Goal: Communication & Community: Participate in discussion

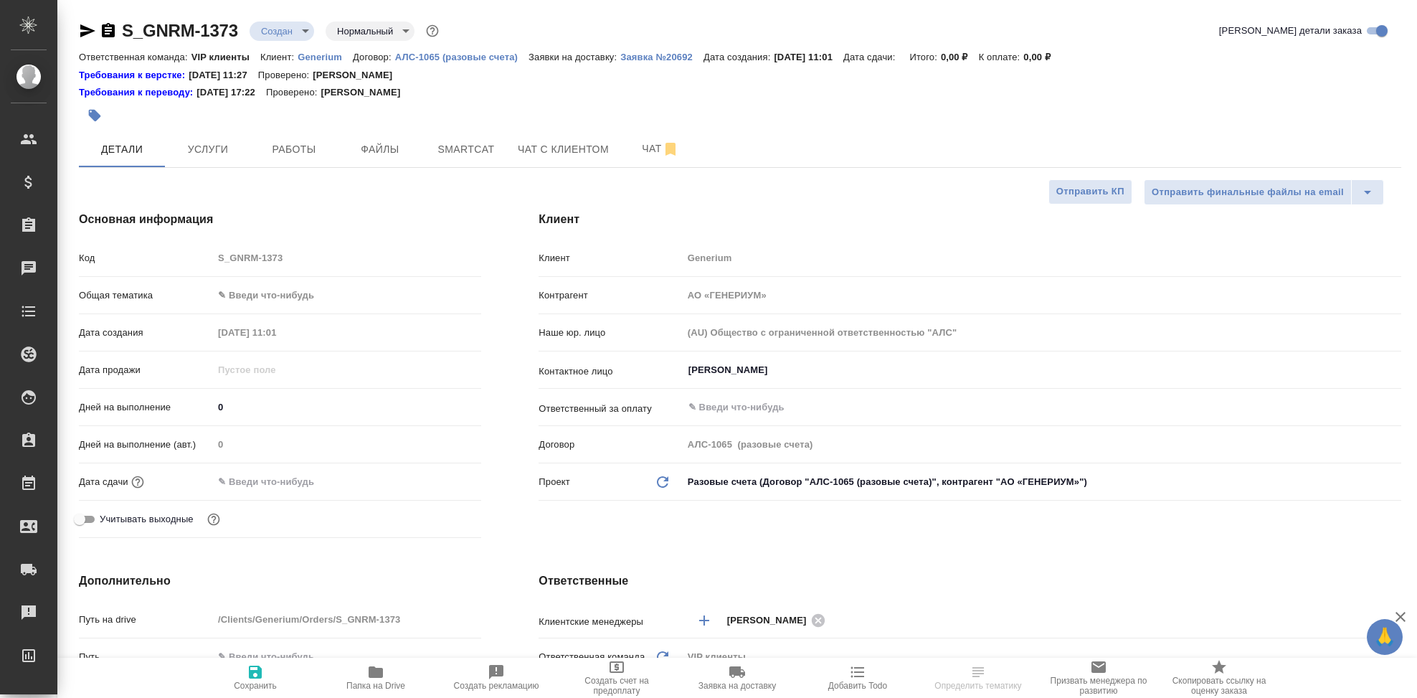
select select "RU"
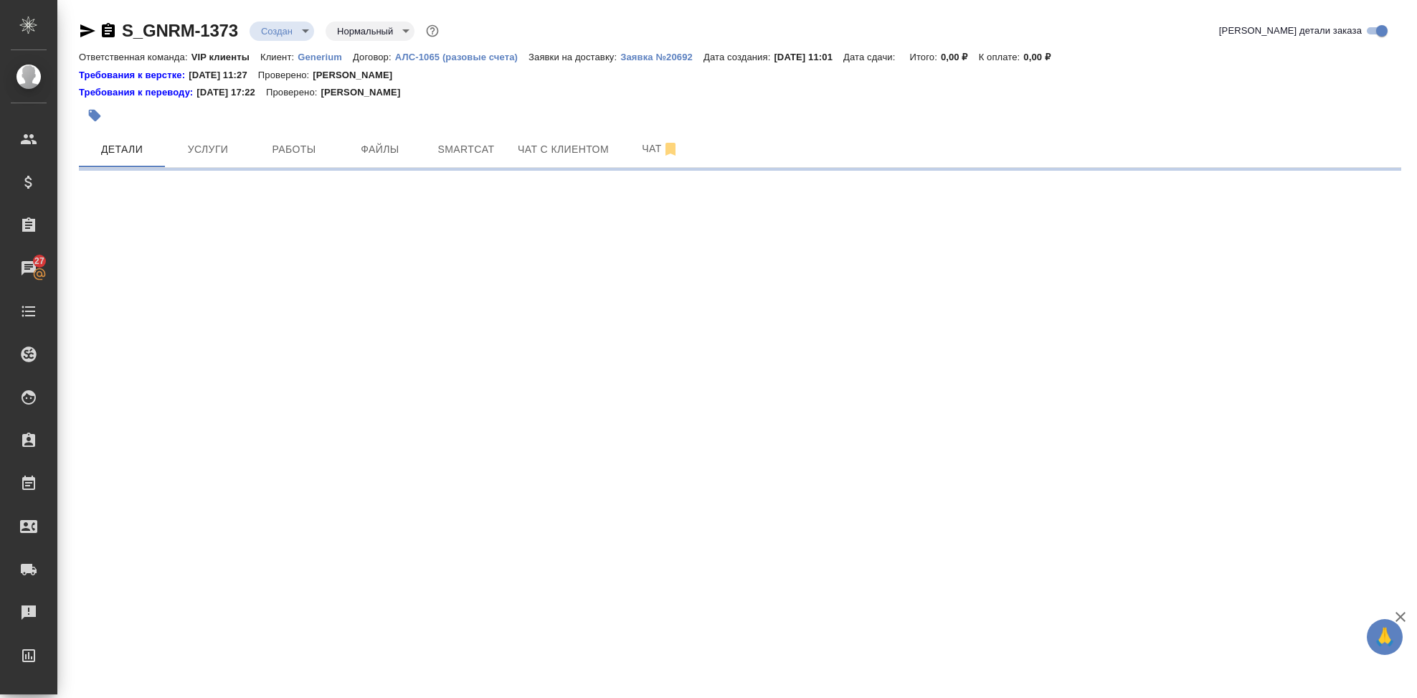
select select "RU"
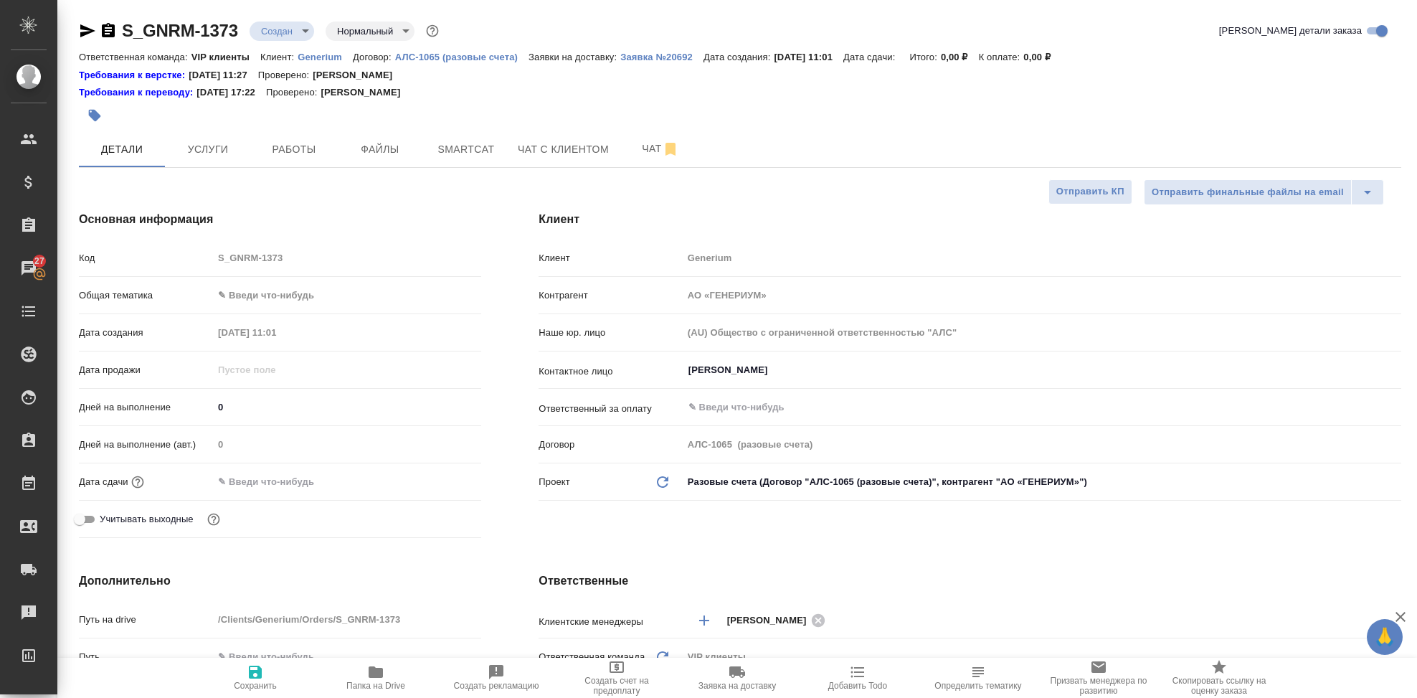
type textarea "x"
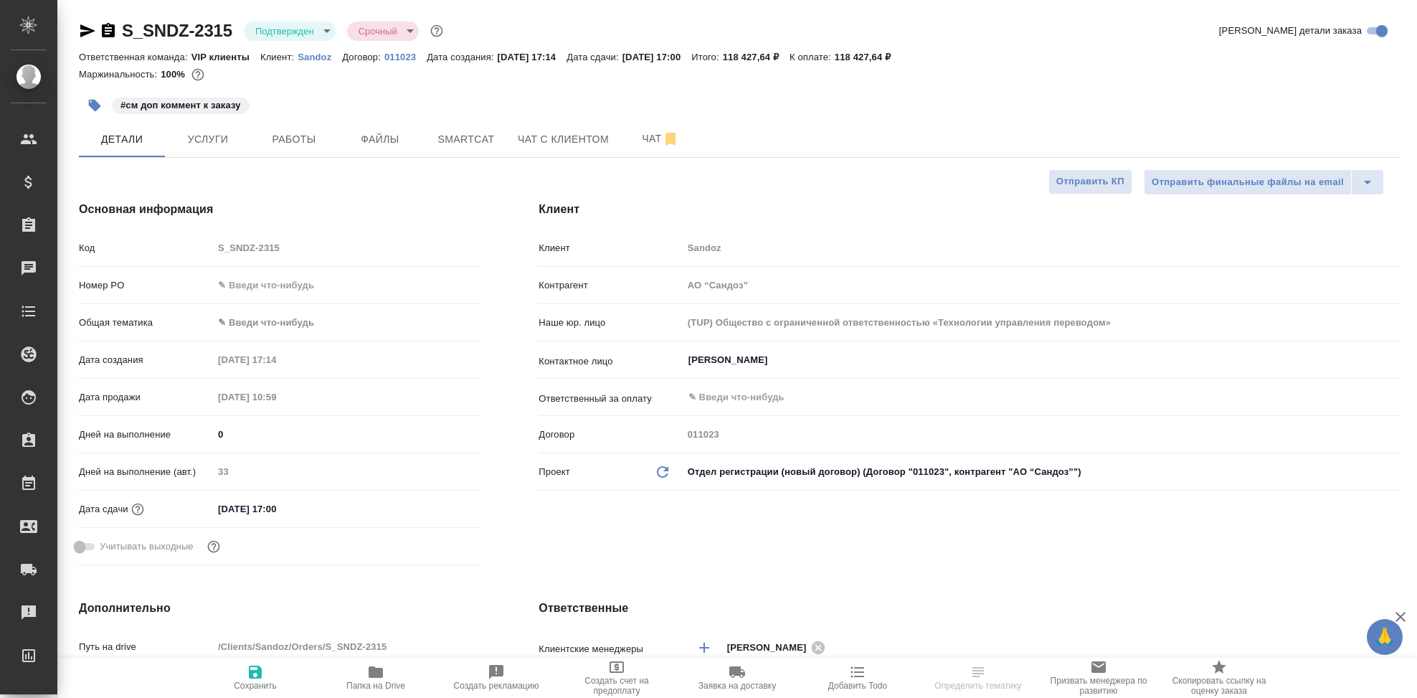
select select "RU"
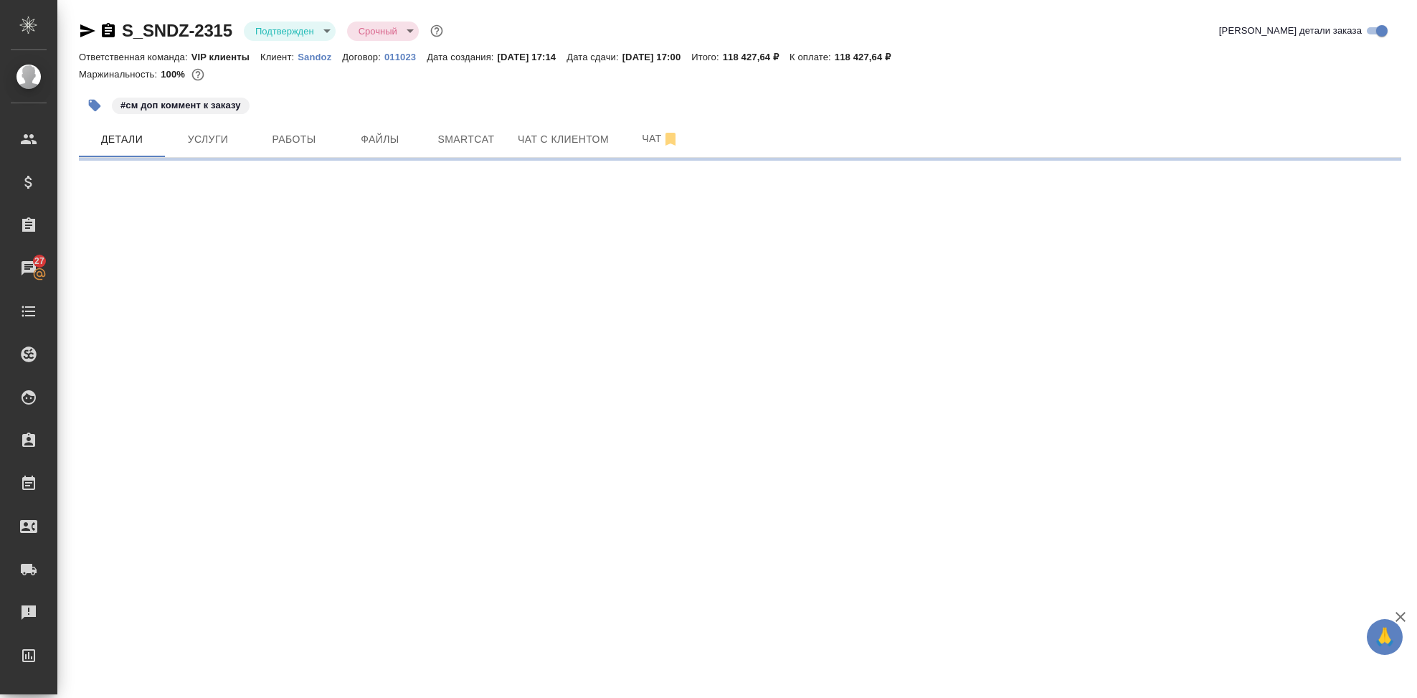
select select "RU"
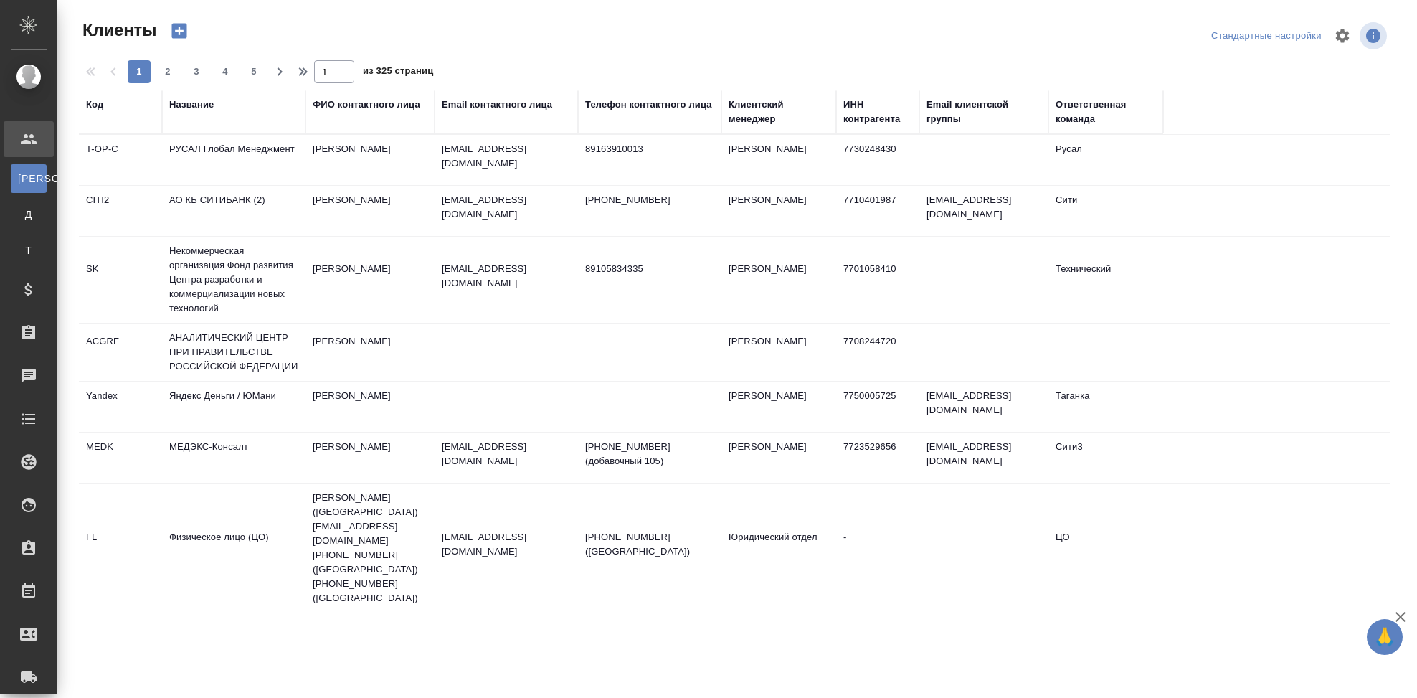
select select "RU"
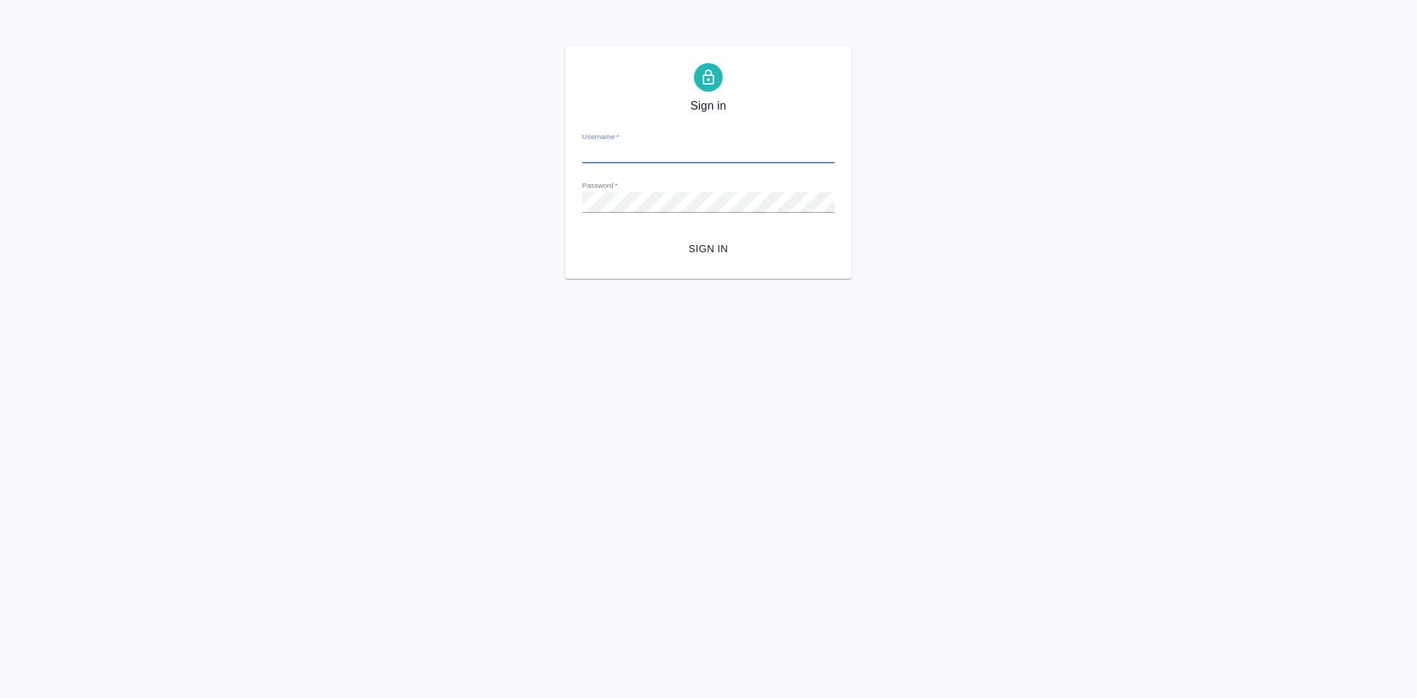
type input "[EMAIL_ADDRESS][DOMAIN_NAME]"
click at [705, 244] on span "Sign in" at bounding box center [708, 249] width 229 height 18
type input "[EMAIL_ADDRESS][DOMAIN_NAME]"
click at [705, 244] on span "Sign in" at bounding box center [708, 249] width 229 height 18
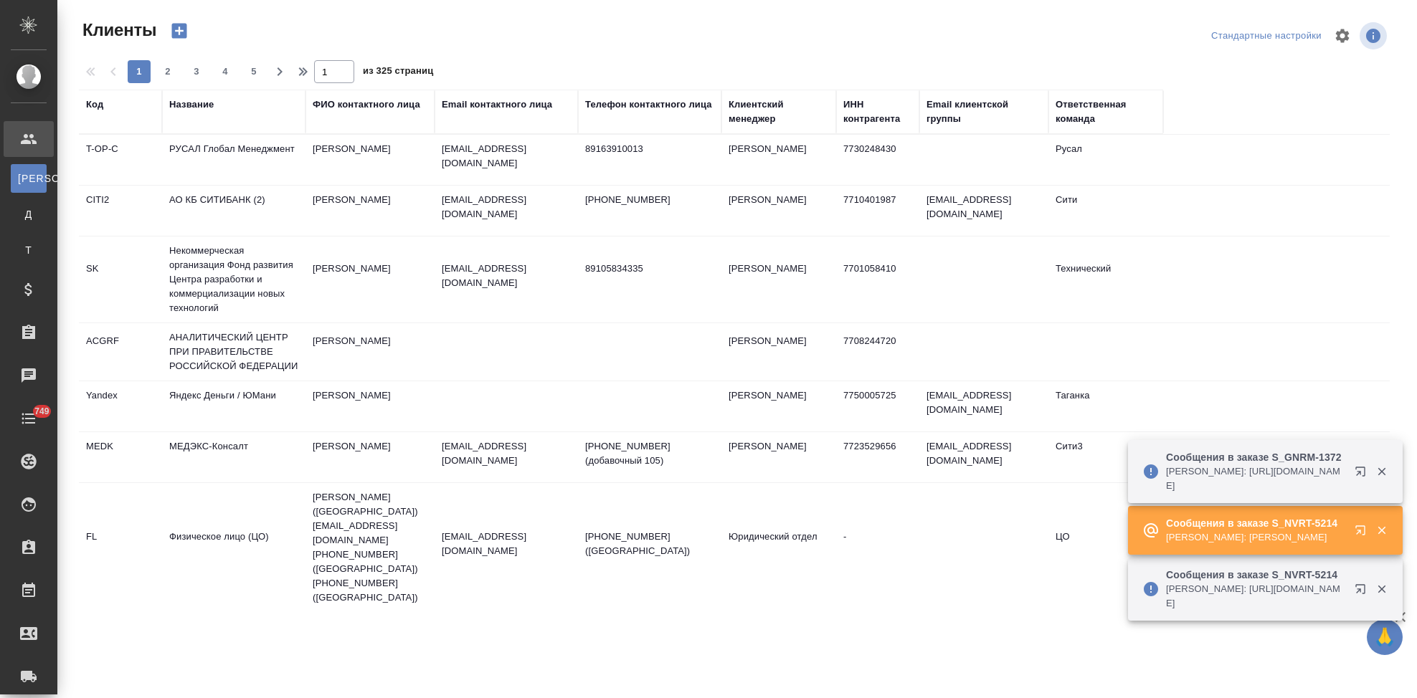
select select "RU"
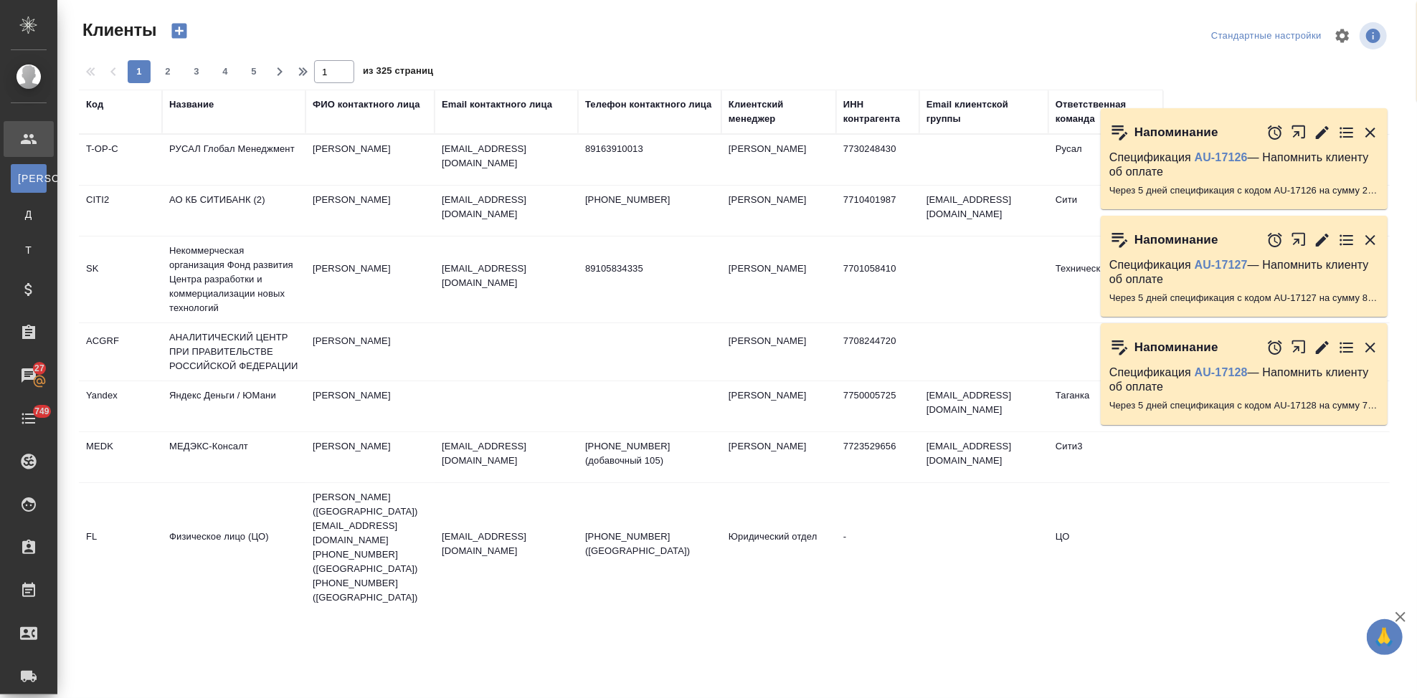
click at [93, 104] on div "Код" at bounding box center [94, 104] width 17 height 14
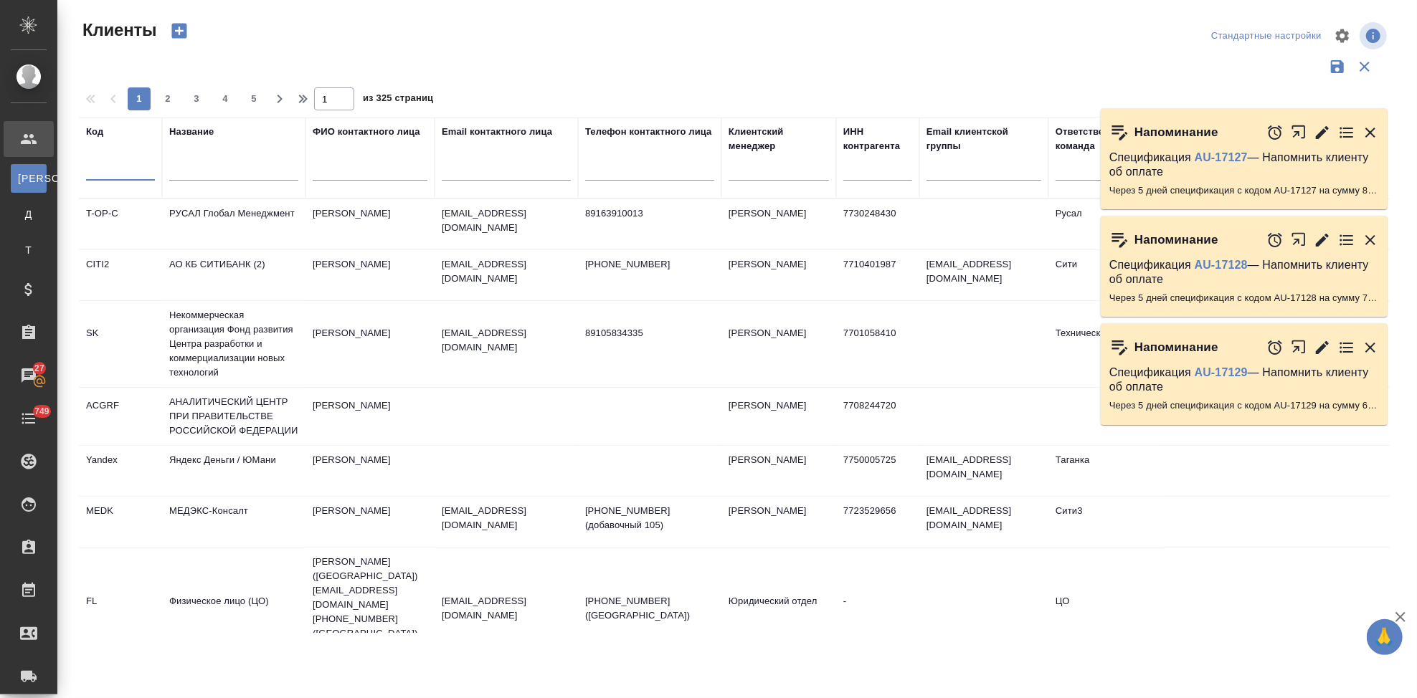
click at [97, 169] on input "text" at bounding box center [120, 172] width 69 height 18
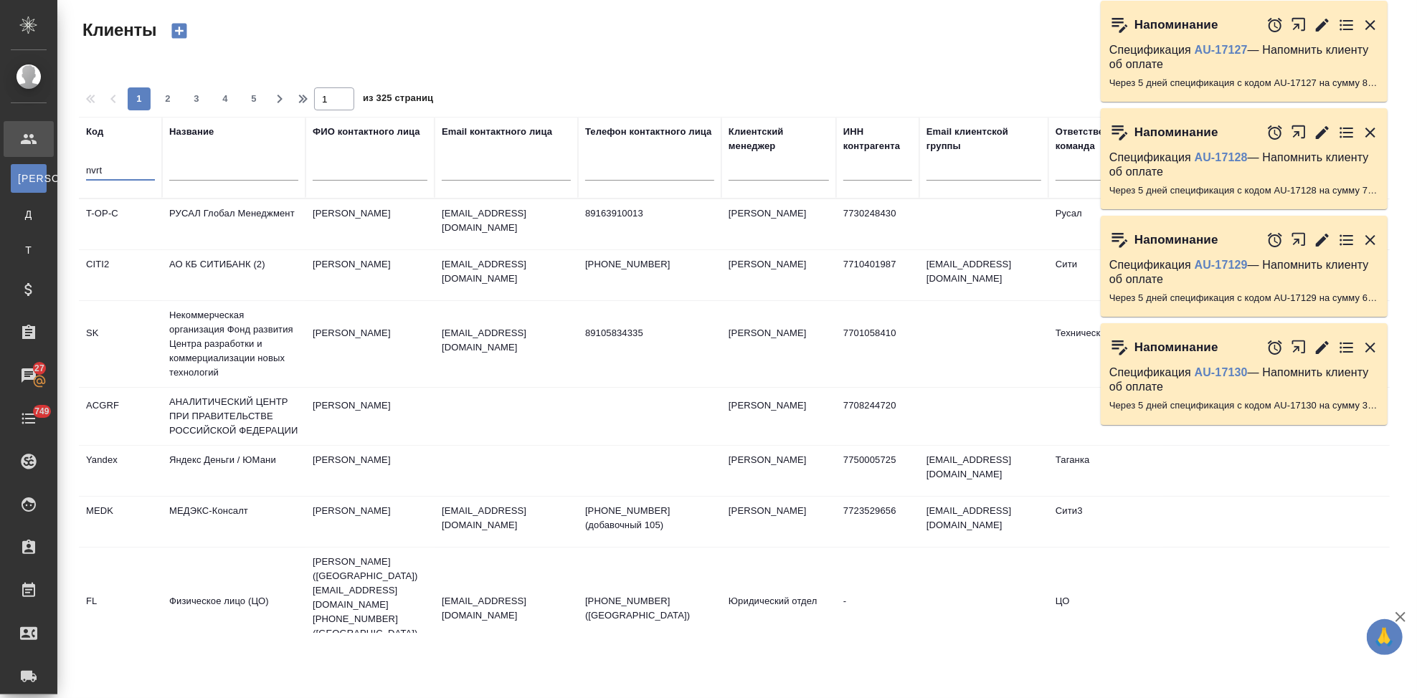
type input "nvrt"
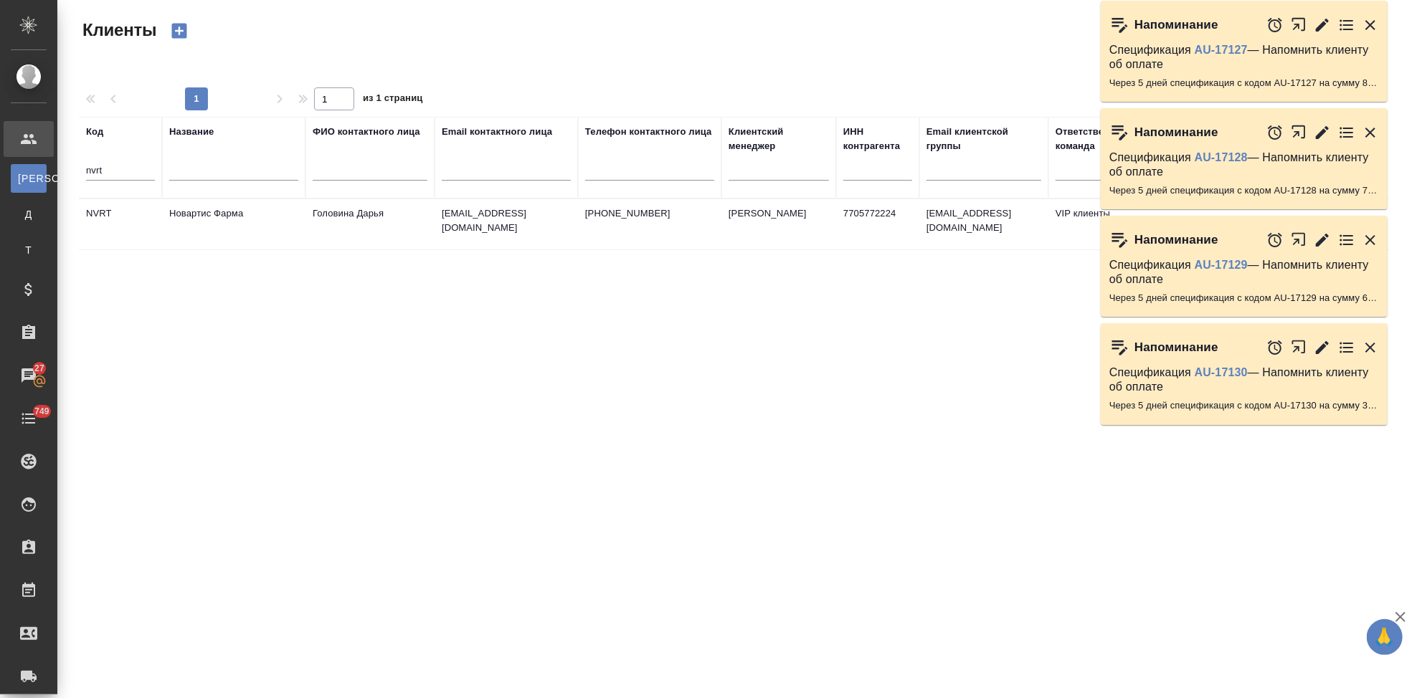
click at [295, 224] on td "Новартис Фарма" at bounding box center [233, 224] width 143 height 50
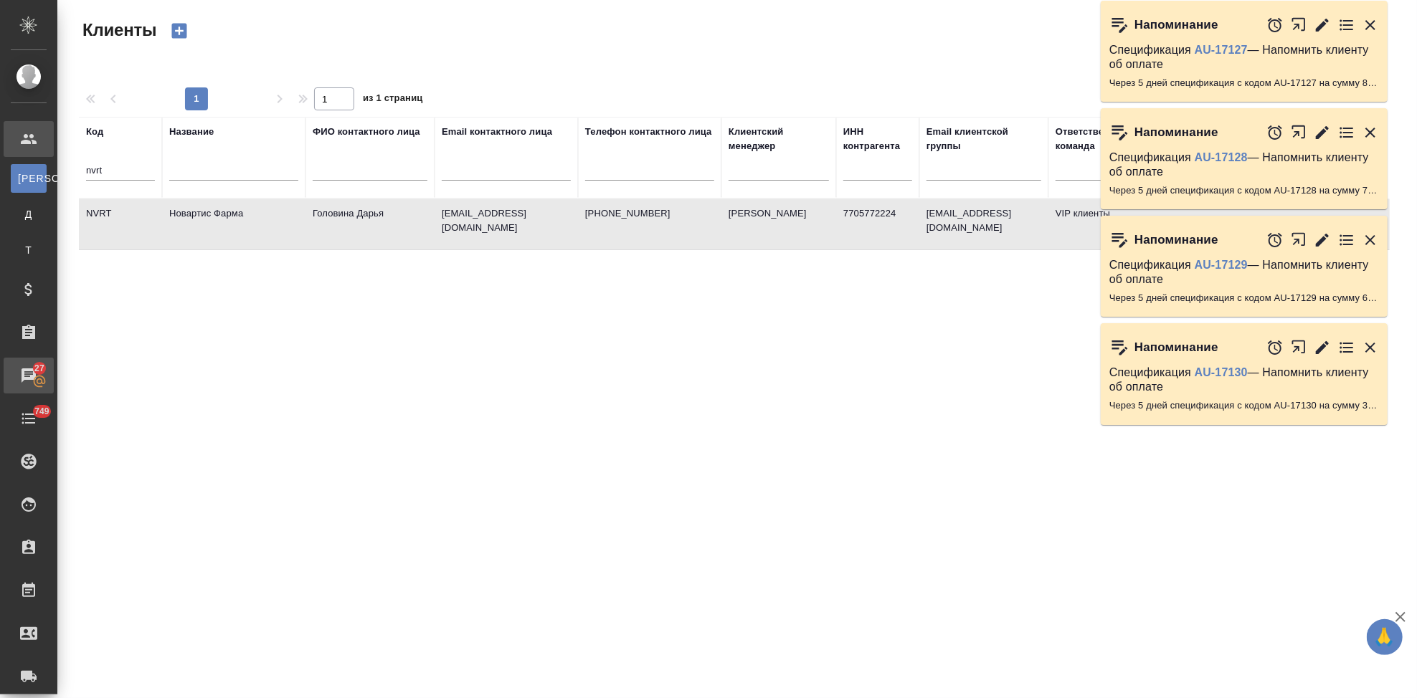
click at [32, 374] on icon at bounding box center [39, 381] width 14 height 14
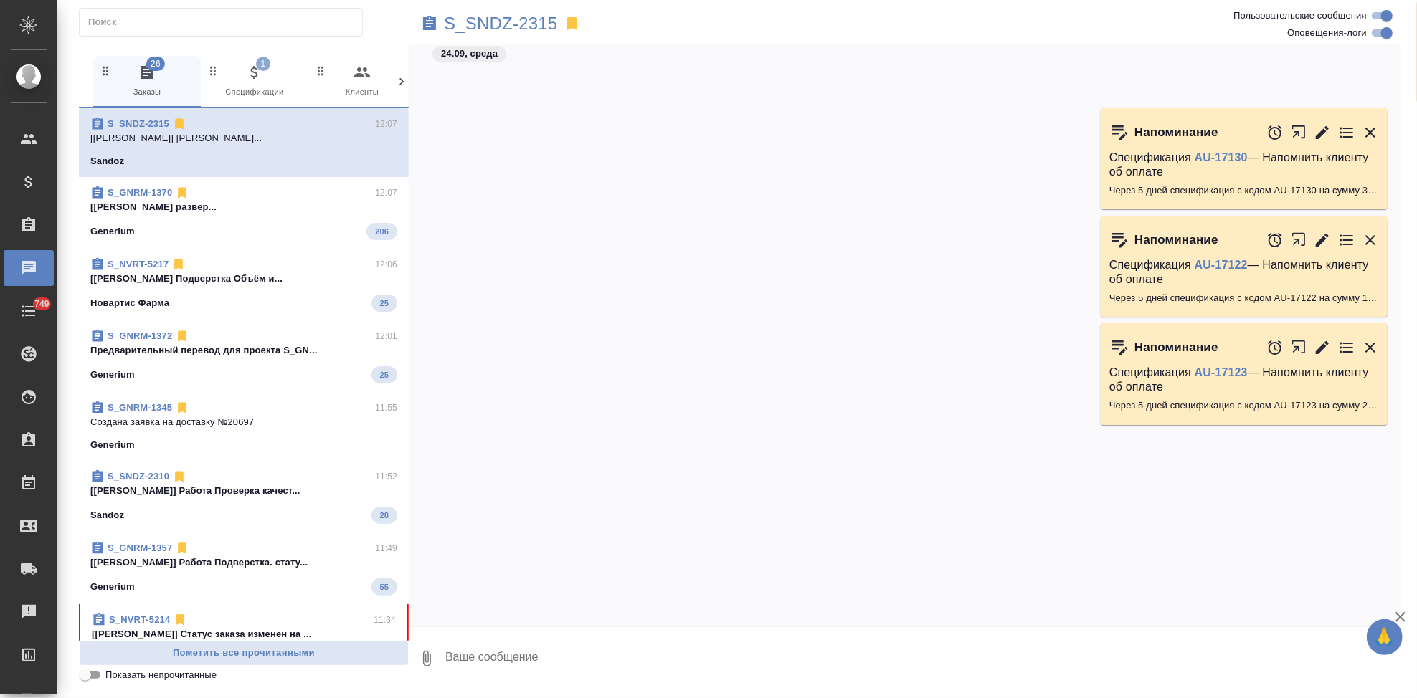
scroll to position [35021, 0]
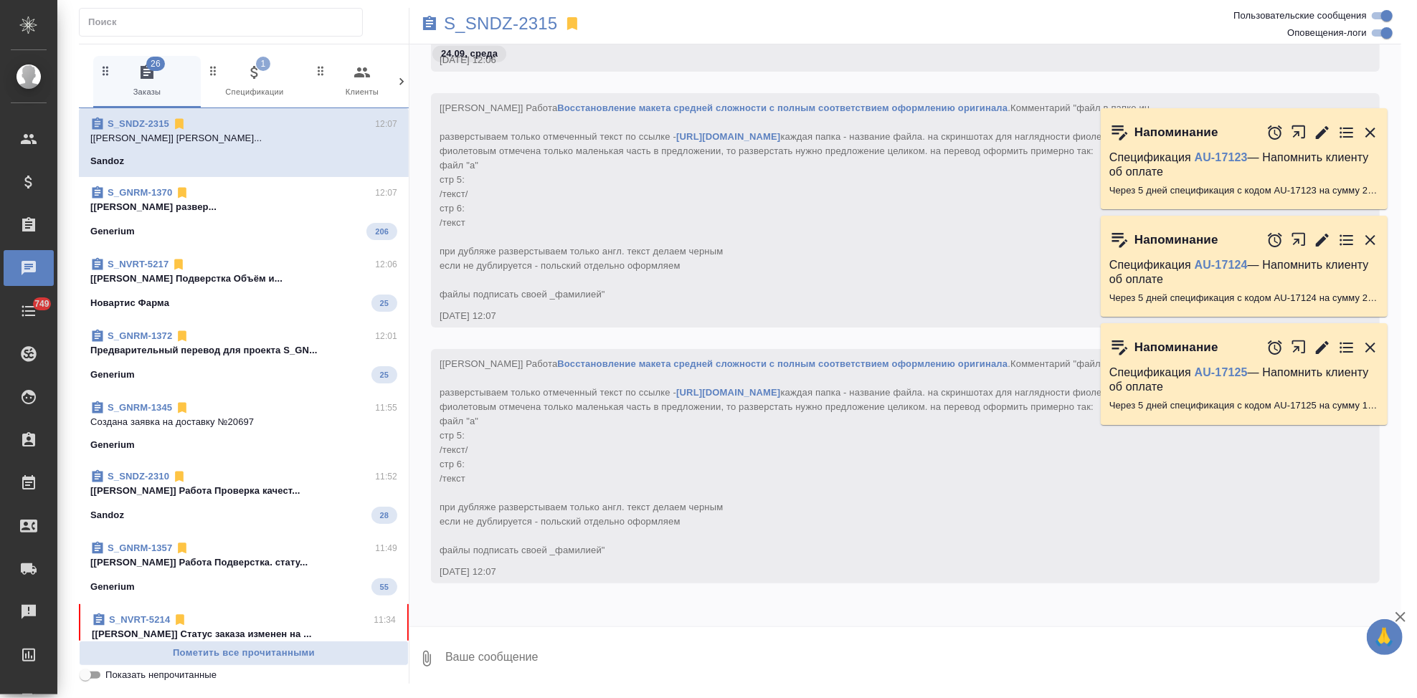
click at [224, 619] on div "S_NVRT-5214 11:34" at bounding box center [244, 620] width 304 height 14
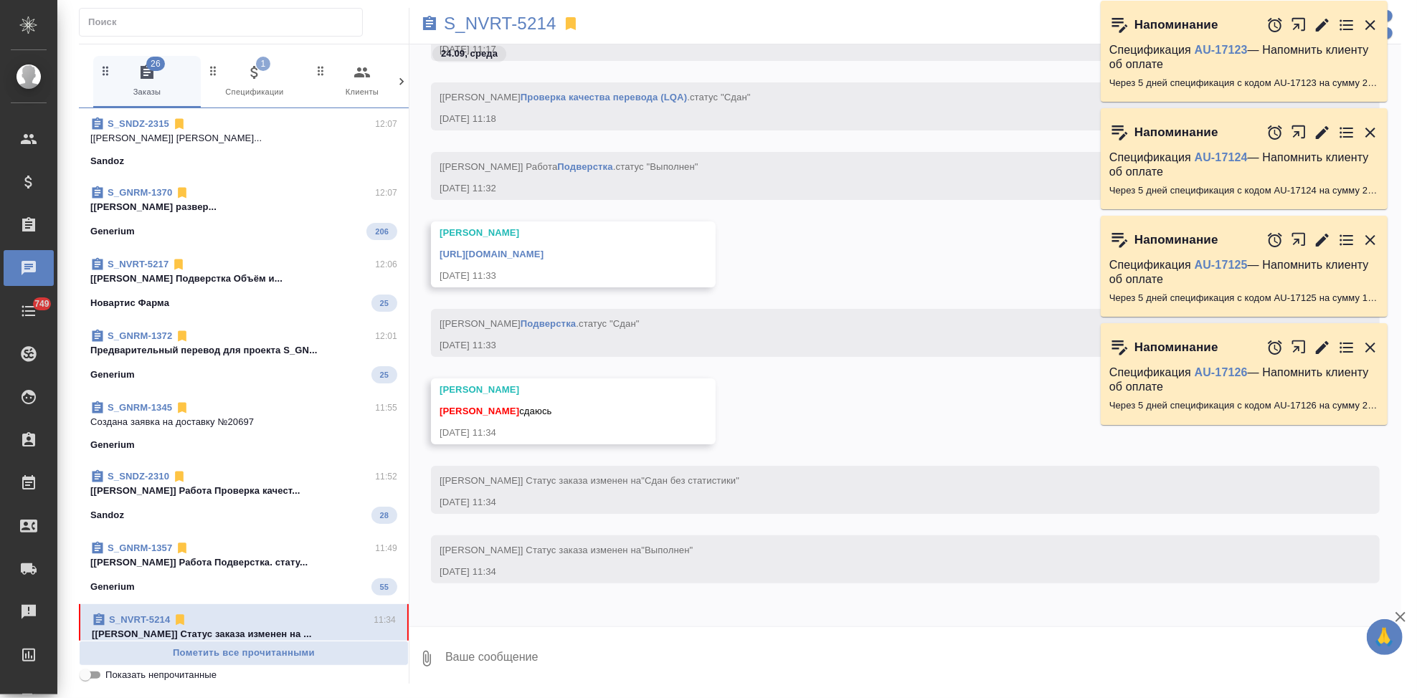
scroll to position [25765, 0]
click at [553, 637] on textarea at bounding box center [922, 658] width 957 height 49
type textarea "c"
type textarea "спаибо"
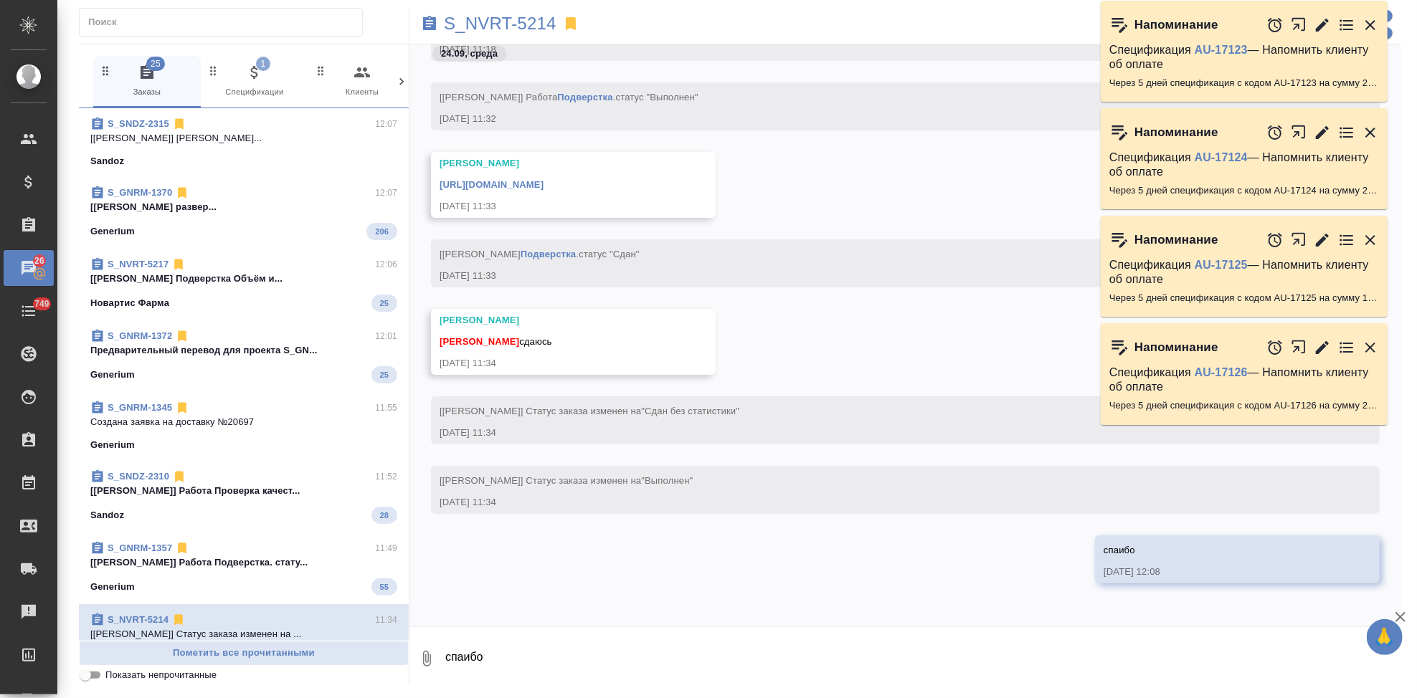
click at [543, 188] on link "https://drive.awatera.com/apps/files/?dir=/Shares/Novartos_Pharma/Orders/S_NVRT…" at bounding box center [491, 184] width 104 height 11
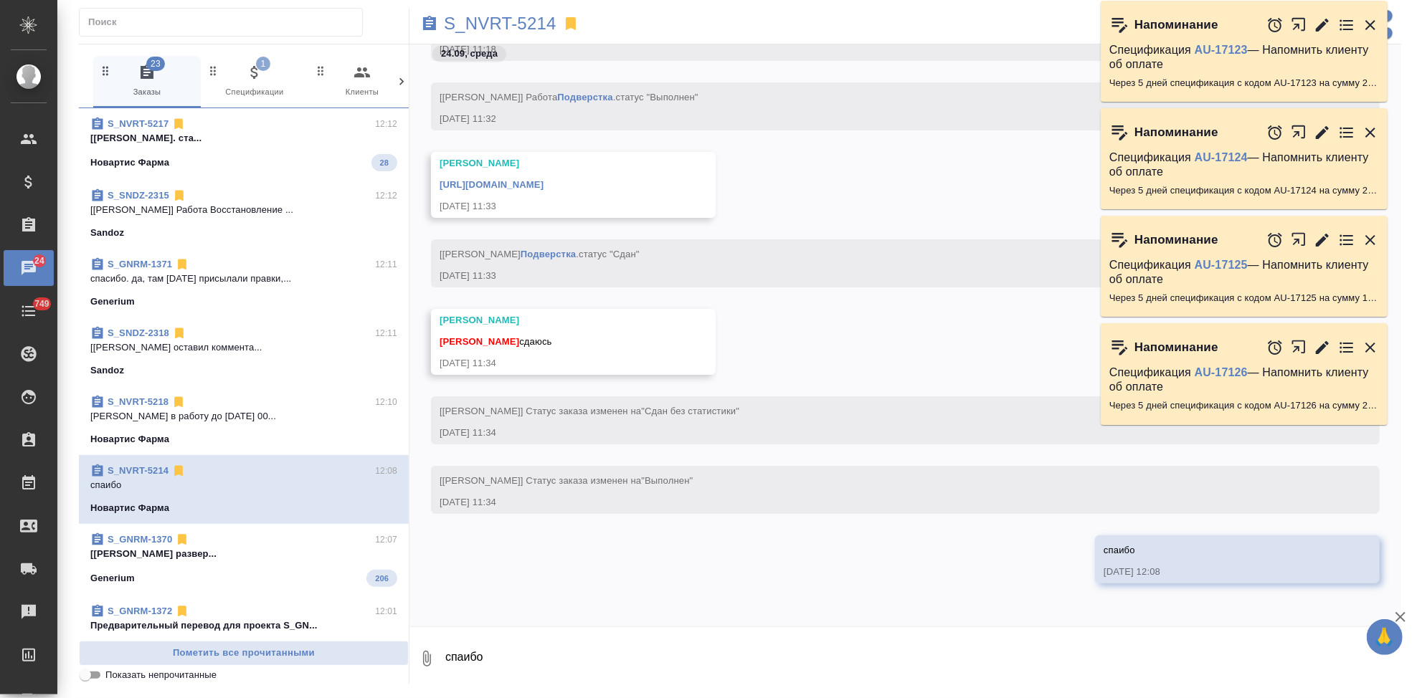
drag, startPoint x: 214, startPoint y: 277, endPoint x: 342, endPoint y: 393, distance: 172.5
click at [214, 277] on p "спасибо. да, там вчера присылали правки,..." at bounding box center [243, 279] width 307 height 14
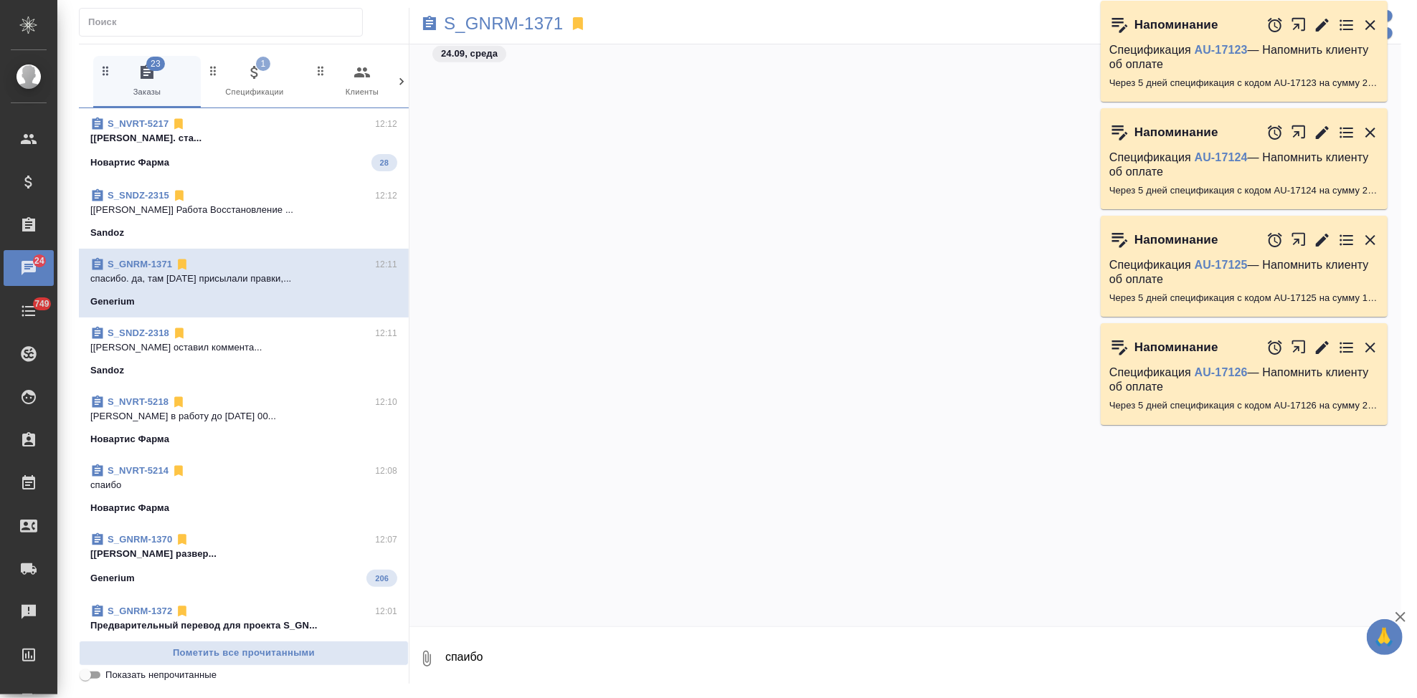
scroll to position [52274, 0]
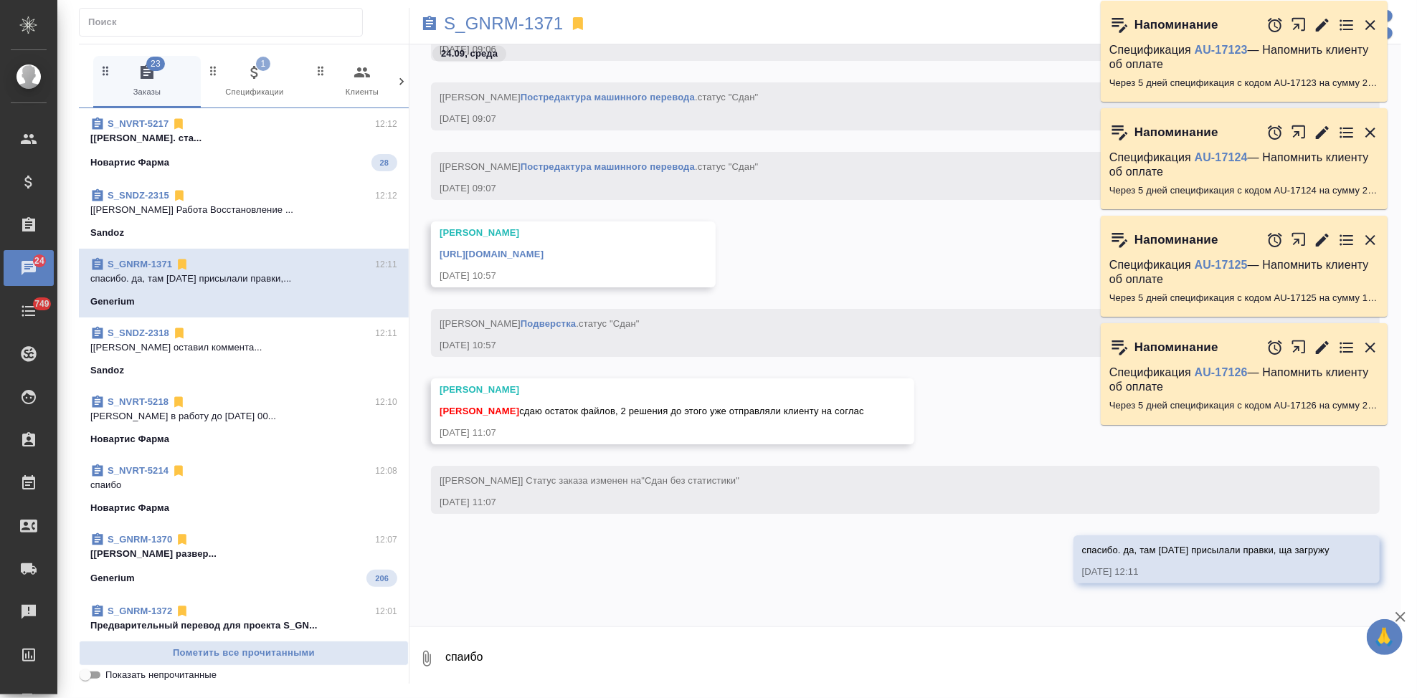
click at [505, 652] on textarea "спаибо" at bounding box center [922, 658] width 957 height 49
type textarea "у"
paste textarea "В одном файле отформатировала отступы, у меня открывался на 3 стр. В остальном,…"
click at [751, 674] on textarea "тут коммент был "В одном файле отформатировала отступы, у меня открывался на 3 …" at bounding box center [910, 658] width 933 height 49
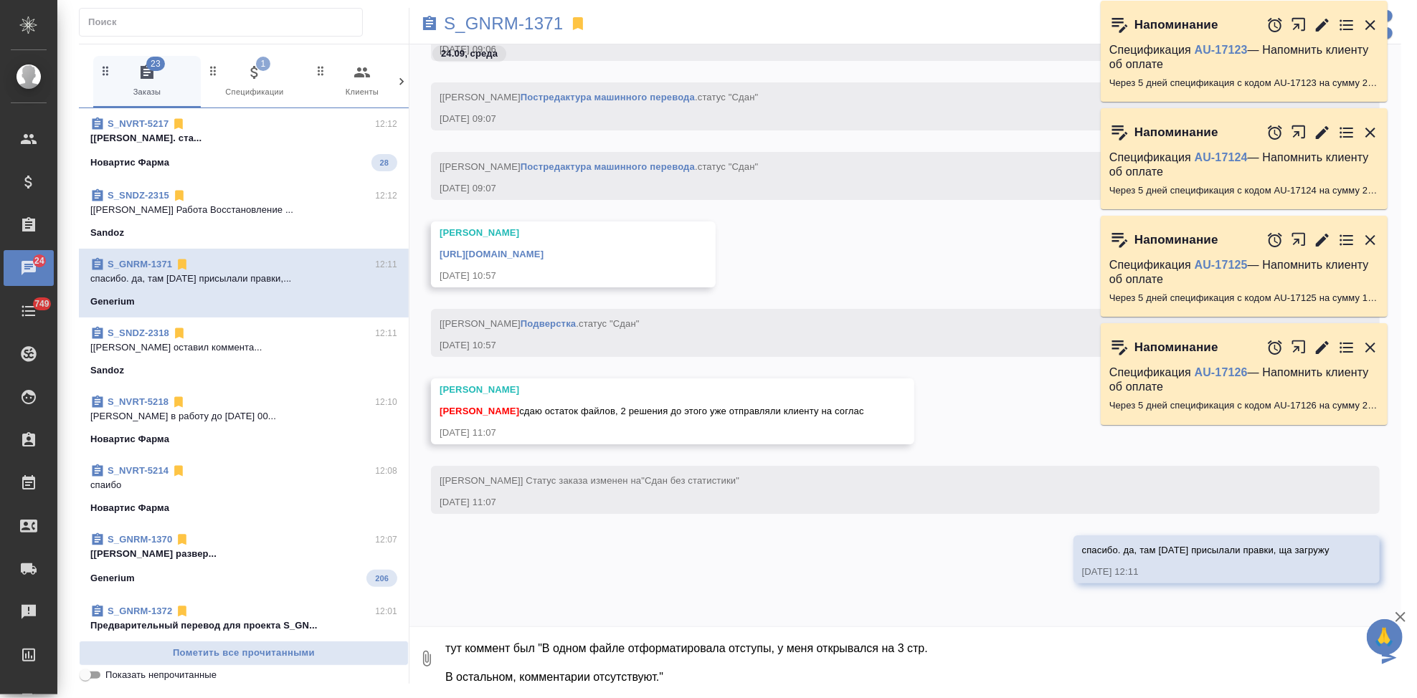
paste textarea "https://drive.awatera.com/apps/files/files/10475030?dir=/Shares/Generium/Orders…"
type textarea "тут коммент был "В одном файле отформатировала отступы, у меня открывался на 3 …"
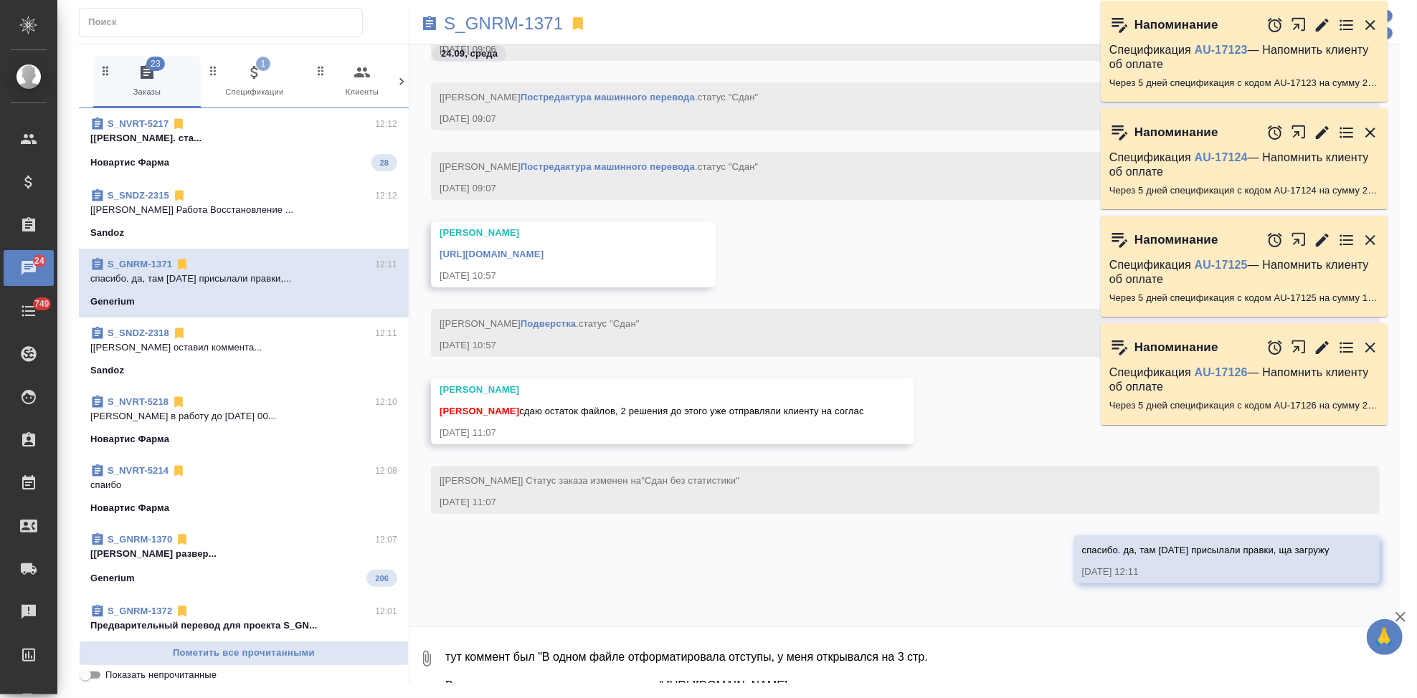
scroll to position [52400, 0]
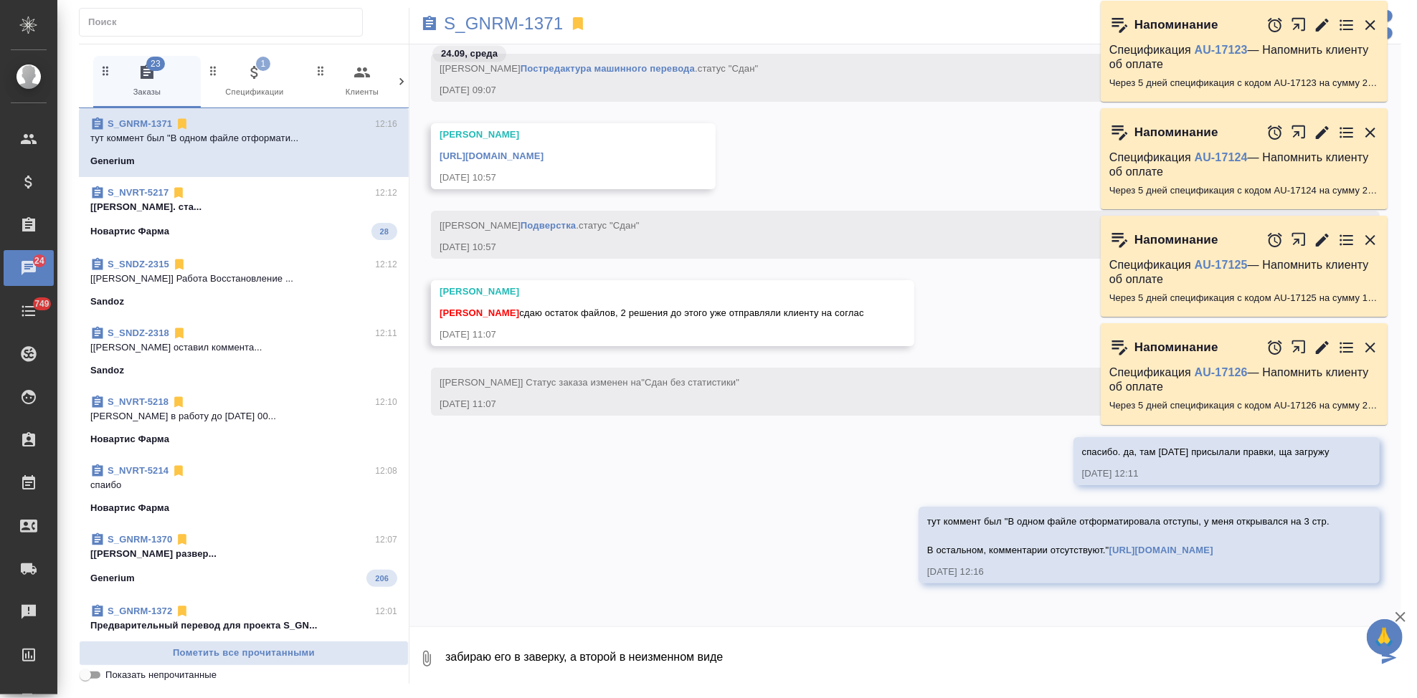
type textarea "забираю его в заверку, а второй в неизменном виде"
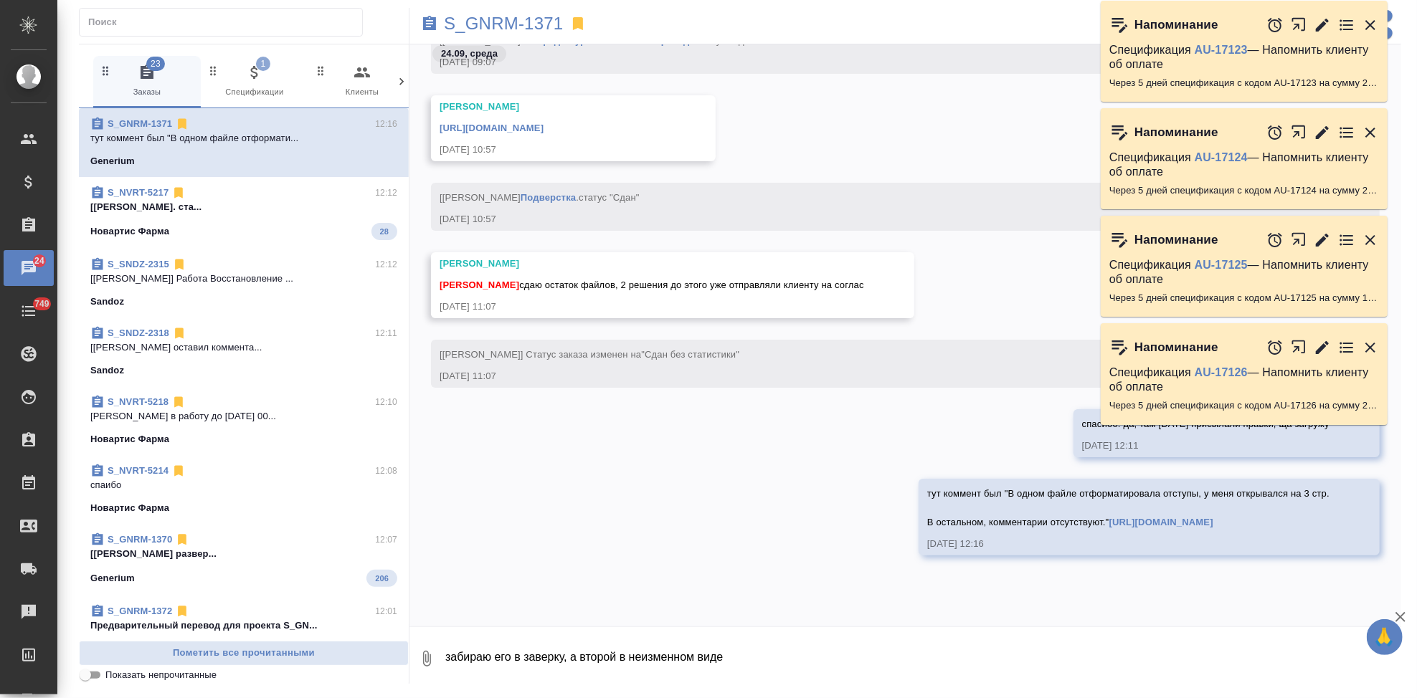
scroll to position [52471, 0]
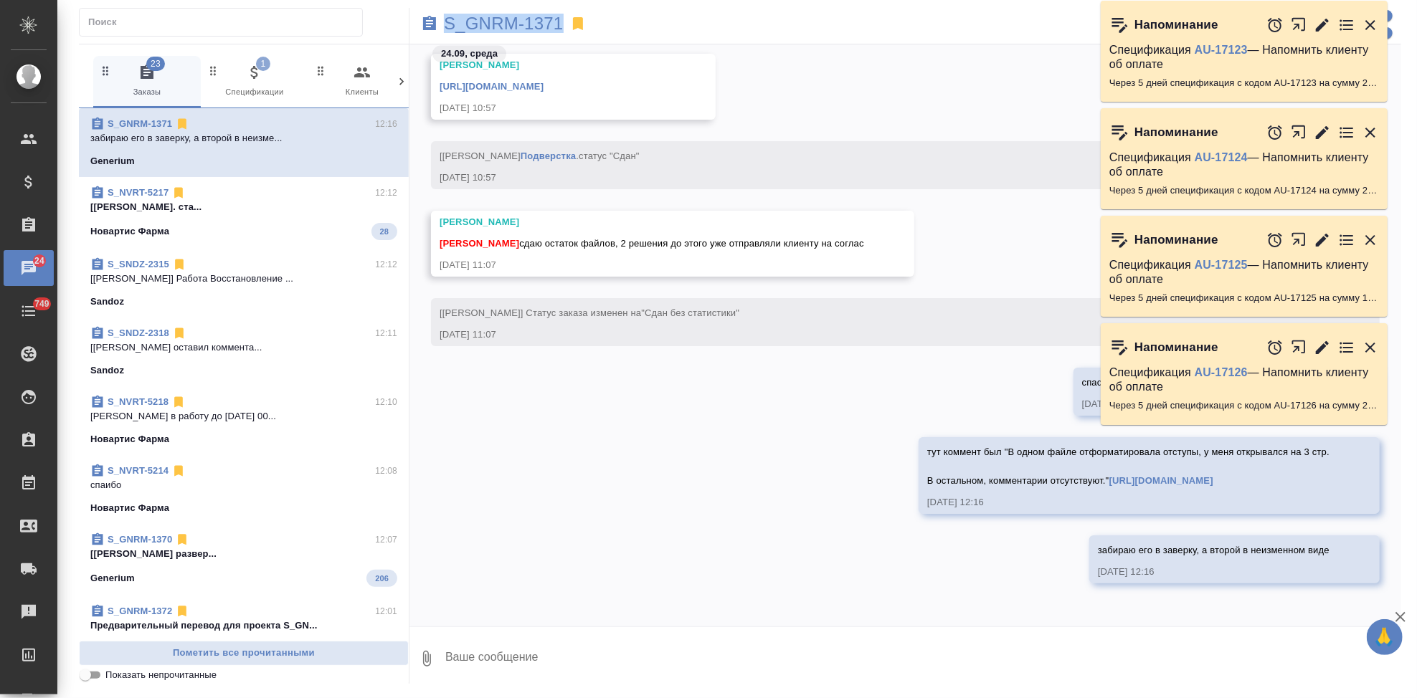
drag, startPoint x: 563, startPoint y: 20, endPoint x: 430, endPoint y: 20, distance: 133.3
click at [430, 20] on div "S_GNRM-1371" at bounding box center [739, 24] width 661 height 32
copy p "S_GNRM-1371"
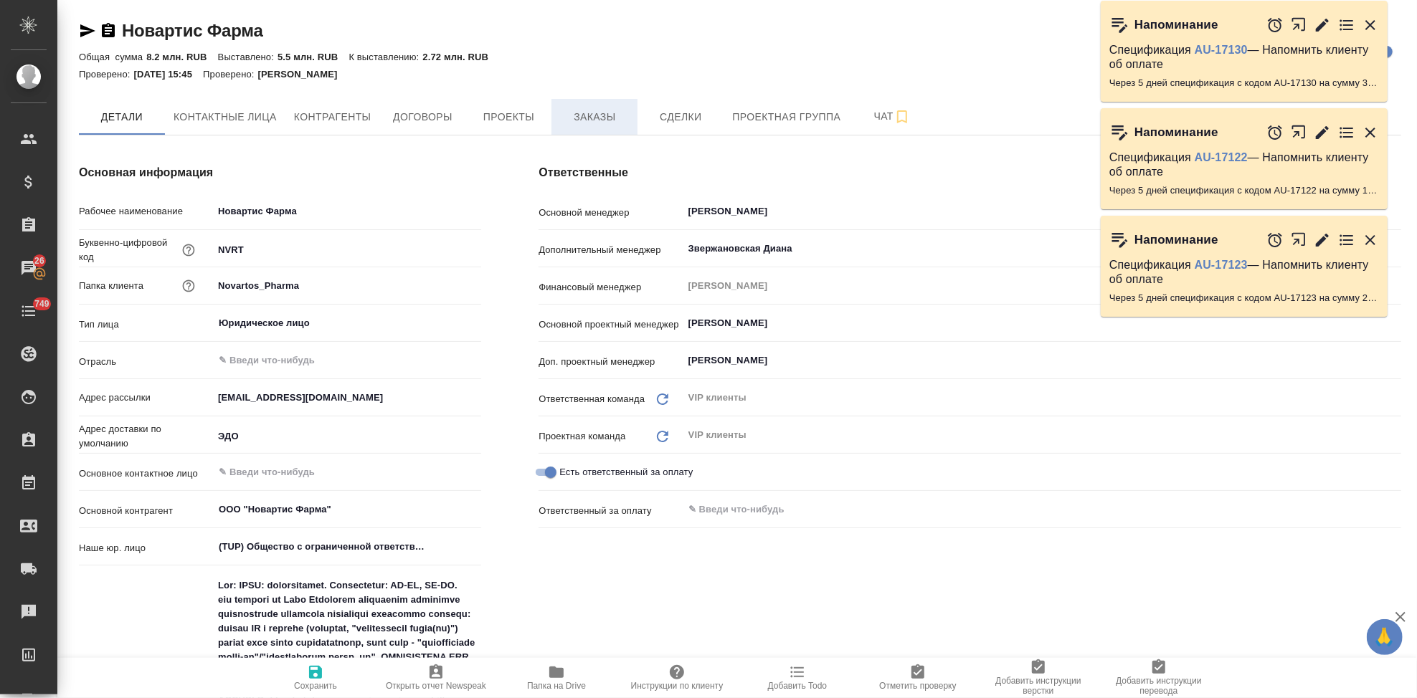
click at [589, 115] on span "Заказы" at bounding box center [594, 117] width 69 height 18
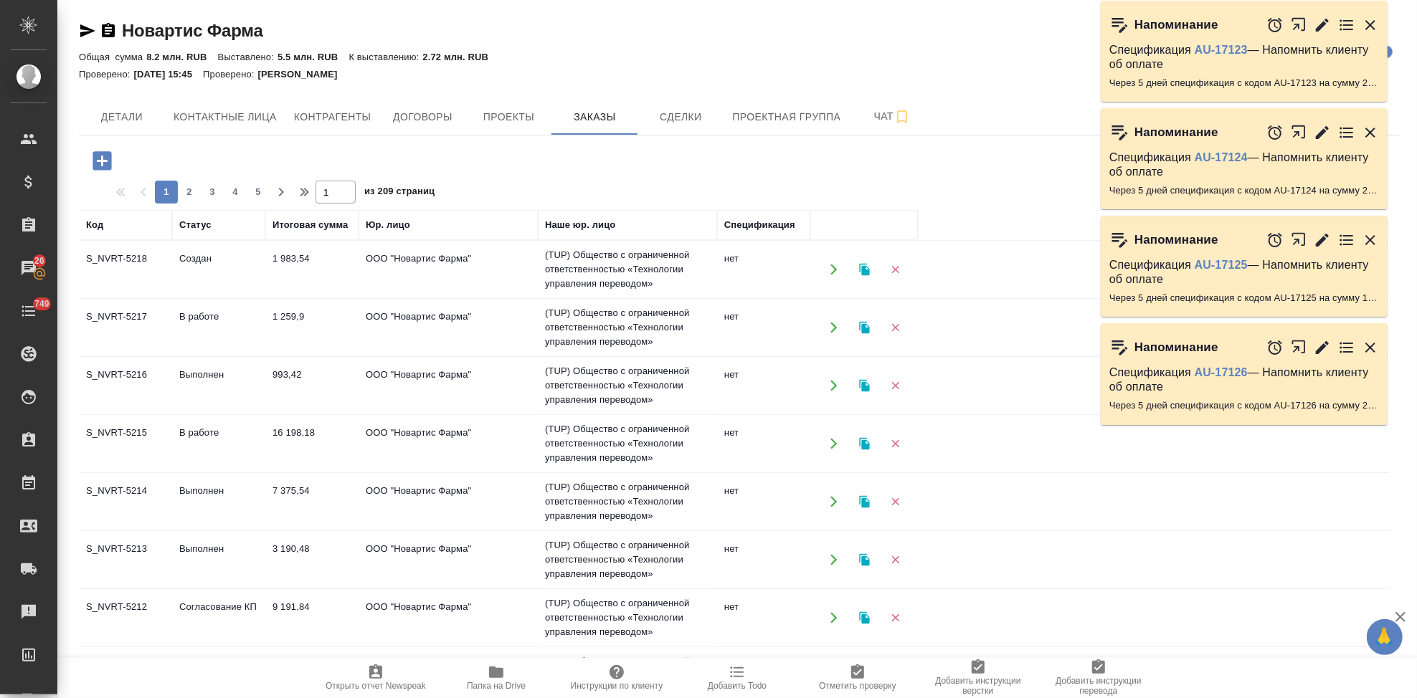
click at [203, 278] on td "Создан" at bounding box center [218, 269] width 93 height 50
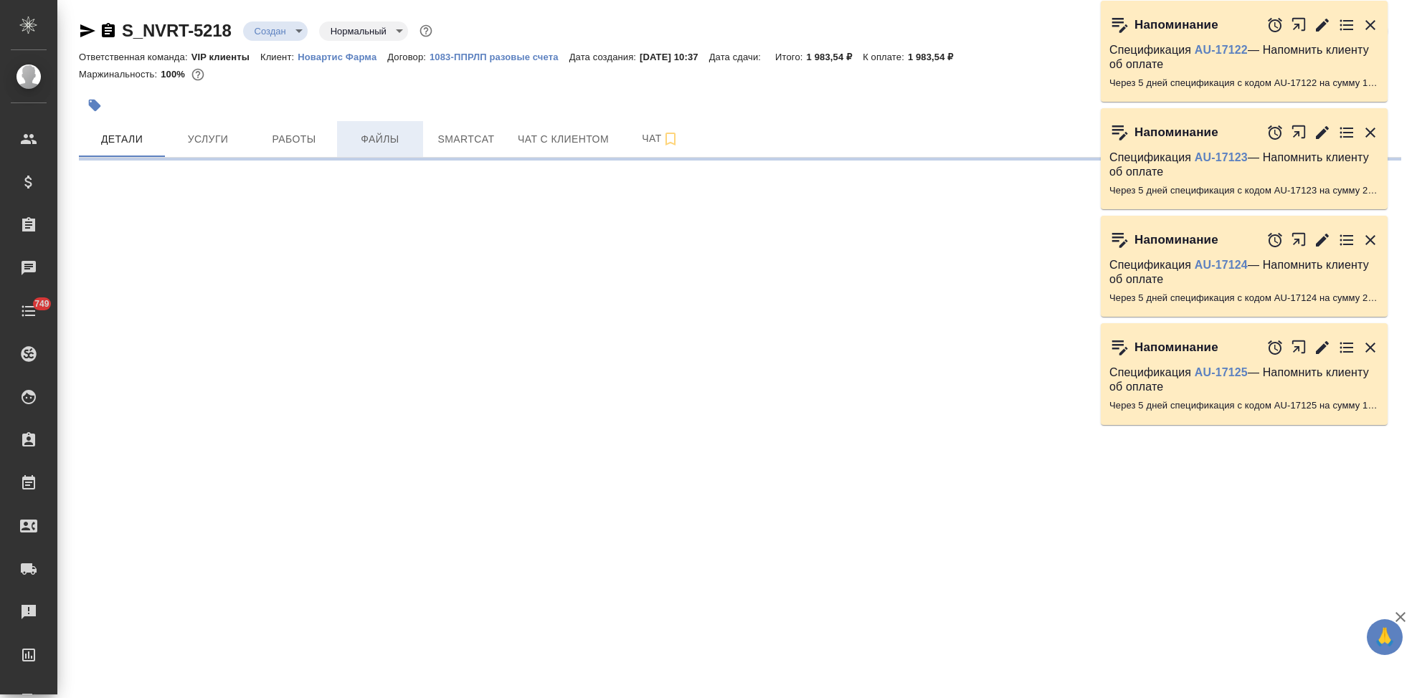
select select "RU"
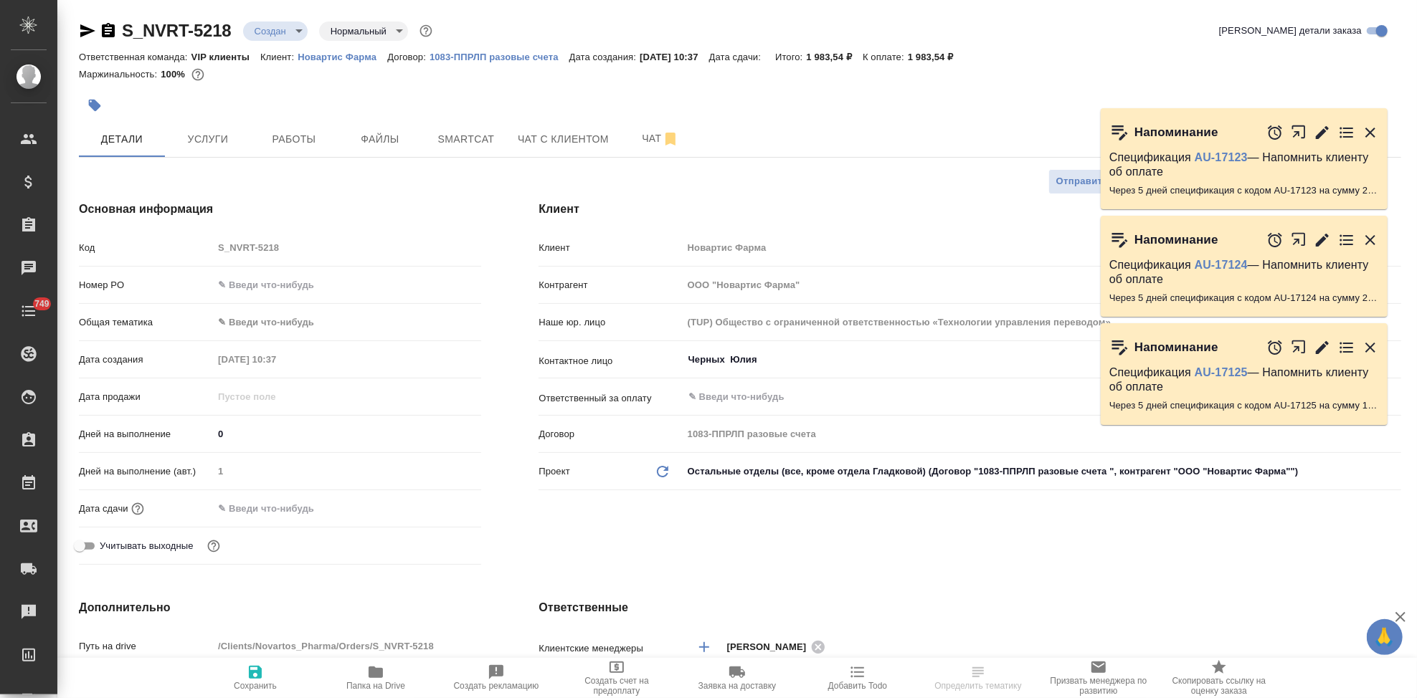
type textarea "x"
click at [297, 32] on body "🙏 .cls-1 fill:#fff; AWATERA Kabargina [PERSON_NAME] Спецификации Заказы Чаты 74…" at bounding box center [708, 349] width 1417 height 698
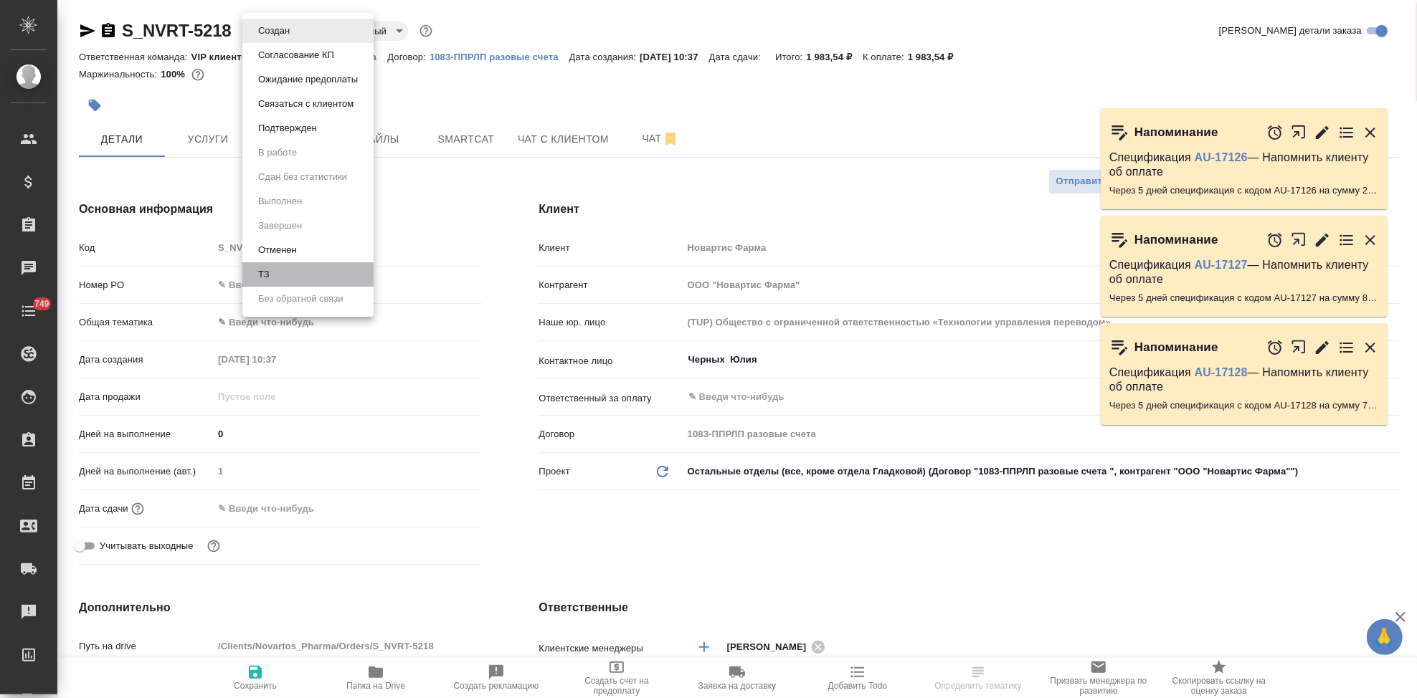
click at [273, 270] on li "ТЗ" at bounding box center [307, 274] width 131 height 24
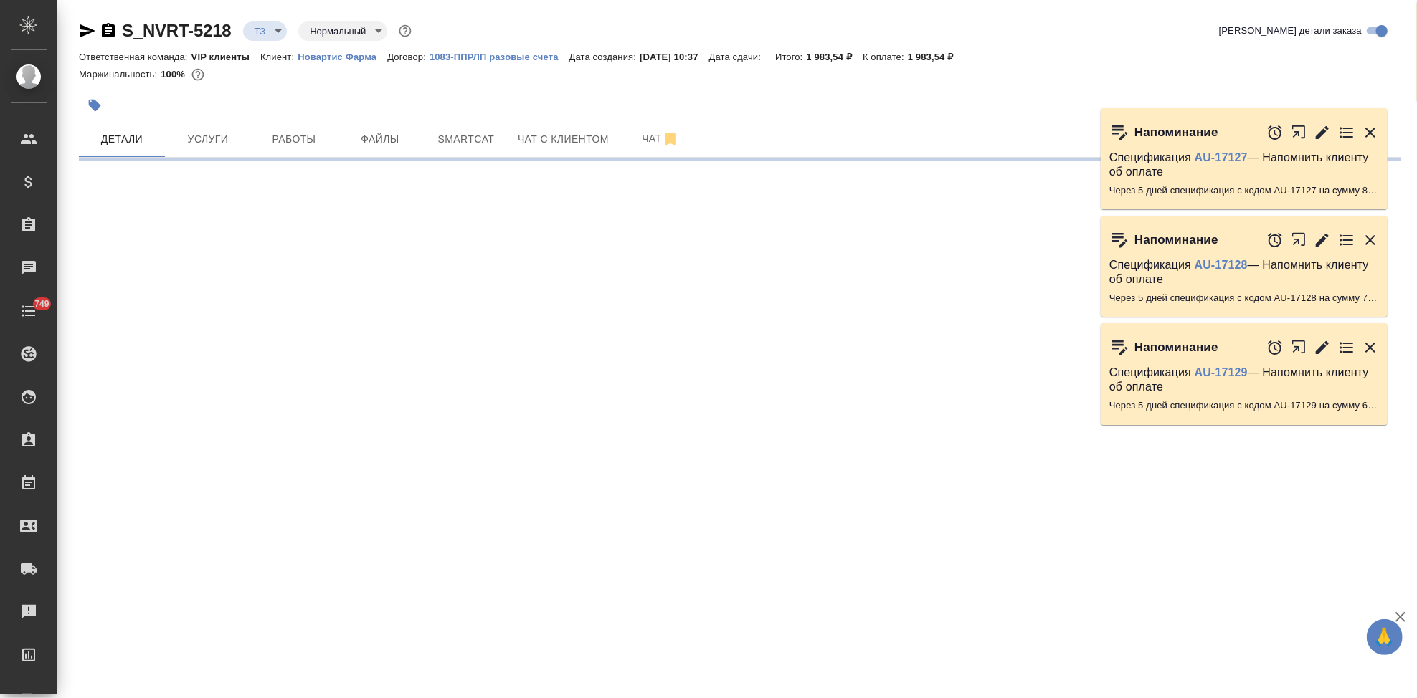
select select "RU"
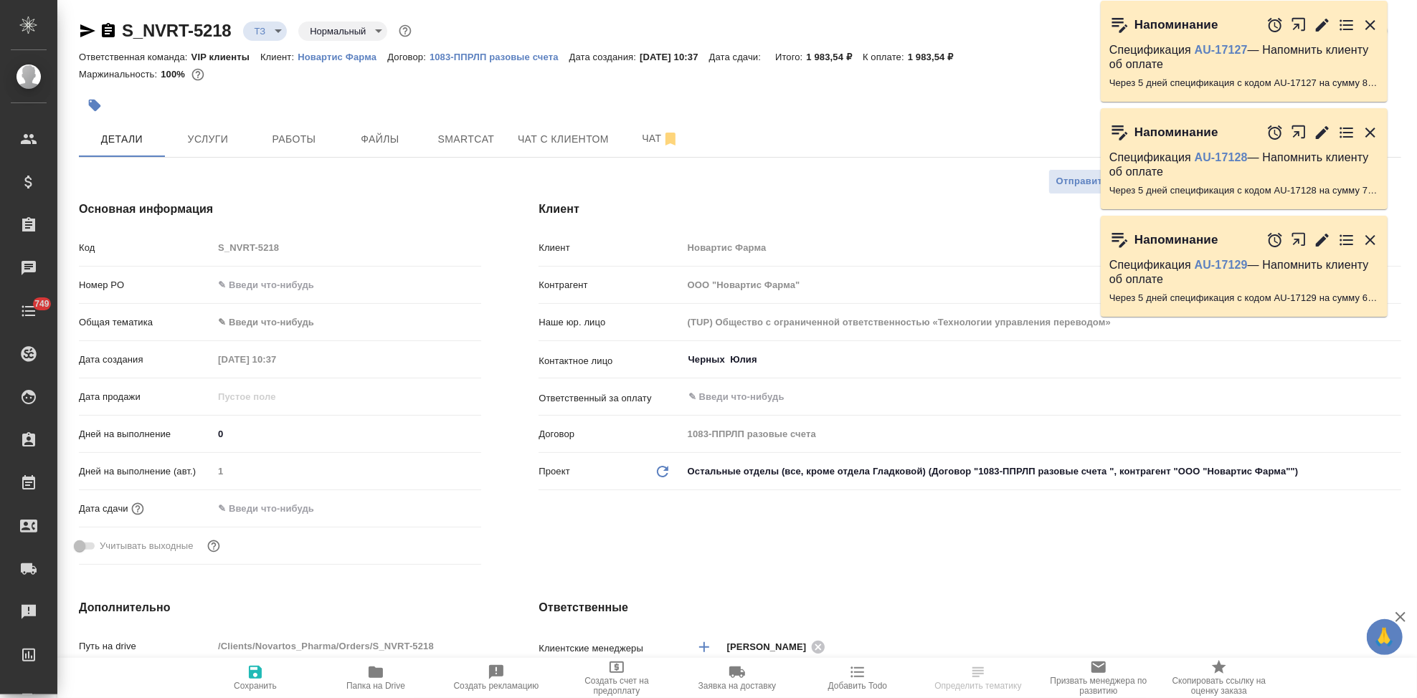
click at [272, 30] on body "🙏 .cls-1 fill:#fff; AWATERA Kabargina Anna Клиенты Спецификации Заказы Чаты 749…" at bounding box center [708, 349] width 1417 height 698
type textarea "x"
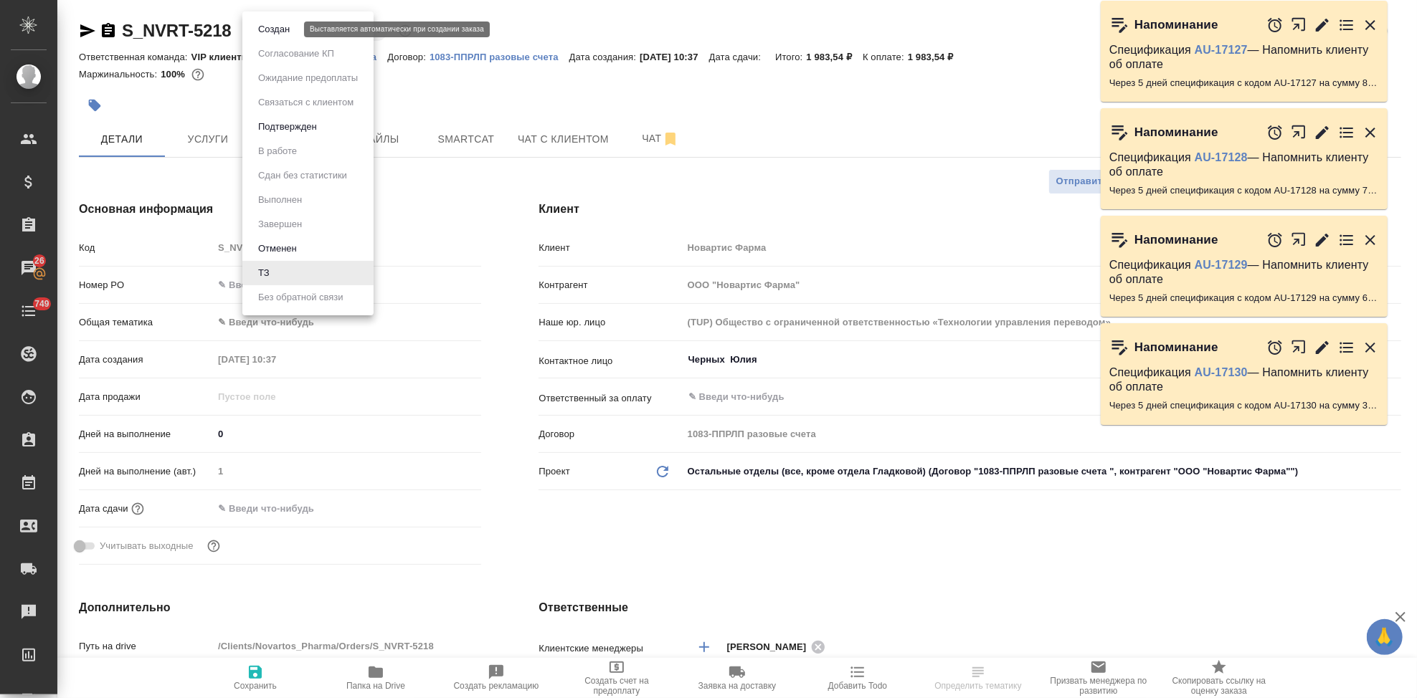
click at [283, 36] on button "Создан" at bounding box center [274, 30] width 40 height 16
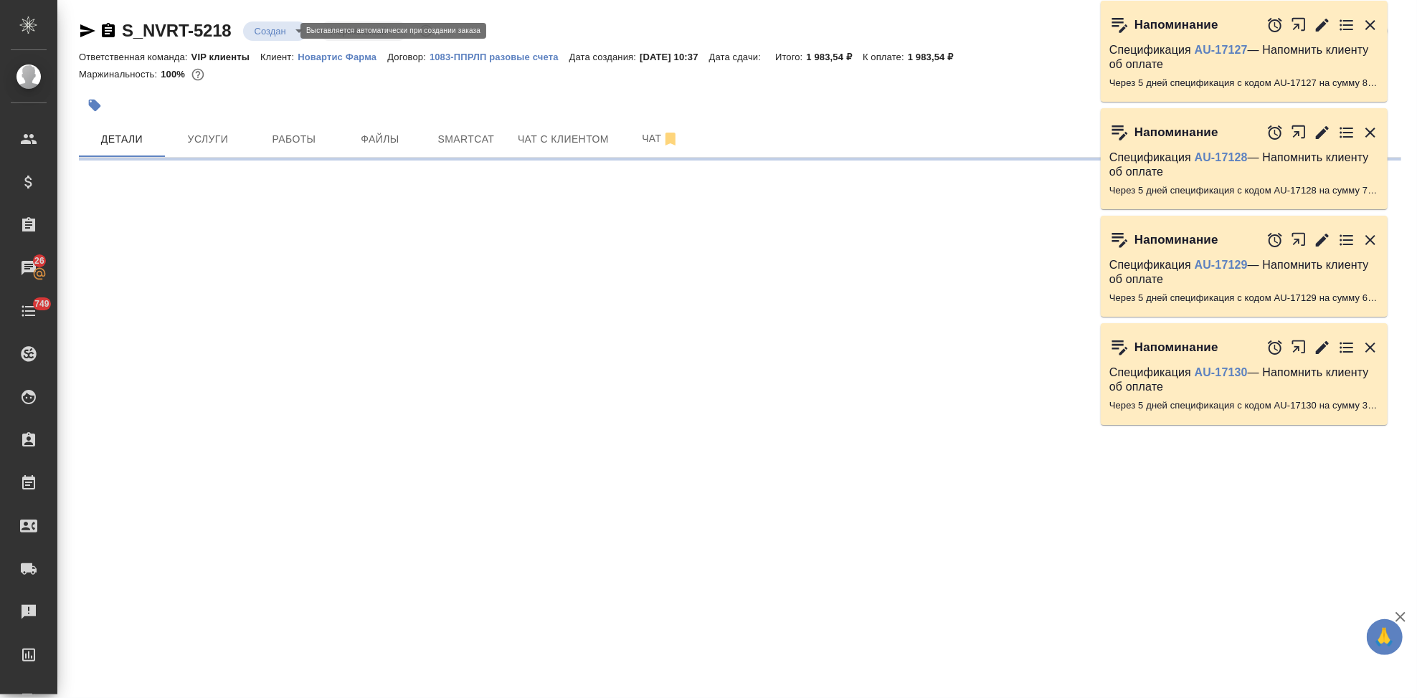
select select "RU"
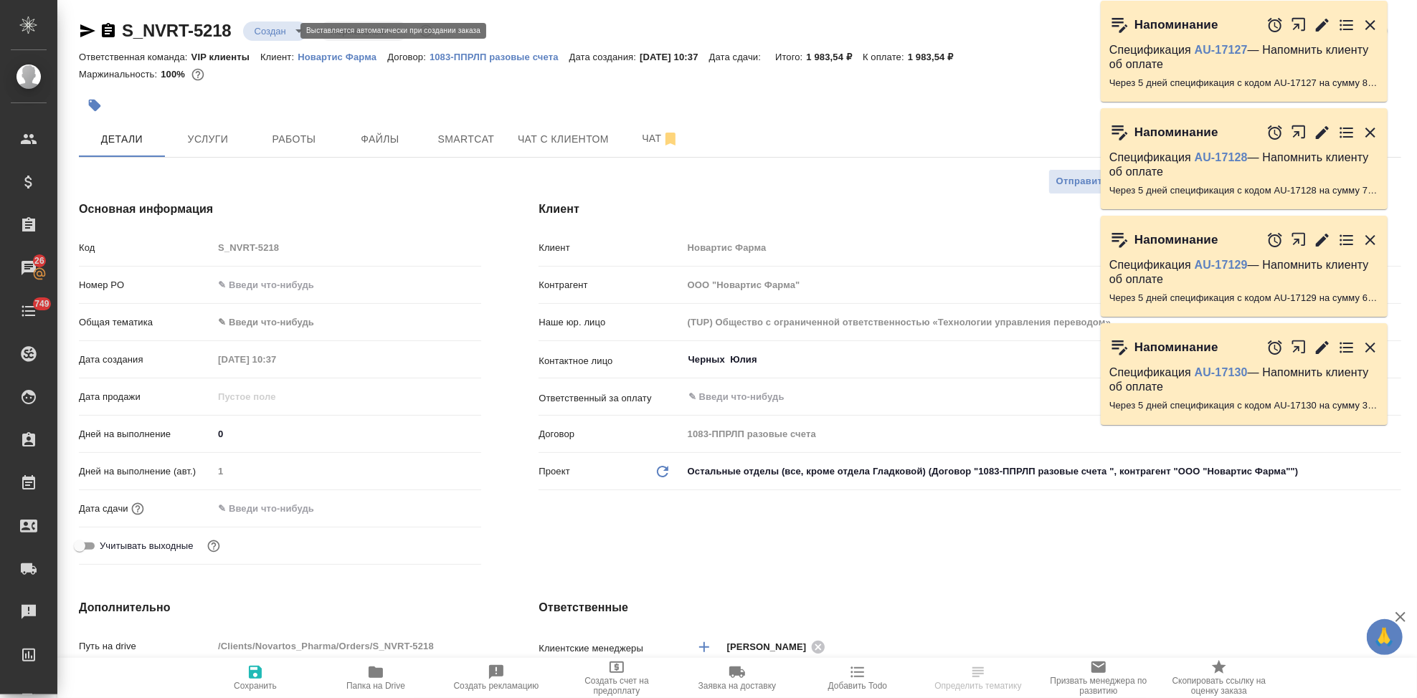
click at [289, 32] on body "🙏 .cls-1 fill:#fff; AWATERA Kabargina Anna Клиенты Спецификации Заказы 26 Чаты …" at bounding box center [708, 349] width 1417 height 698
type textarea "x"
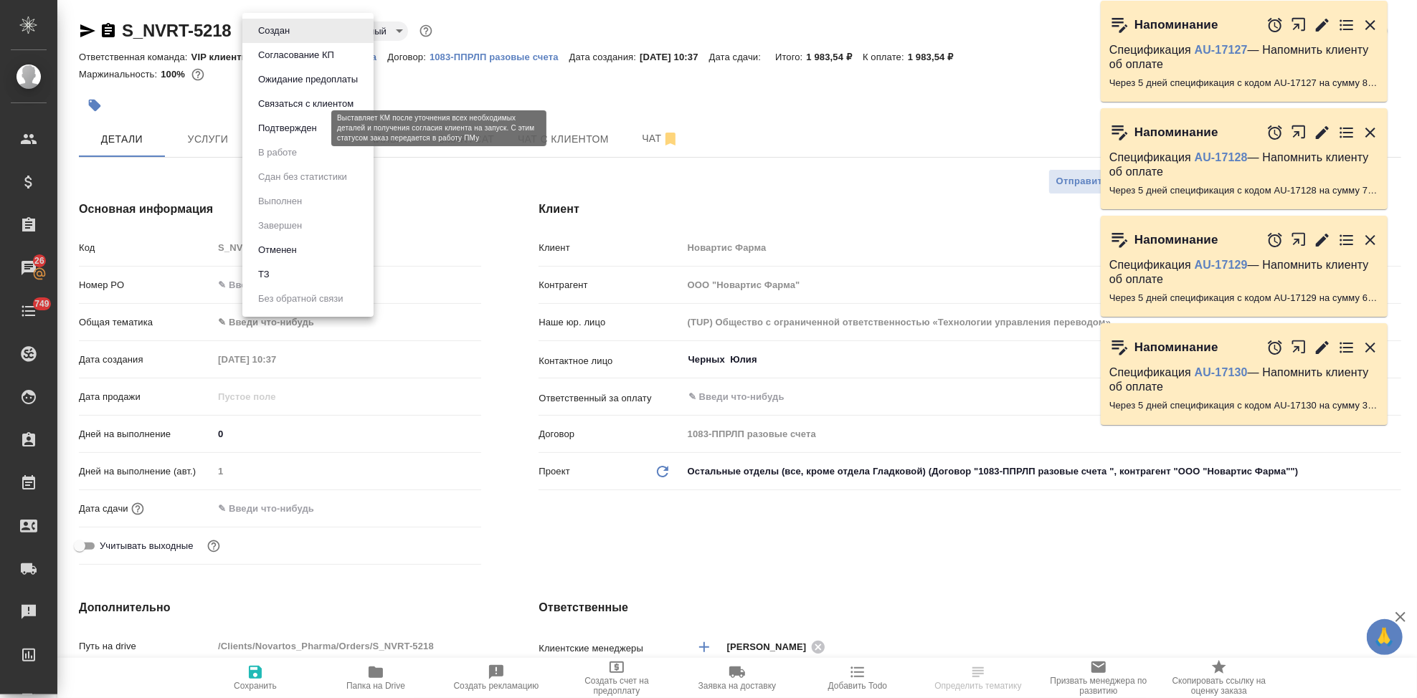
click at [284, 123] on button "Подтвержден" at bounding box center [287, 128] width 67 height 16
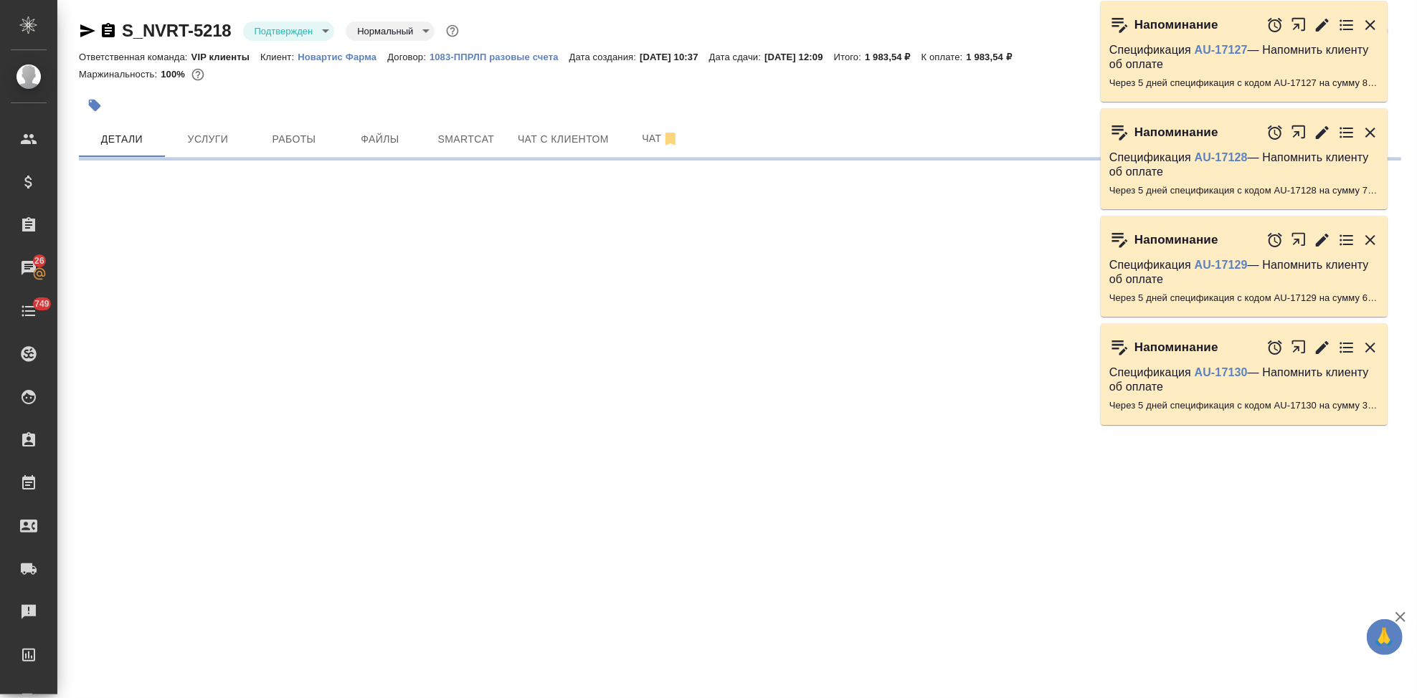
select select "RU"
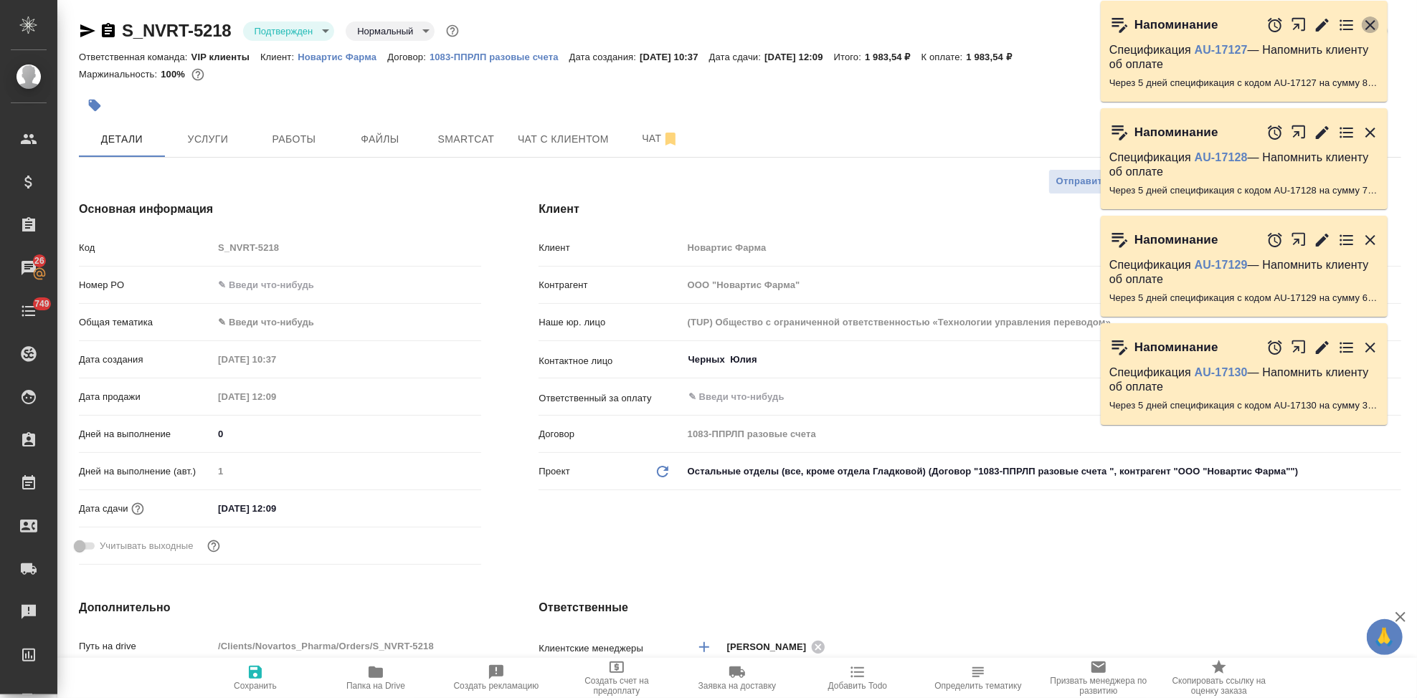
click at [1367, 31] on icon "button" at bounding box center [1369, 24] width 17 height 17
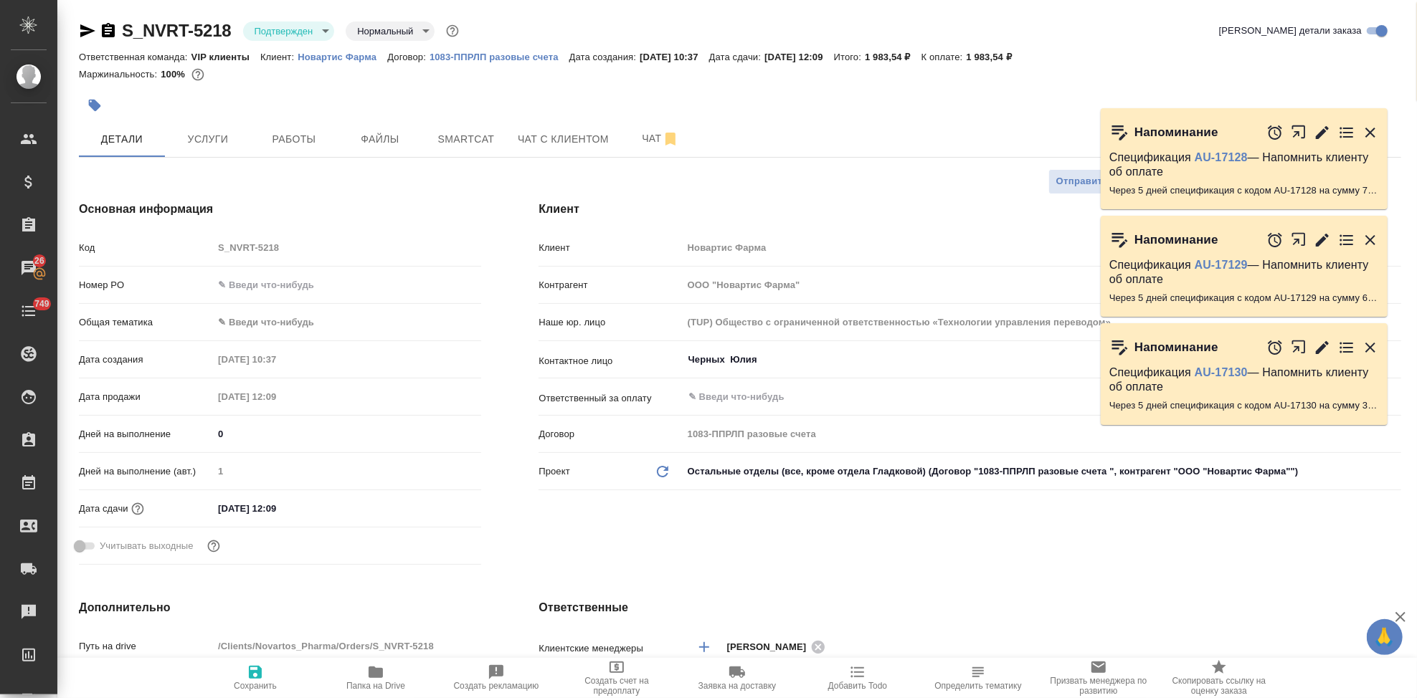
type textarea "x"
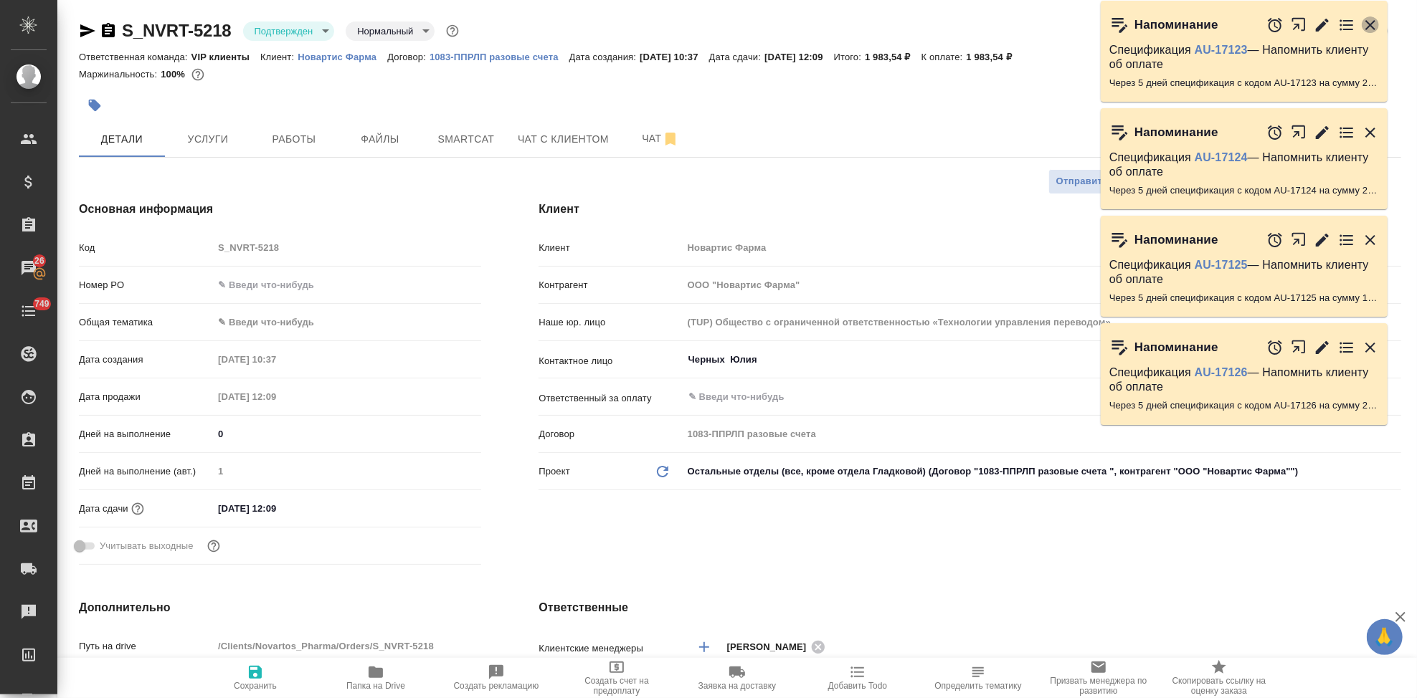
click at [1371, 24] on icon "button" at bounding box center [1370, 25] width 10 height 10
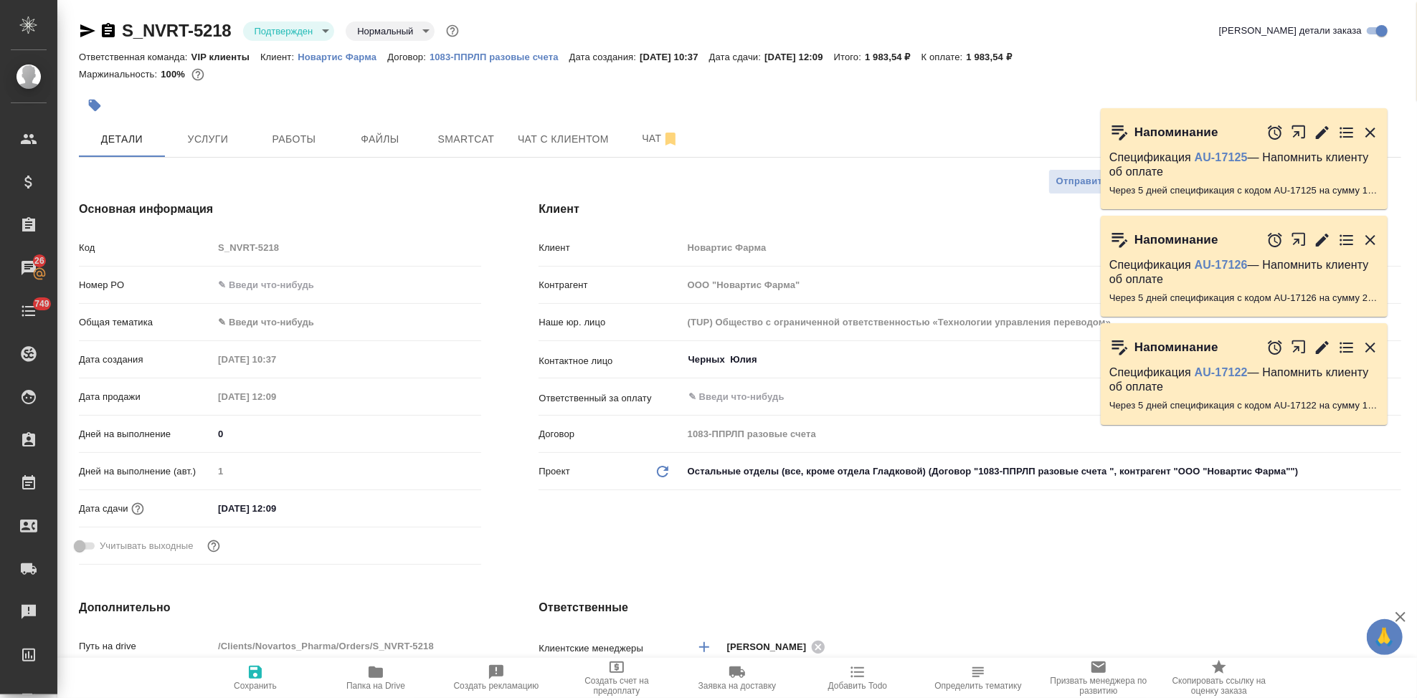
click at [1371, 24] on div "Напоминание Спецификация AU-17124 — Напомнить клиенту об оплате Через 5 дней сп…" at bounding box center [1251, 63] width 302 height 105
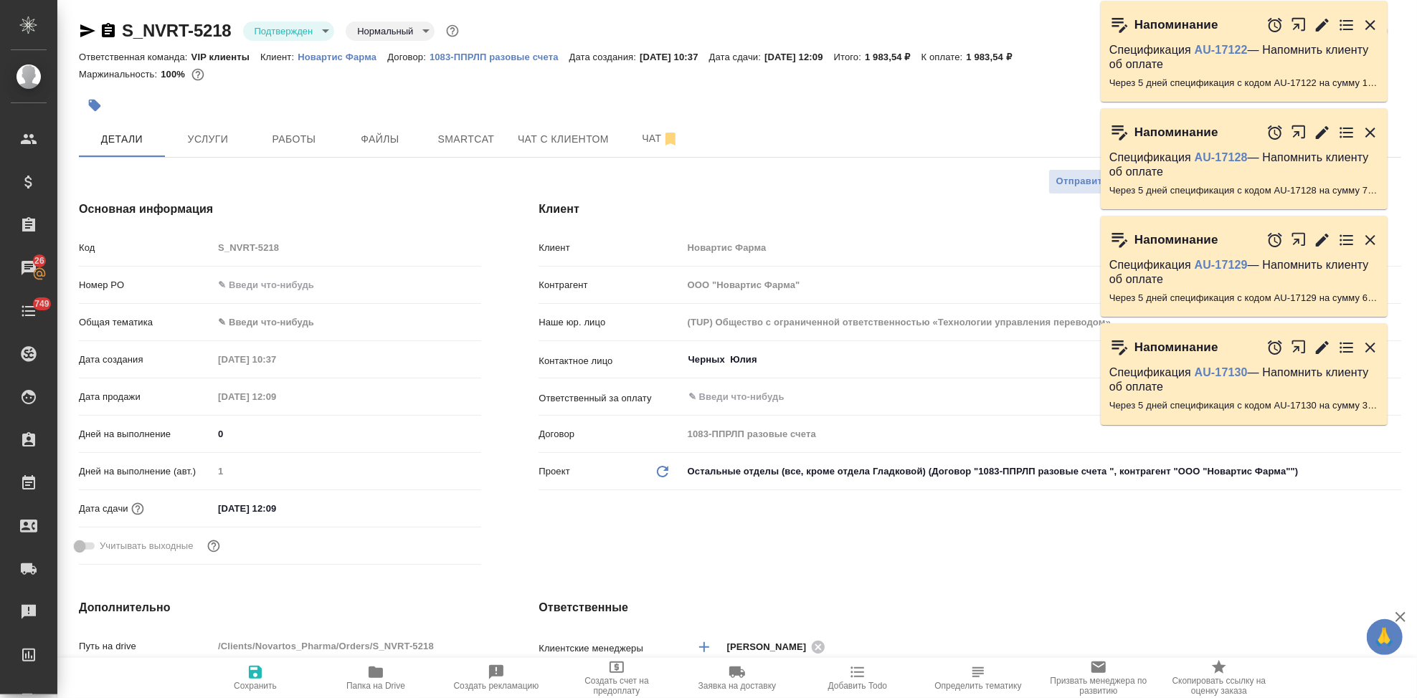
click at [1369, 234] on icon "button" at bounding box center [1369, 240] width 17 height 17
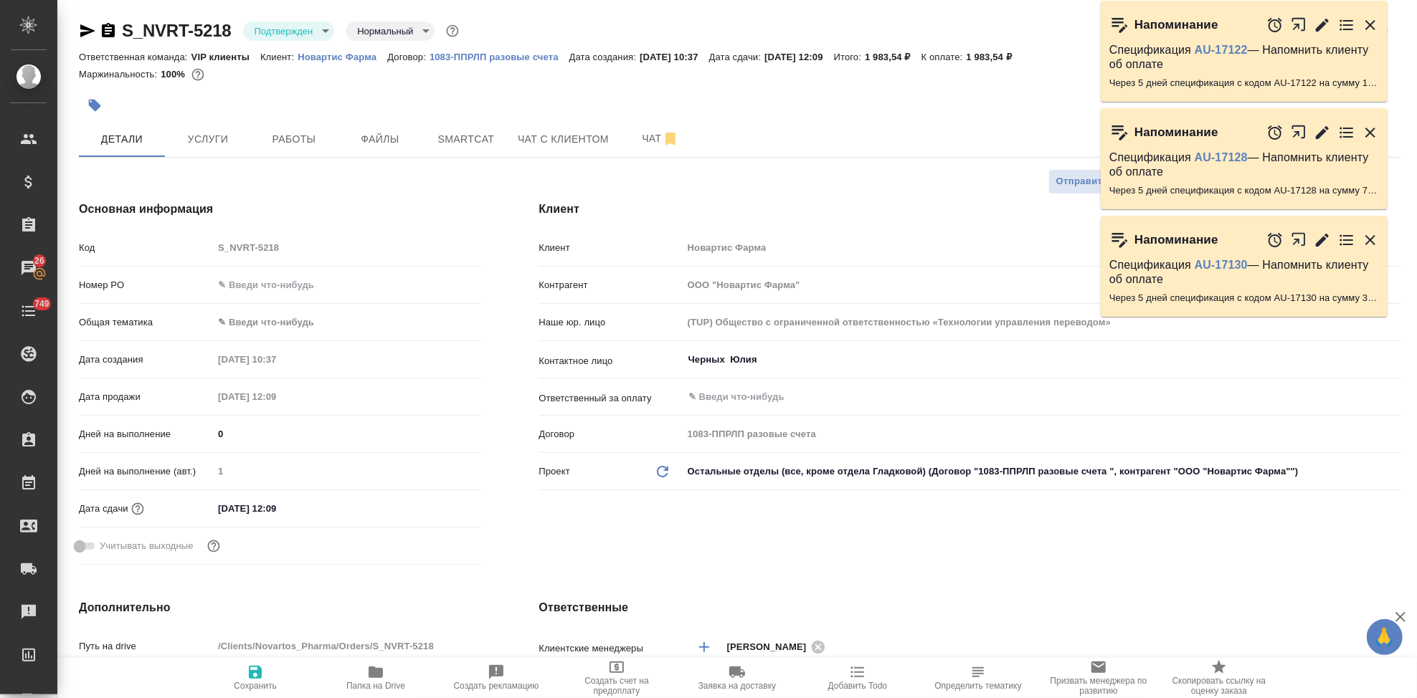
click at [1370, 143] on div at bounding box center [1322, 132] width 113 height 31
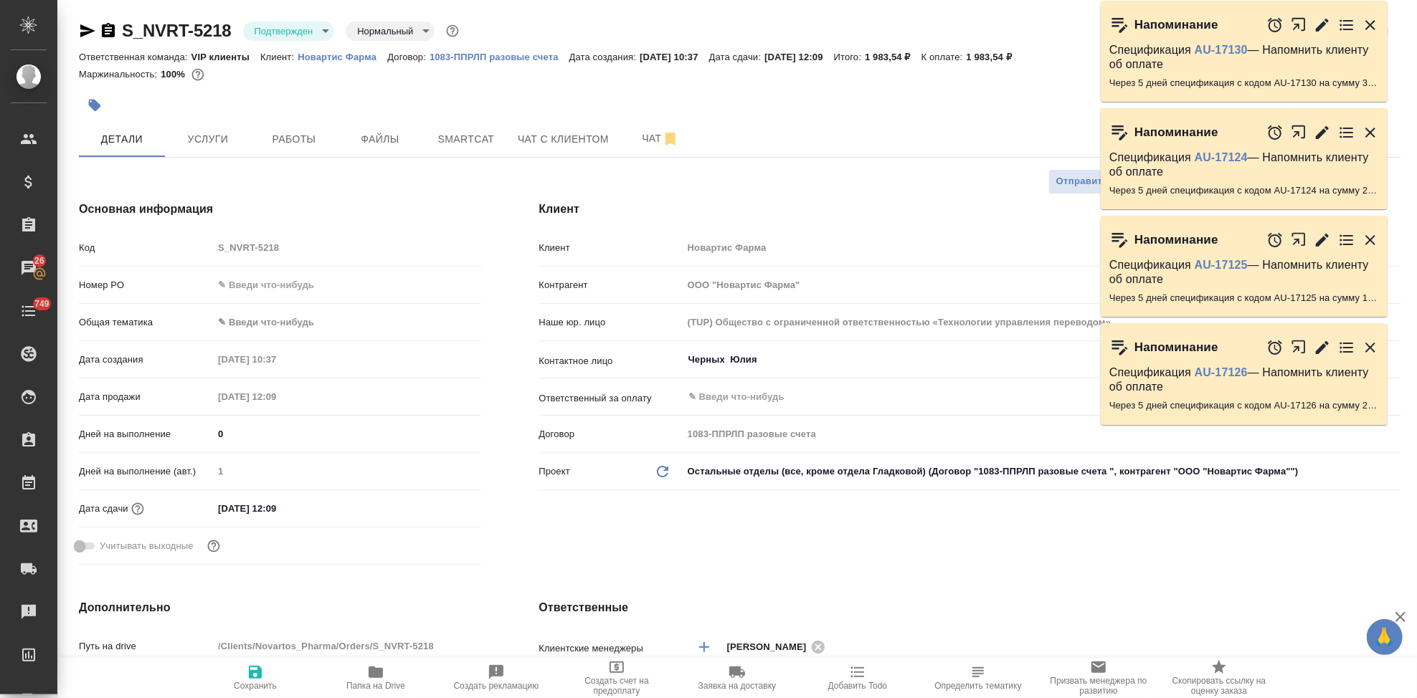
click at [1368, 237] on icon "button" at bounding box center [1370, 240] width 10 height 10
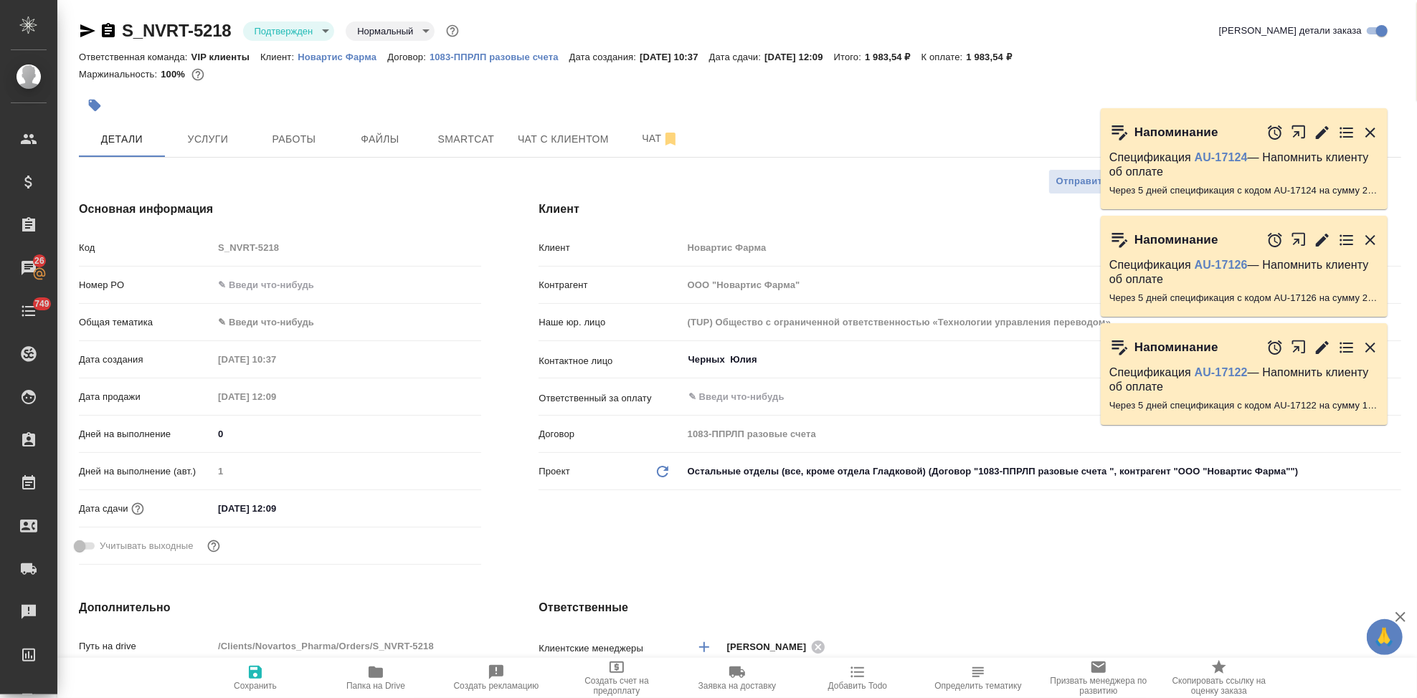
click at [1371, 130] on icon "button" at bounding box center [1370, 133] width 10 height 10
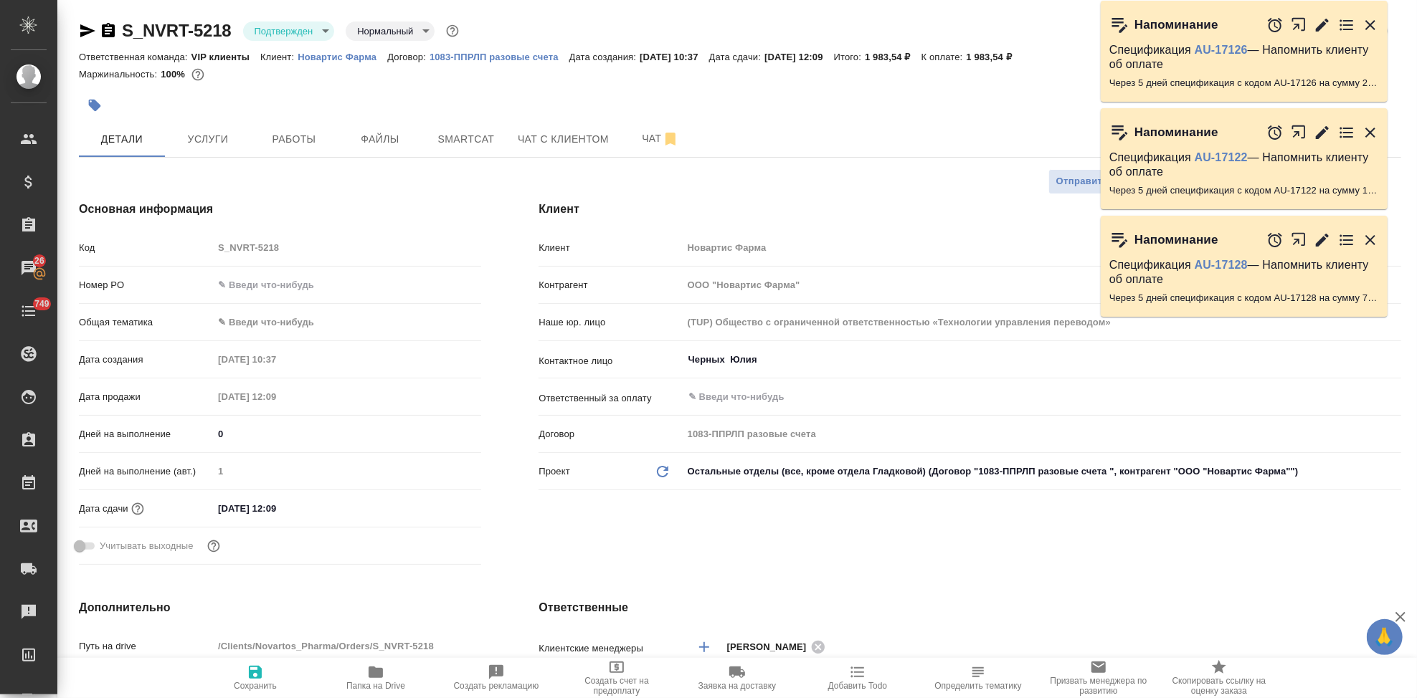
click at [1369, 133] on icon "button" at bounding box center [1370, 133] width 10 height 10
click at [1367, 34] on div at bounding box center [1322, 24] width 113 height 31
click at [1368, 30] on icon "button" at bounding box center [1369, 24] width 17 height 17
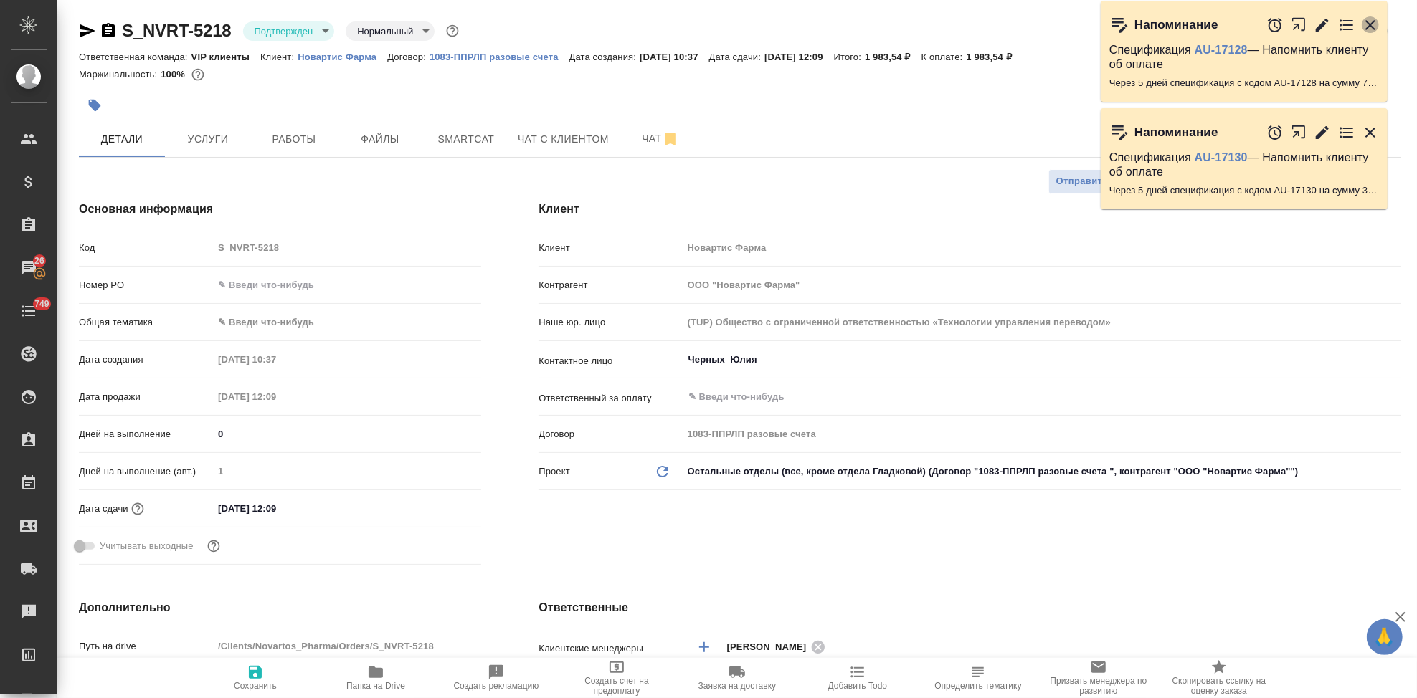
click at [1371, 29] on icon "button" at bounding box center [1369, 24] width 17 height 17
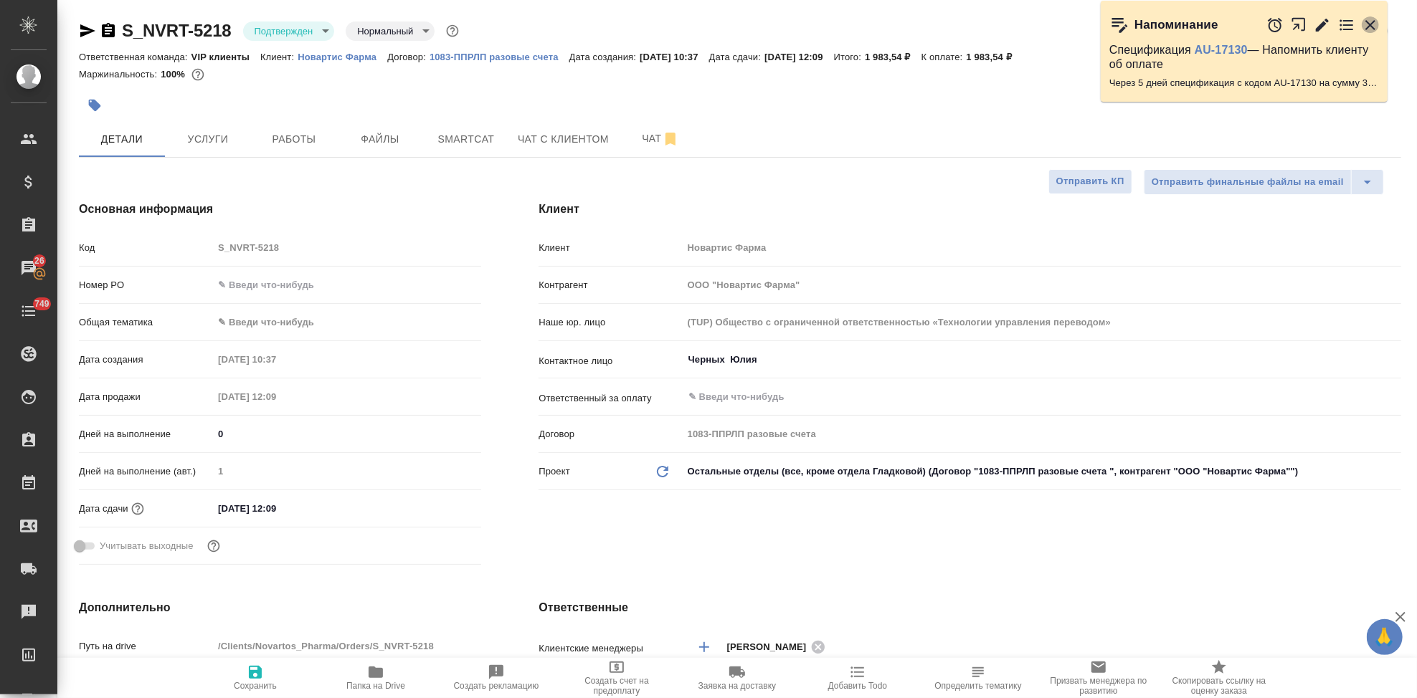
click at [1367, 26] on icon "button" at bounding box center [1369, 24] width 17 height 17
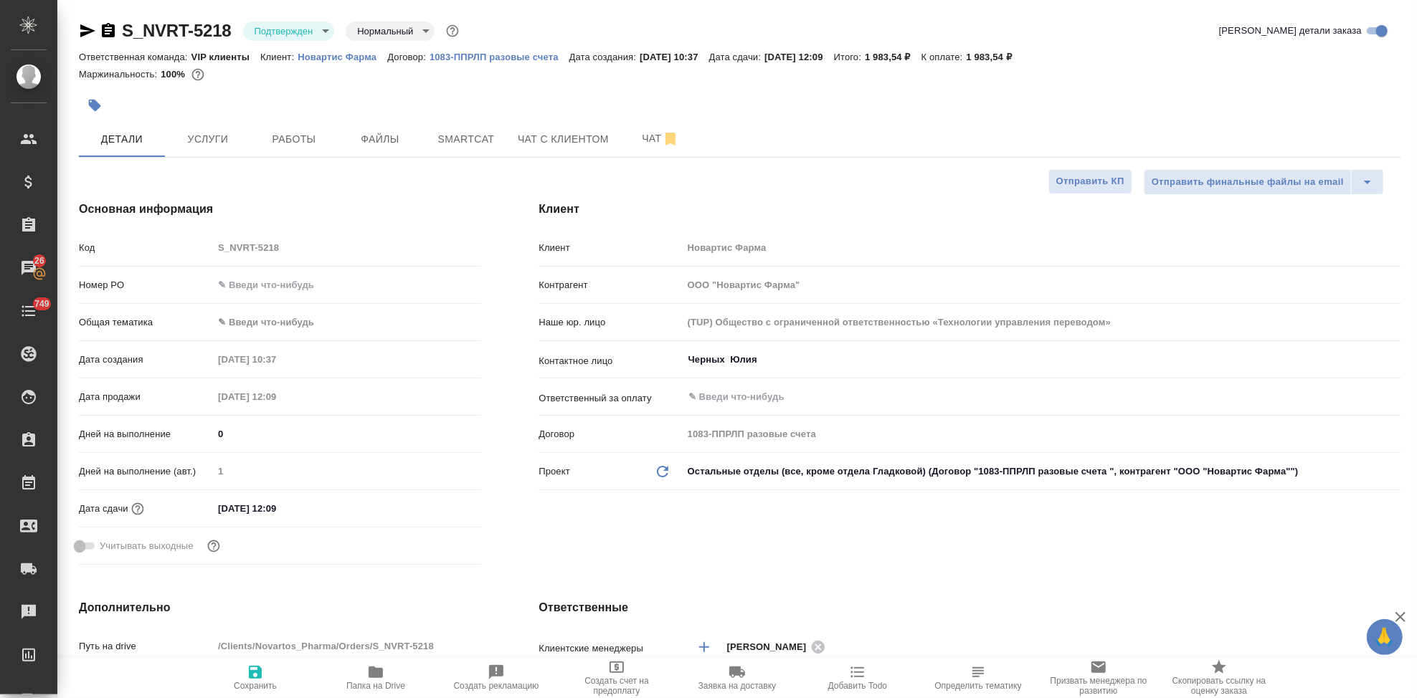
scroll to position [159, 0]
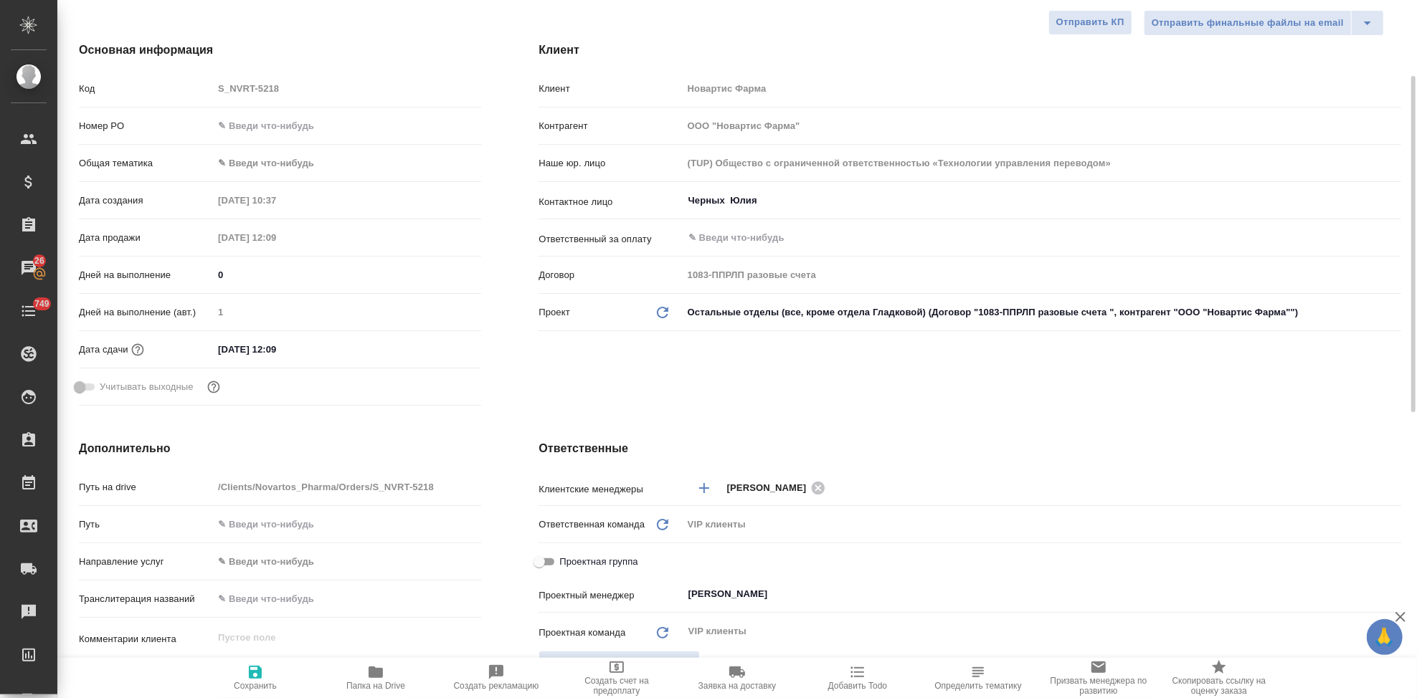
click at [311, 343] on input "25.09.2025 12:09" at bounding box center [275, 349] width 125 height 21
click at [437, 341] on icon "button" at bounding box center [439, 349] width 17 height 17
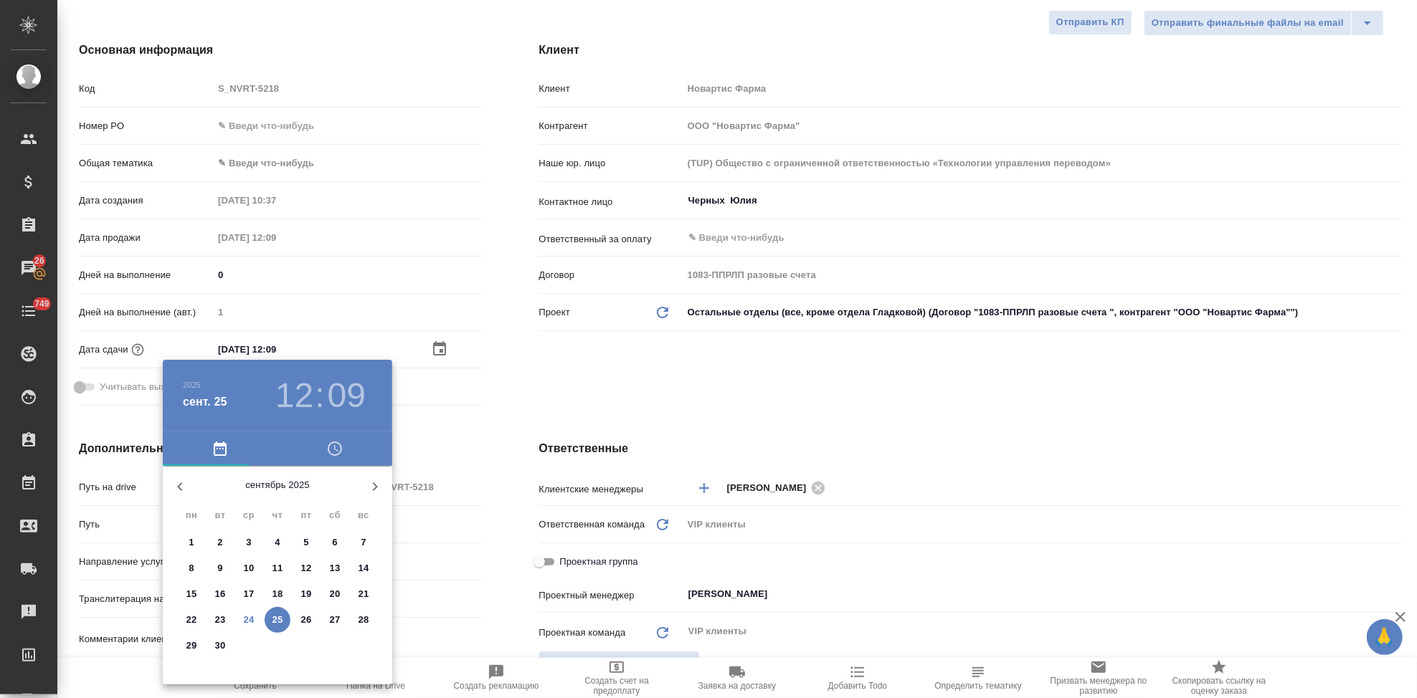
click at [255, 613] on span "24" at bounding box center [249, 620] width 26 height 14
type input "24.09.2025 12:09"
type textarea "x"
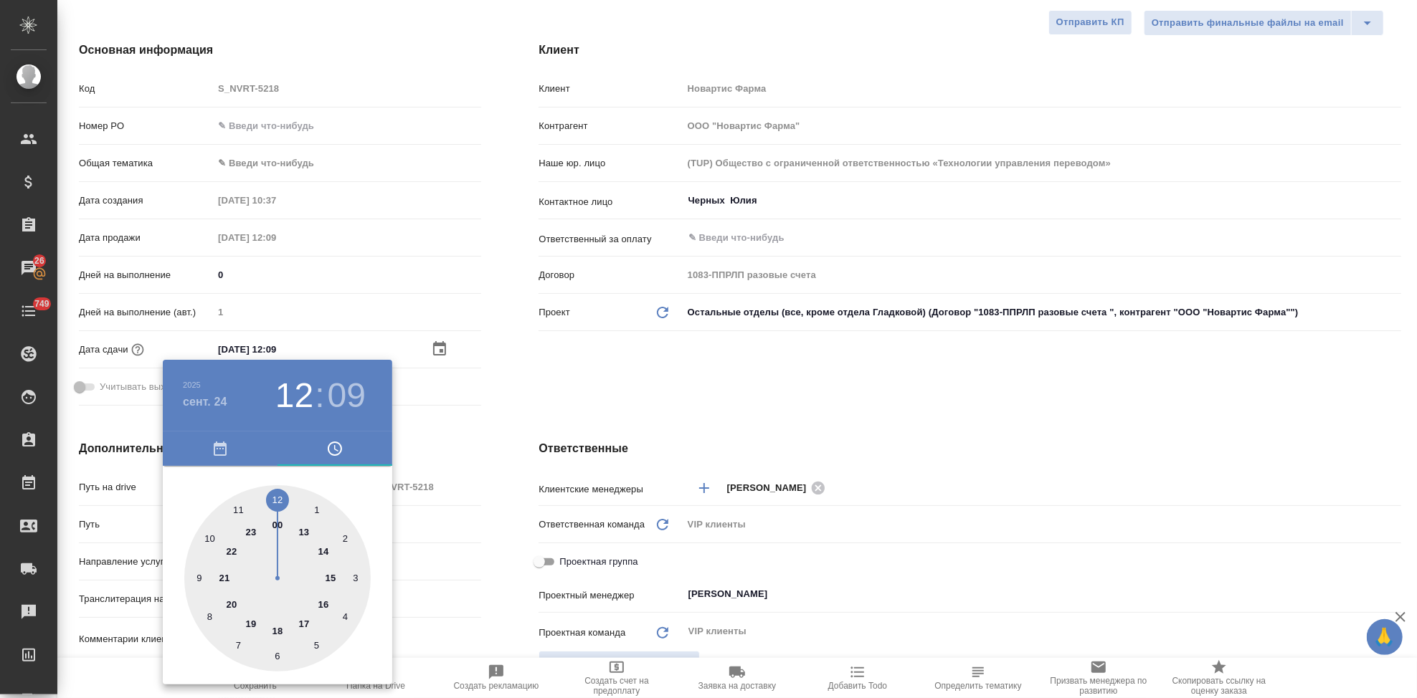
click at [305, 622] on div at bounding box center [277, 578] width 186 height 186
type input "24.09.2025 17:09"
type textarea "x"
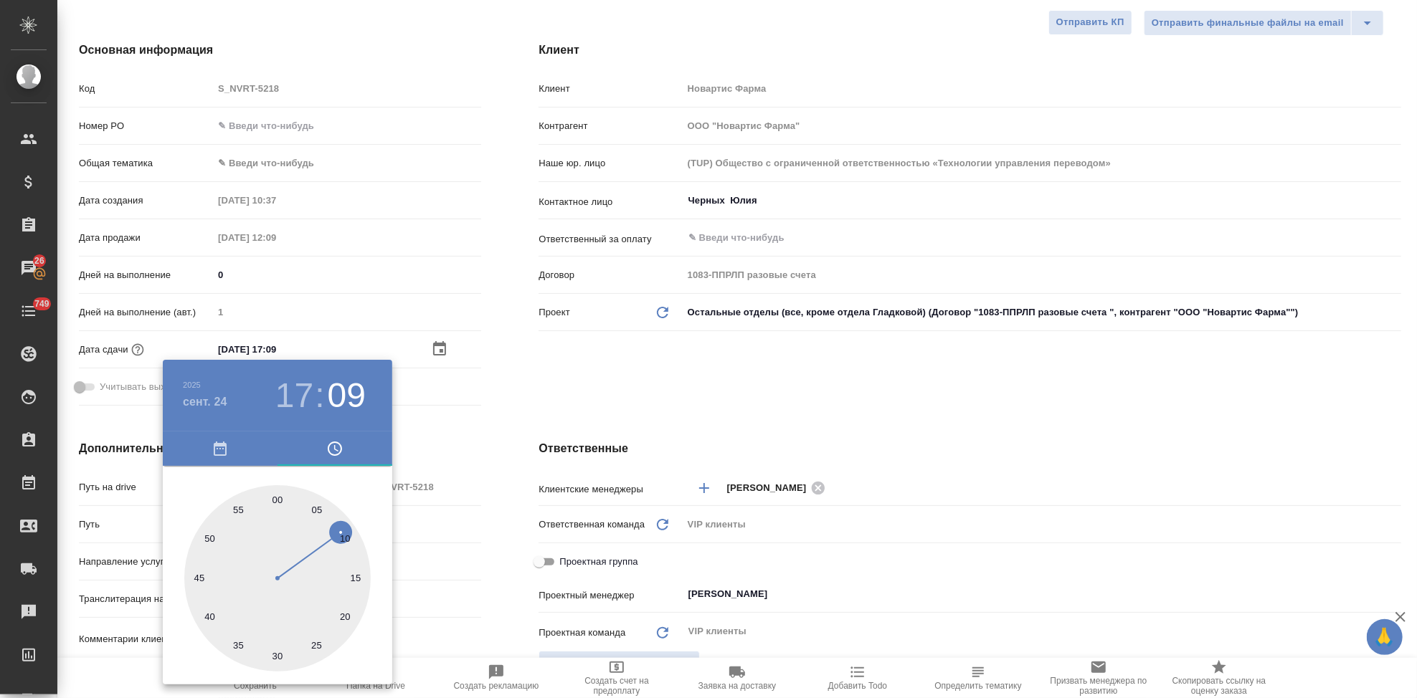
click at [272, 496] on div at bounding box center [277, 578] width 186 height 186
type input "24.09.2025 17:59"
type textarea "x"
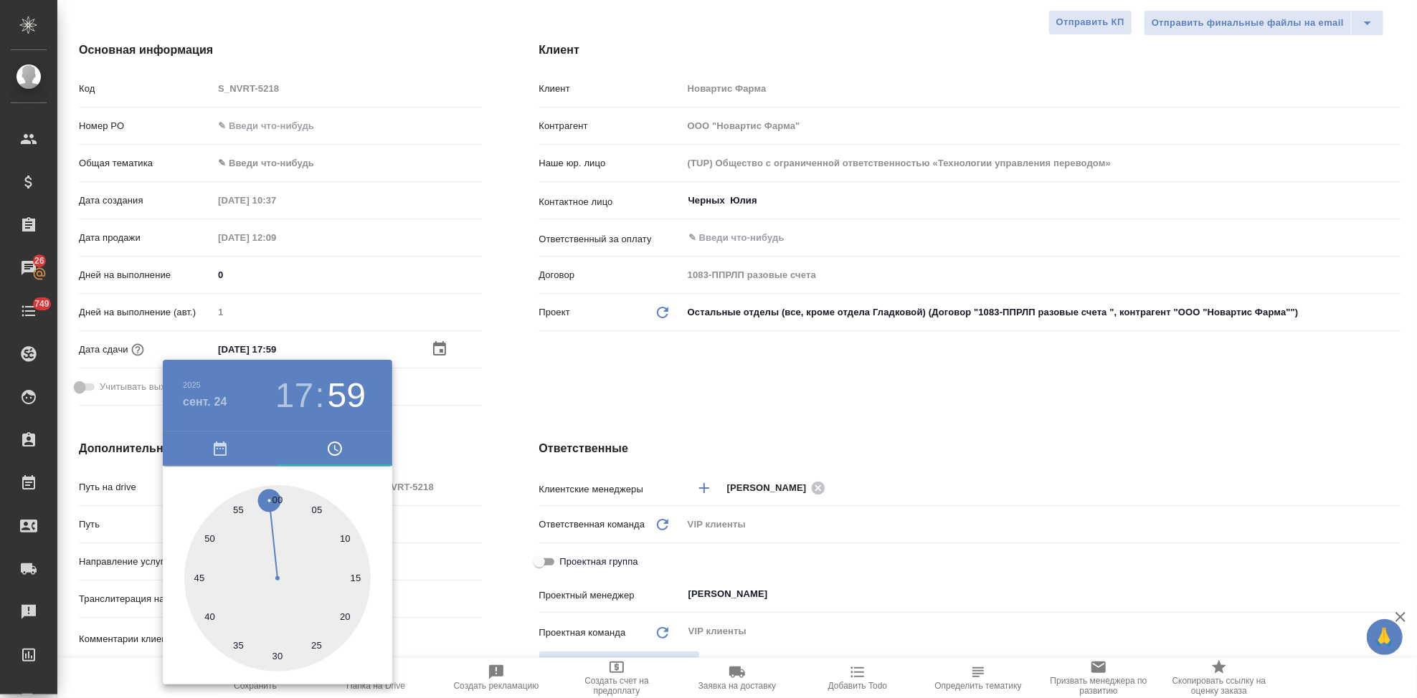
click at [277, 495] on div at bounding box center [277, 578] width 186 height 186
type input "24.09.2025 17:00"
type textarea "x"
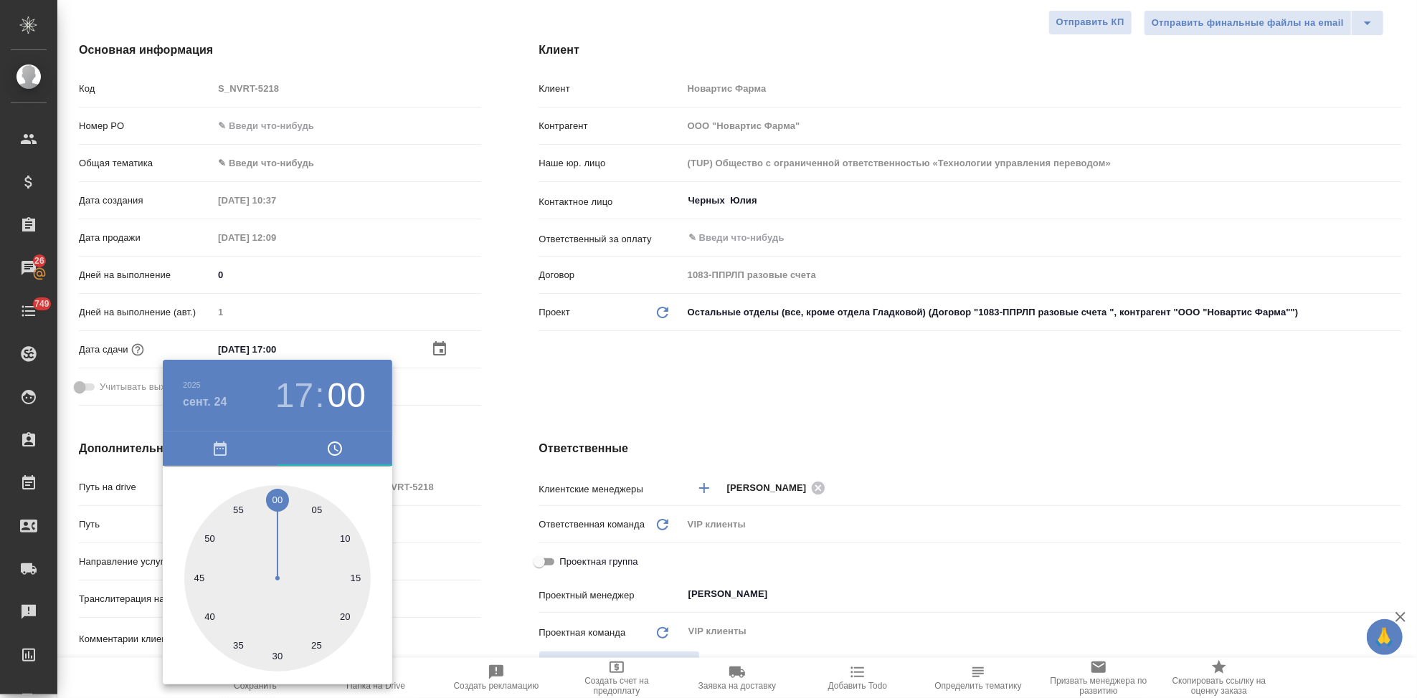
type textarea "x"
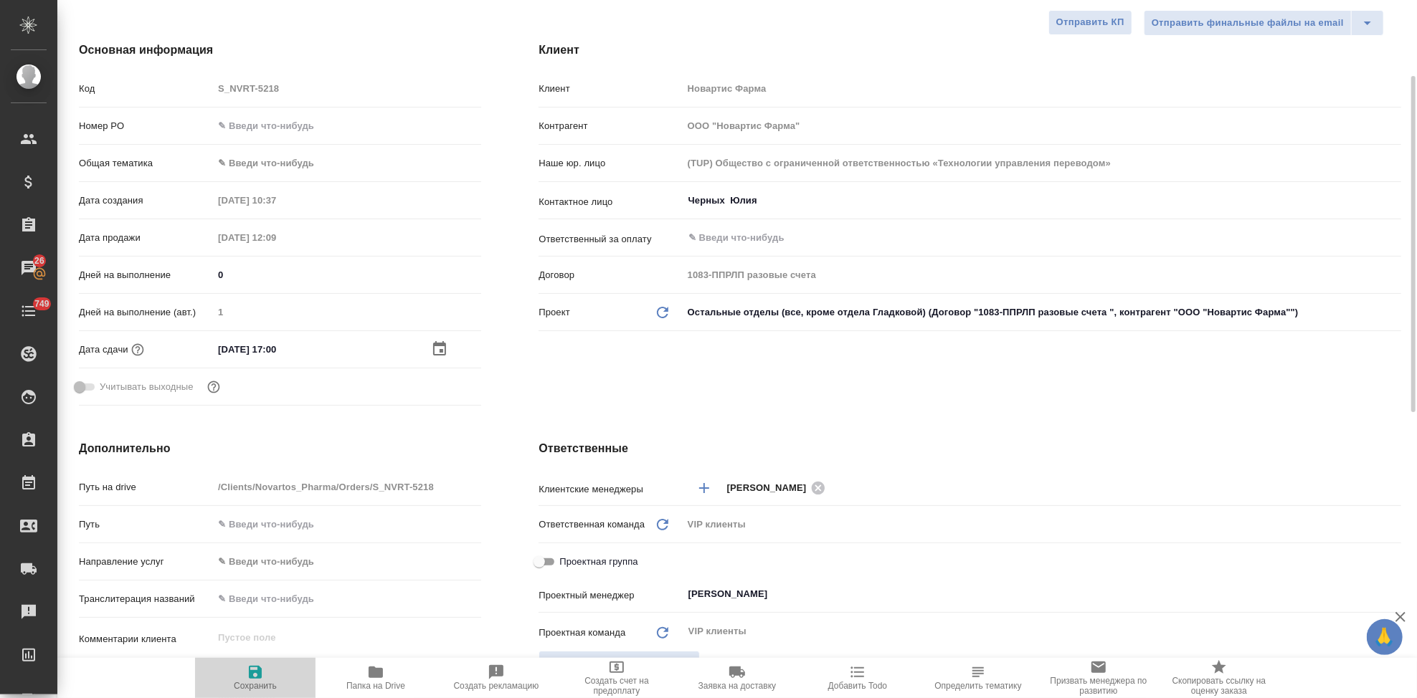
click at [267, 675] on span "Сохранить" at bounding box center [255, 677] width 103 height 27
type textarea "x"
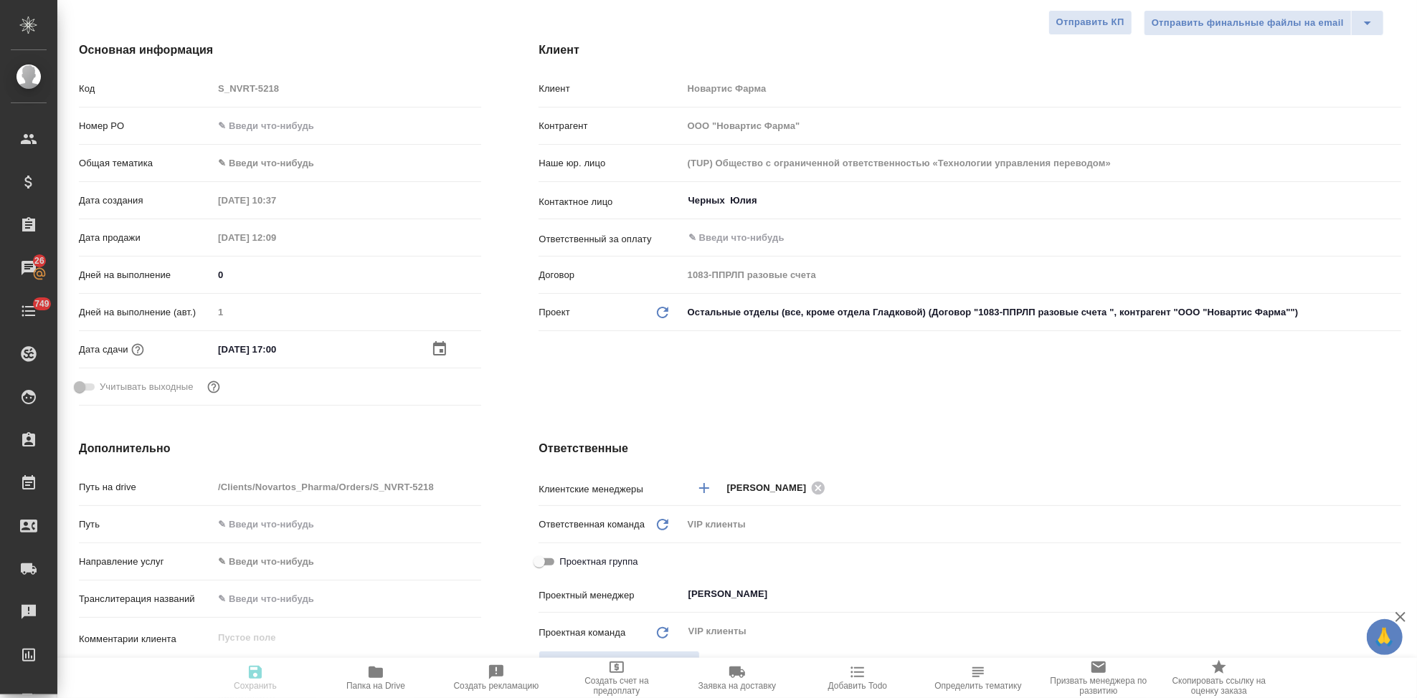
type textarea "x"
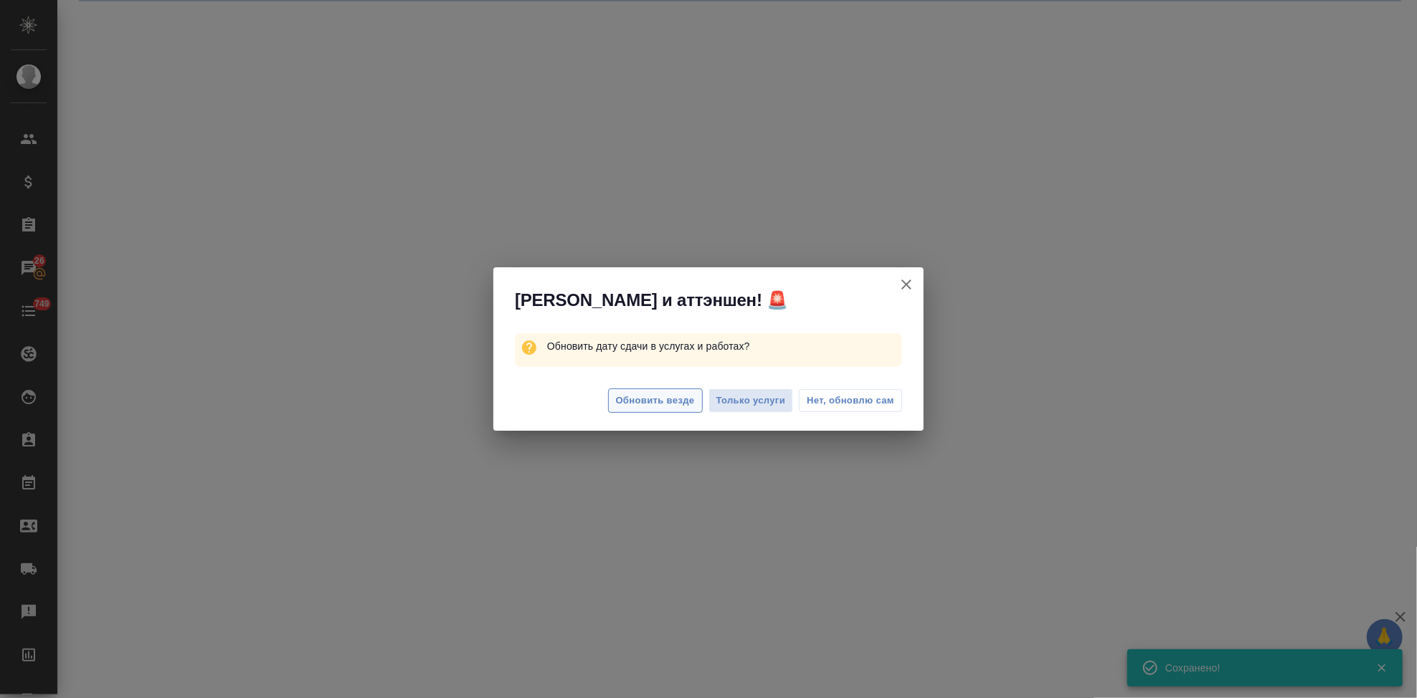
select select "RU"
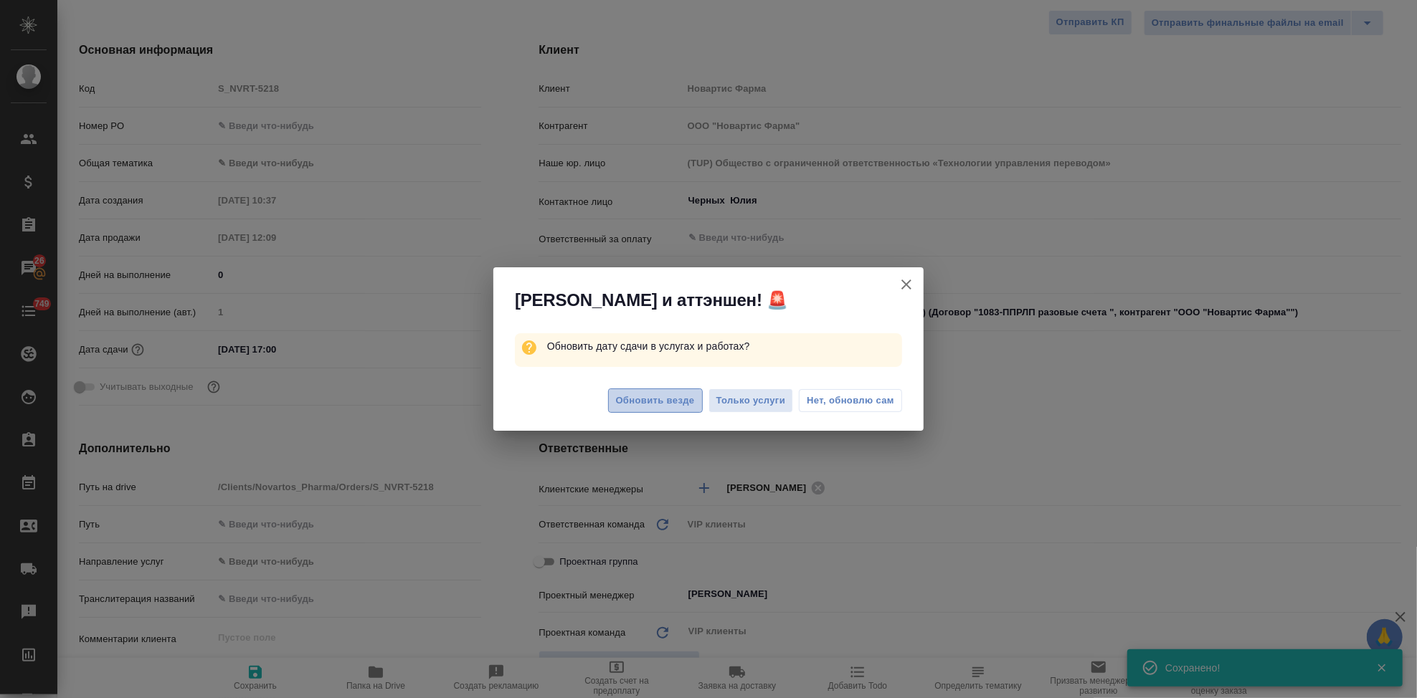
click at [675, 404] on span "Обновить везде" at bounding box center [655, 401] width 79 height 16
type textarea "x"
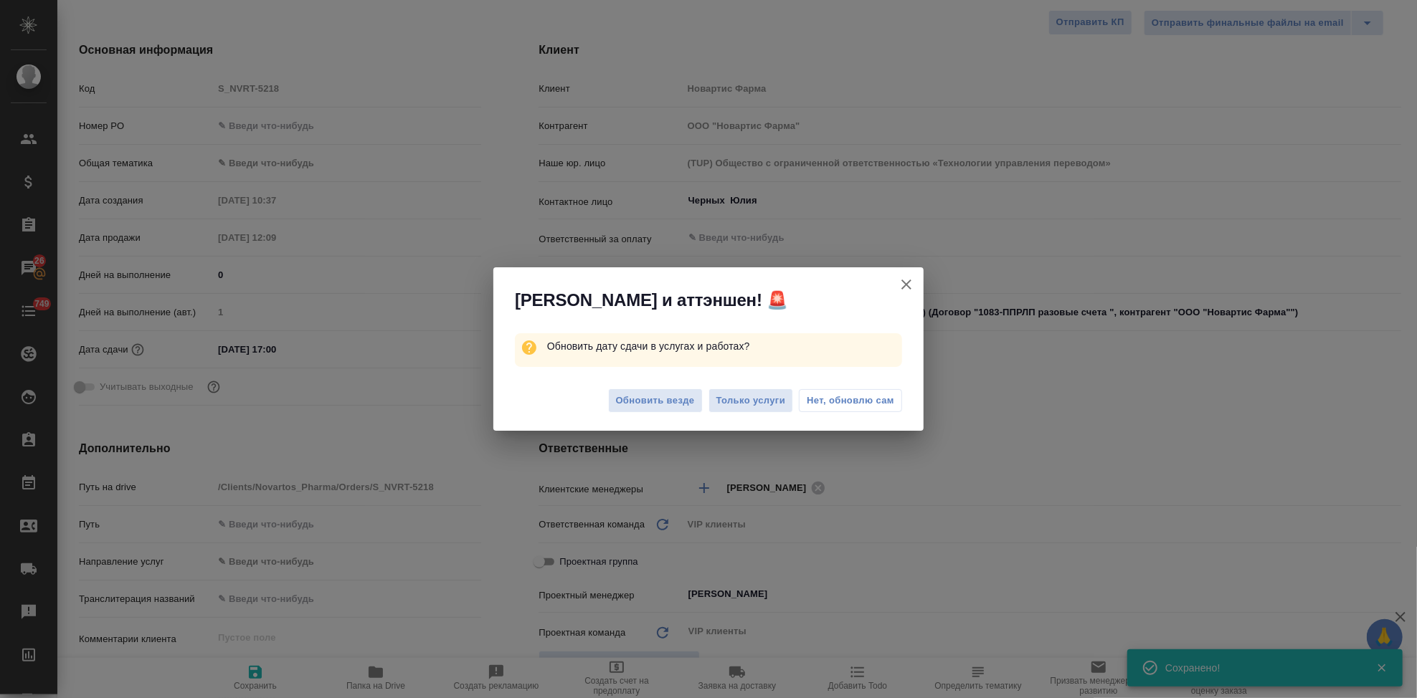
type textarea "x"
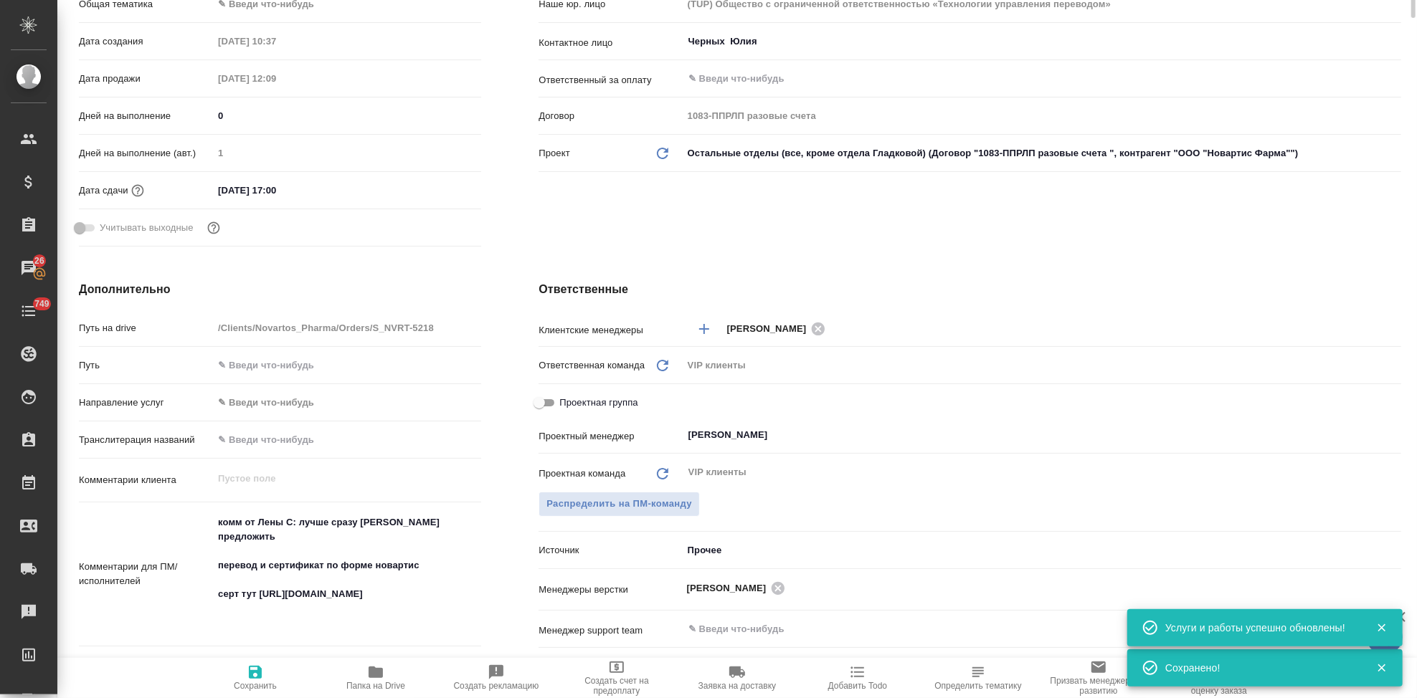
scroll to position [0, 0]
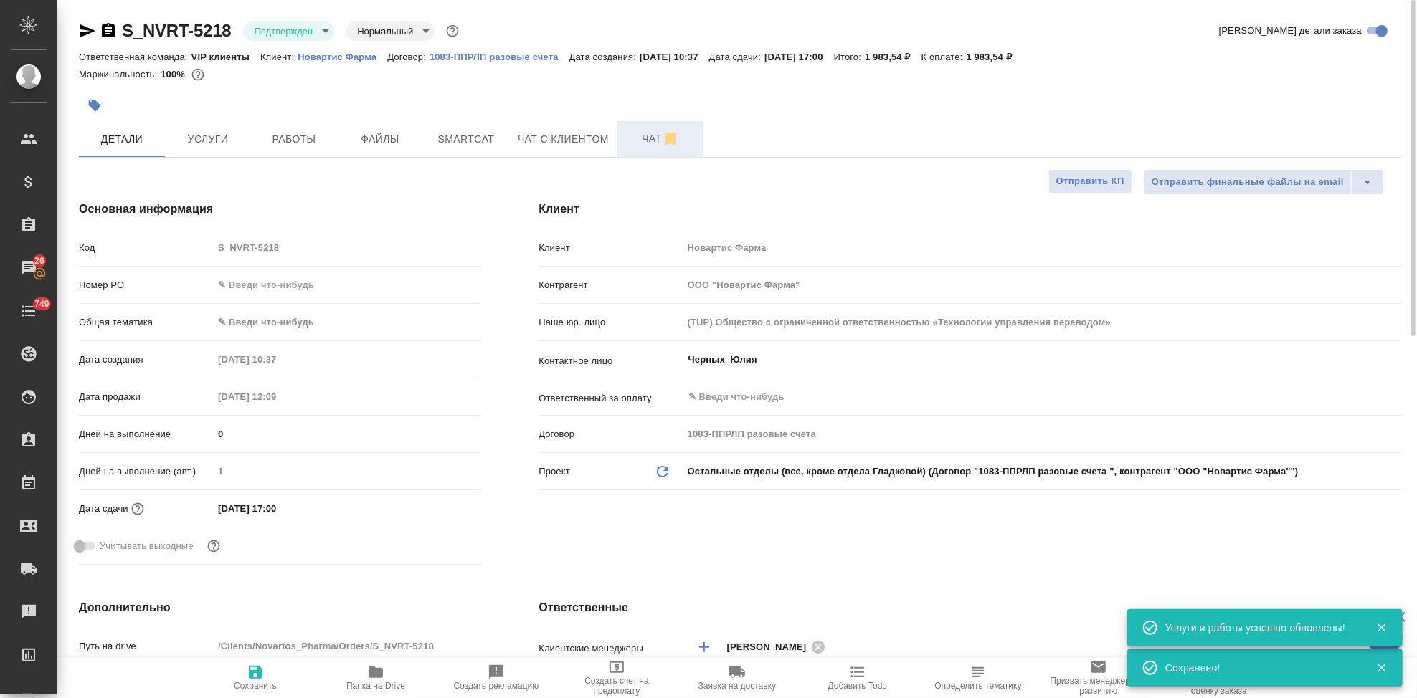
click at [637, 135] on span "Чат" at bounding box center [660, 139] width 69 height 18
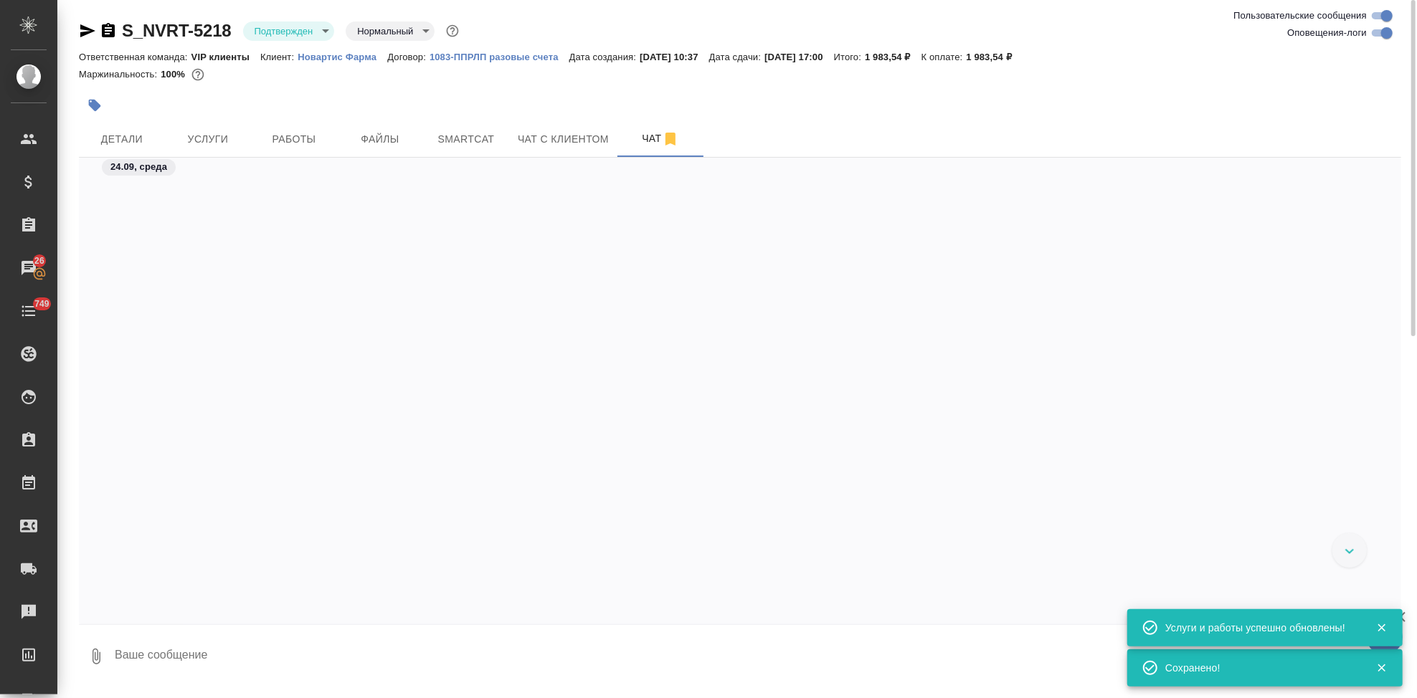
scroll to position [18088, 0]
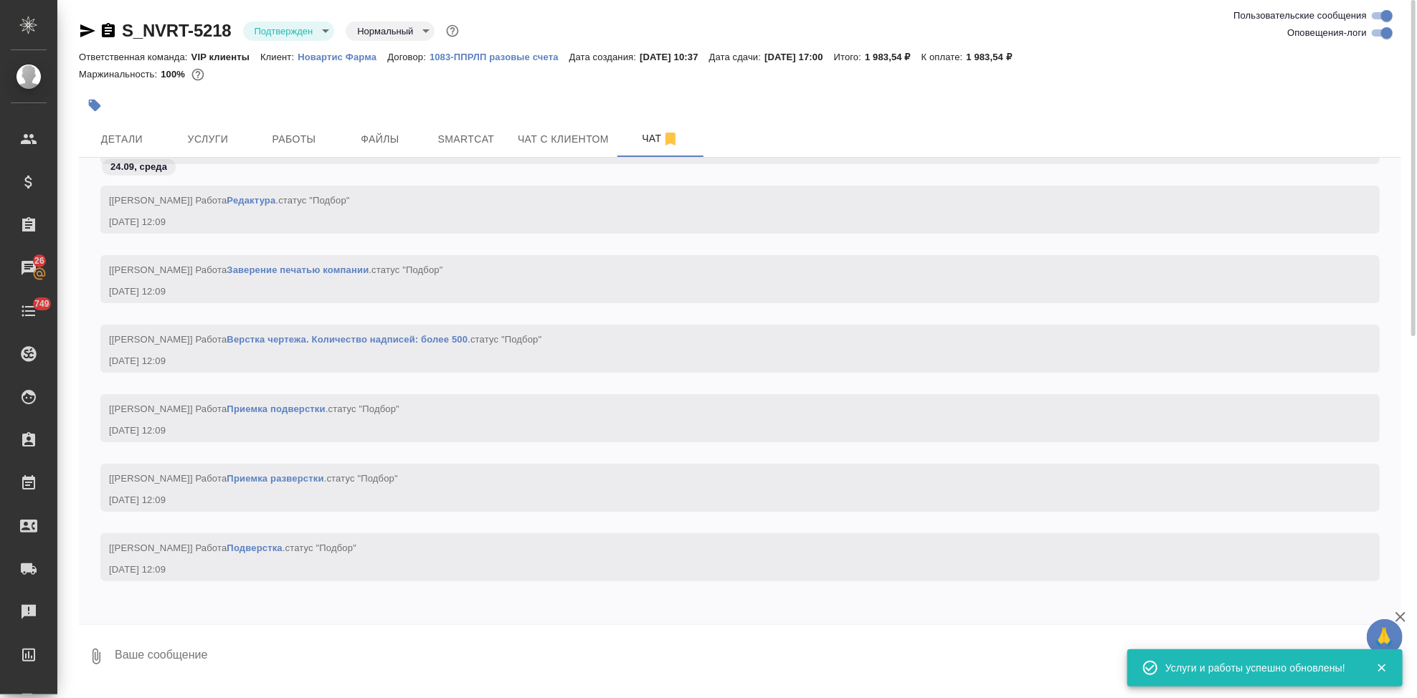
click at [310, 652] on textarea at bounding box center [756, 656] width 1287 height 49
type textarea """
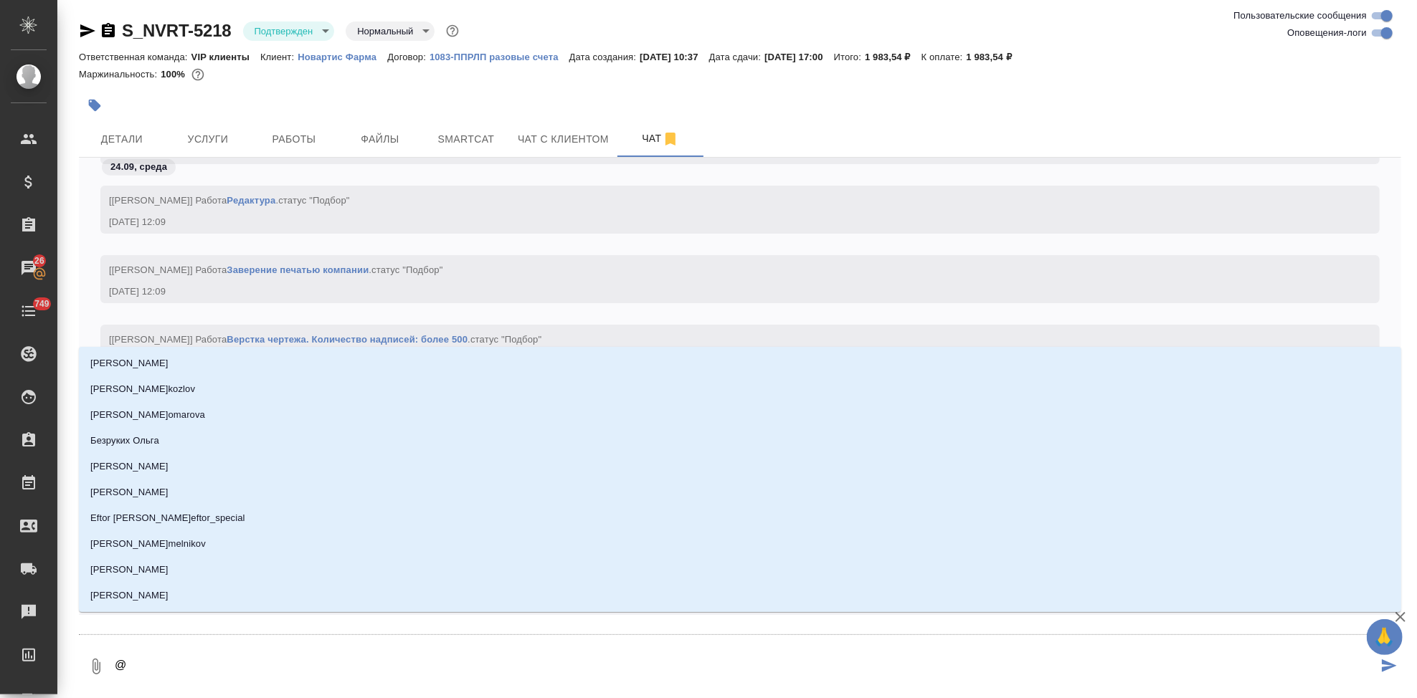
type textarea "@г"
type input "г"
type textarea "@гр"
type input "гр"
type textarea "@гра"
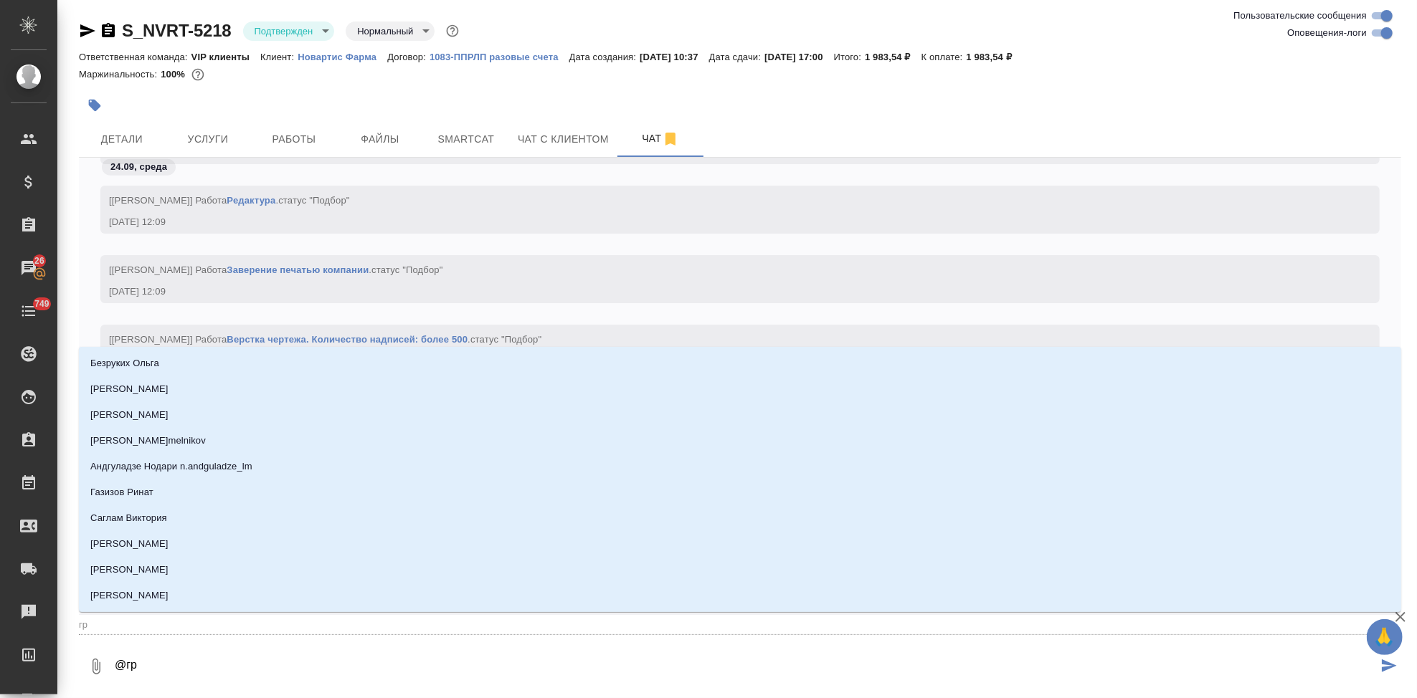
type input "гра"
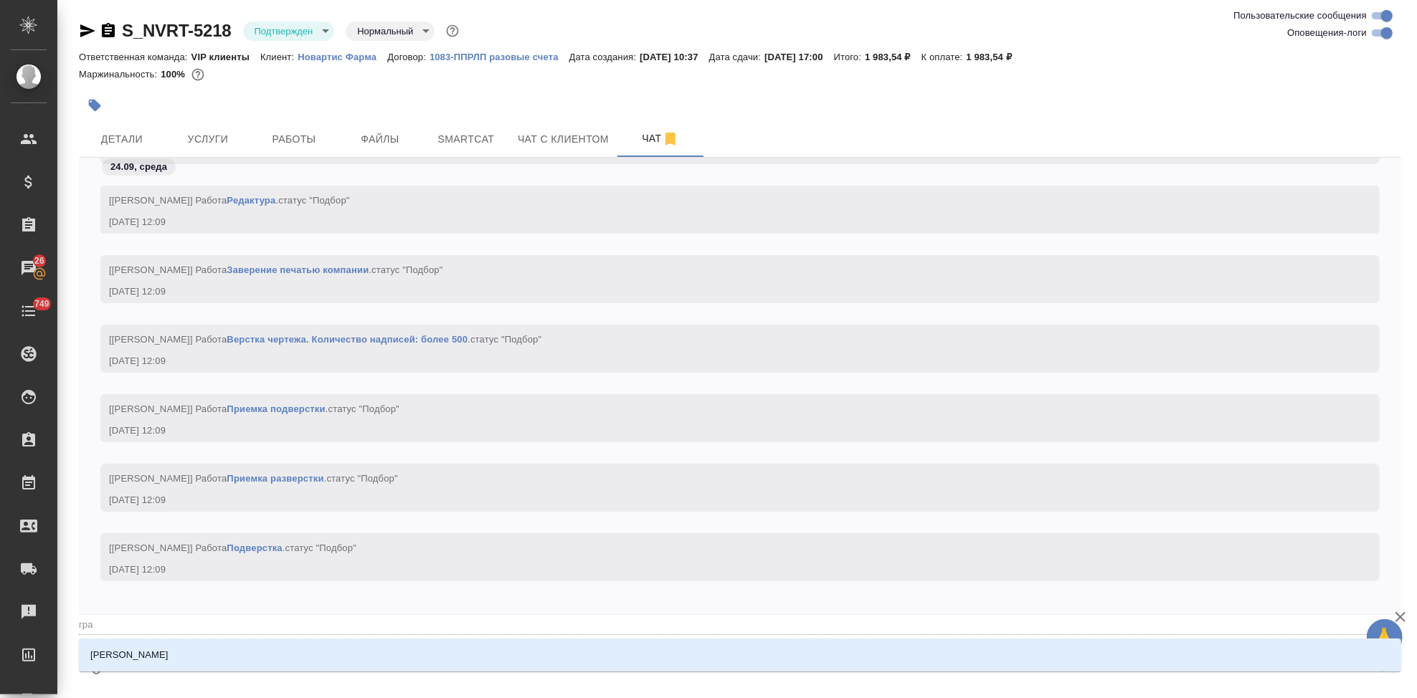
type textarea "@граб"
type input "граб"
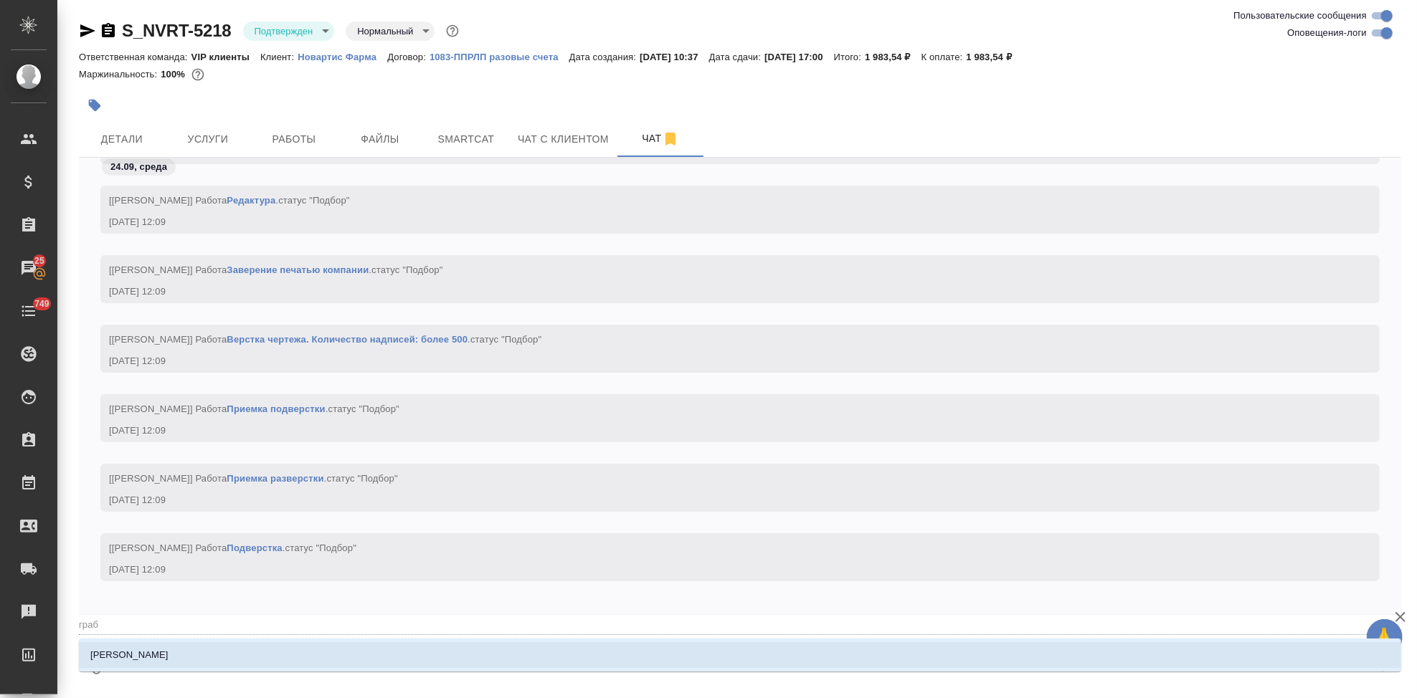
click at [172, 658] on li "Грабко Мария" at bounding box center [740, 655] width 1322 height 26
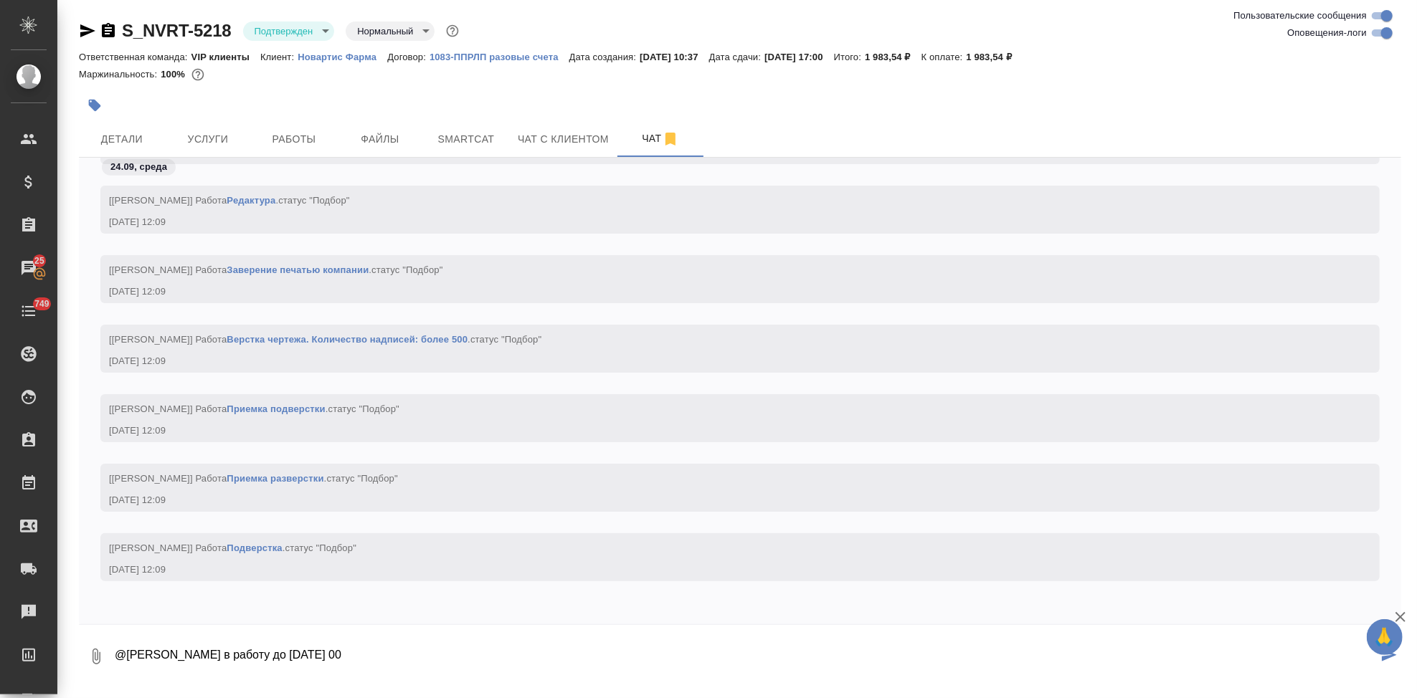
type textarea "@Грабко Мария в работу до 24 сент 17 00"
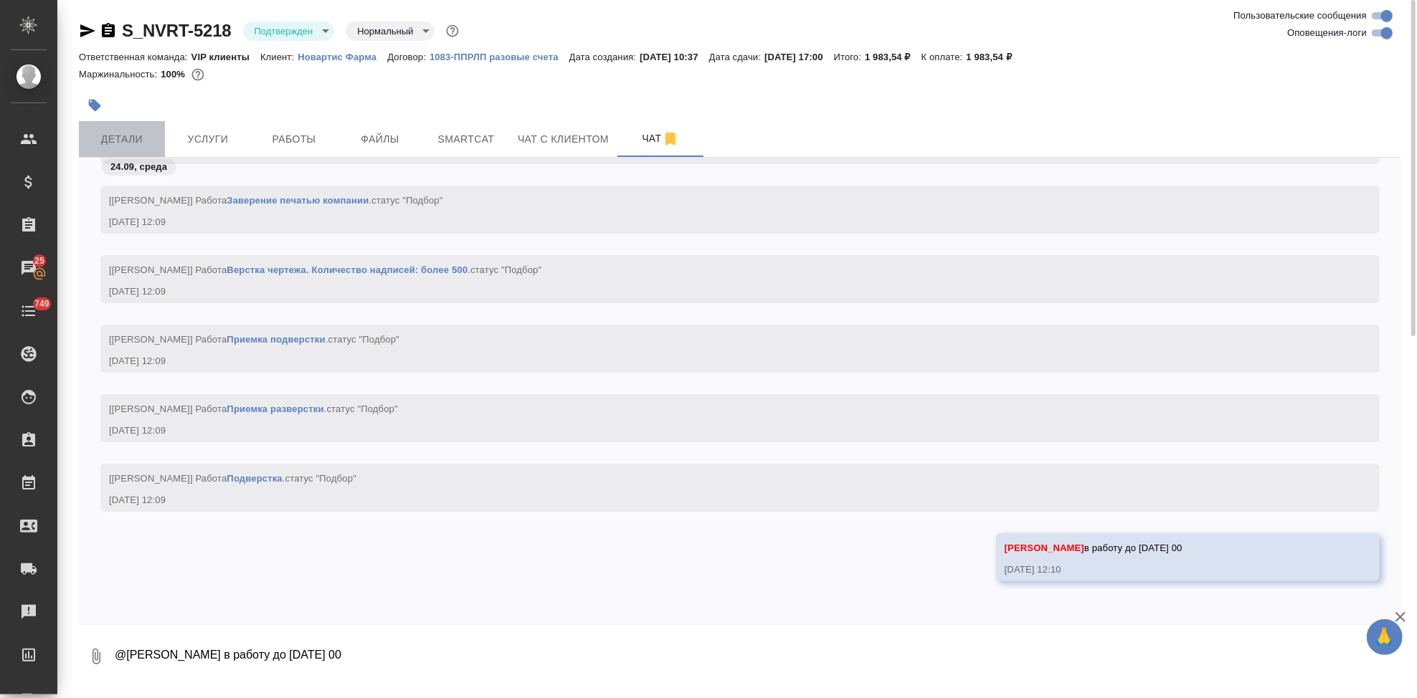
click at [140, 142] on span "Детали" at bounding box center [121, 139] width 69 height 18
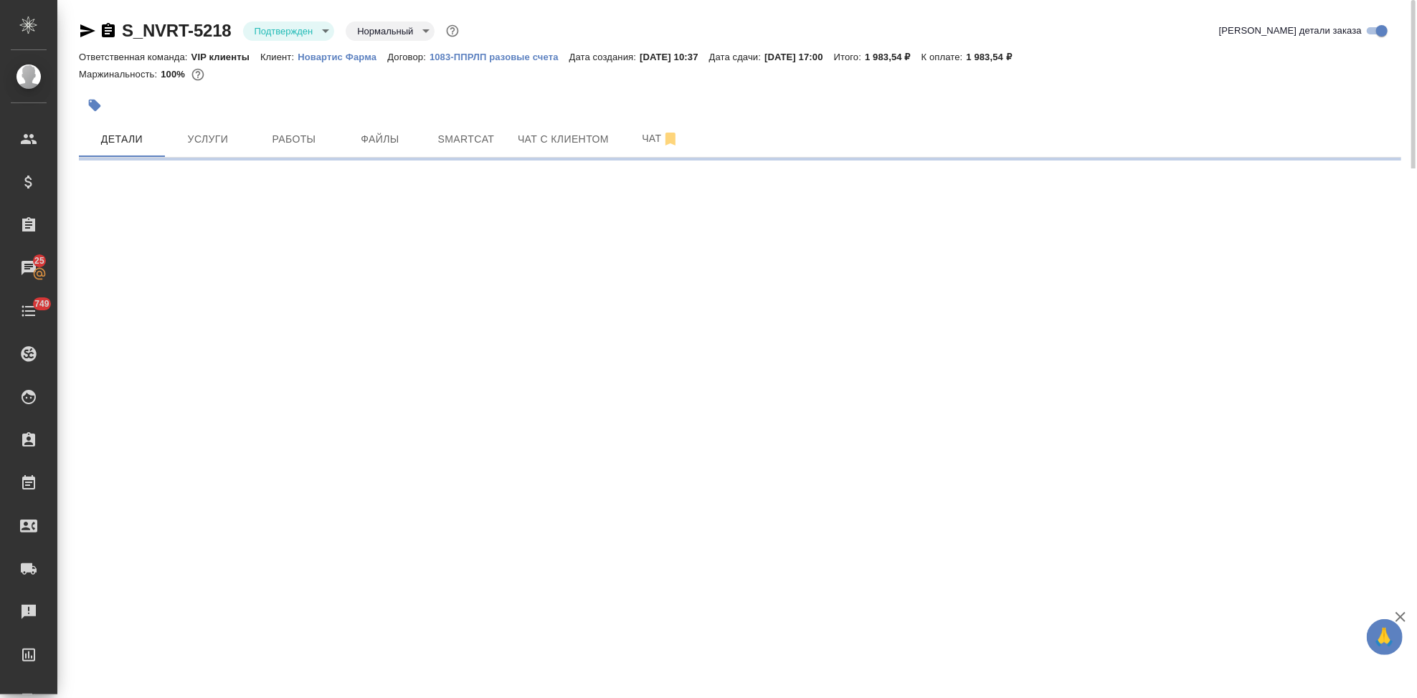
select select "RU"
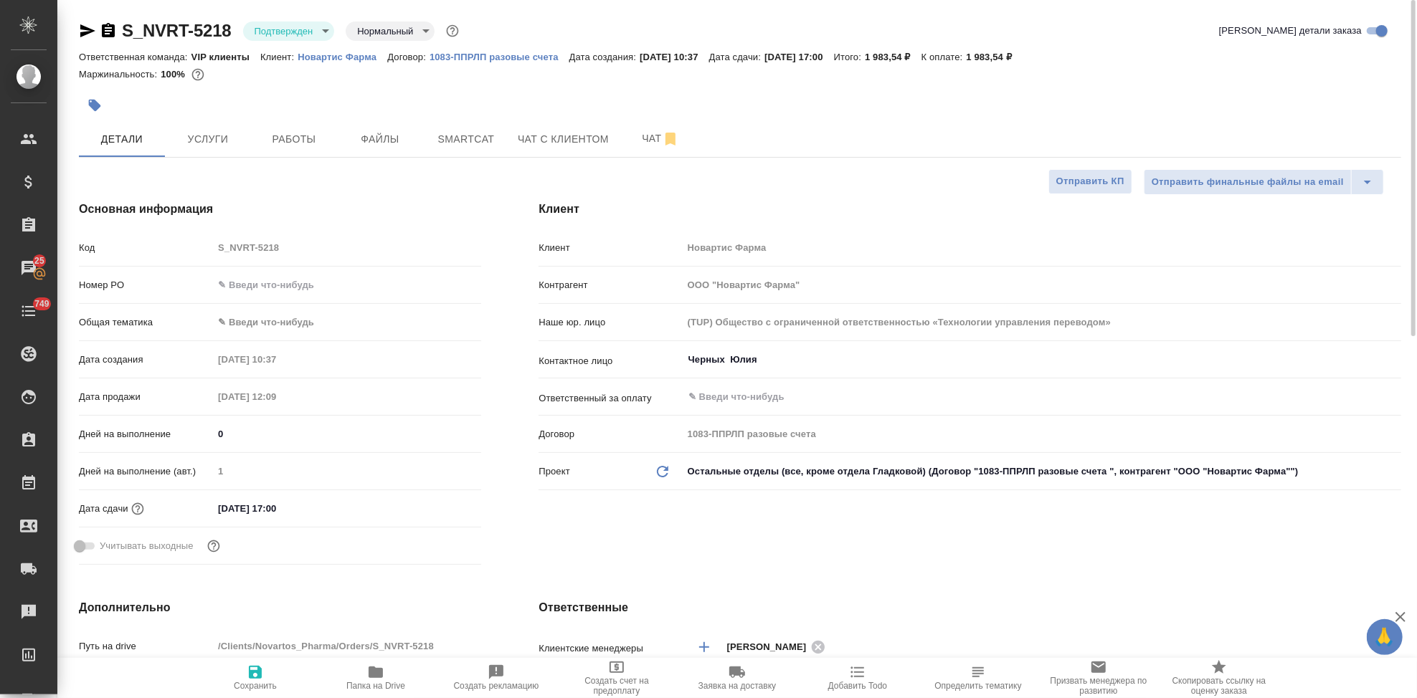
type textarea "x"
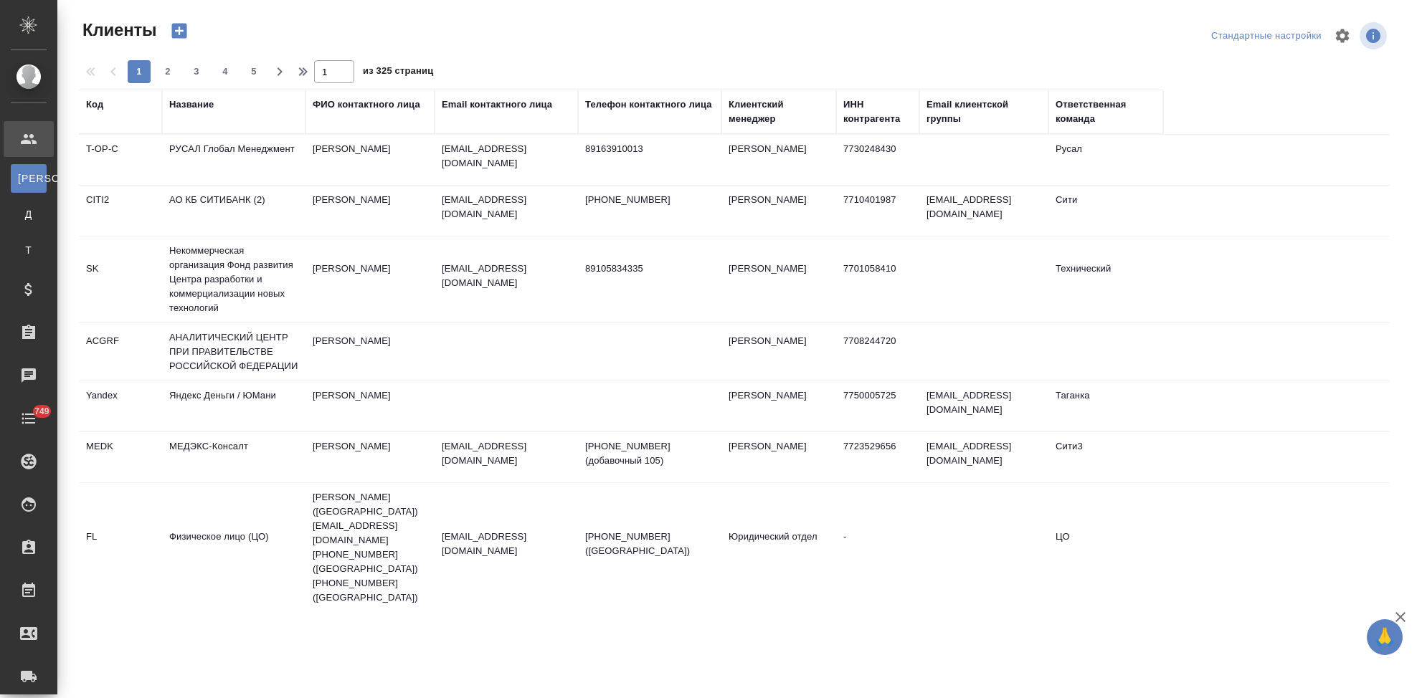
select select "RU"
click at [105, 109] on div "Код" at bounding box center [120, 104] width 69 height 14
click at [95, 108] on div "Код" at bounding box center [94, 104] width 17 height 14
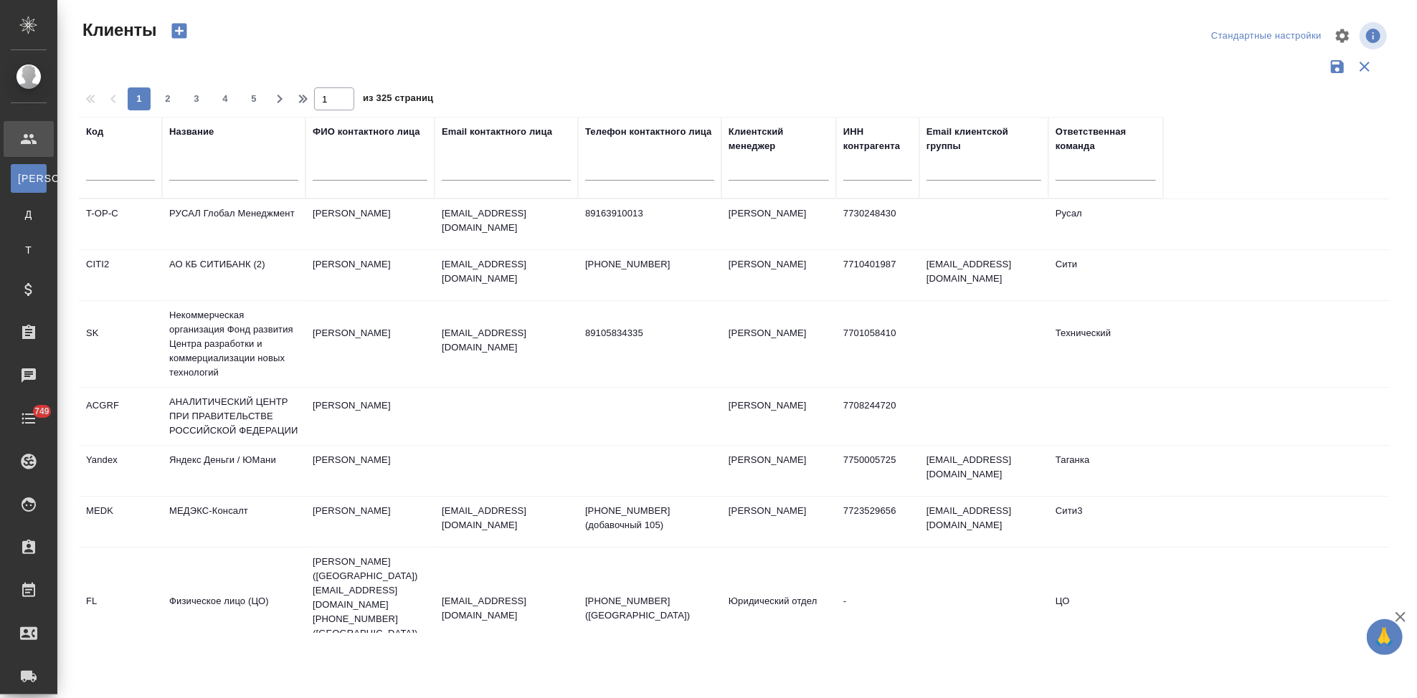
click at [100, 166] on input "text" at bounding box center [120, 172] width 69 height 18
type input "в"
type input "ы"
type input "sndz"
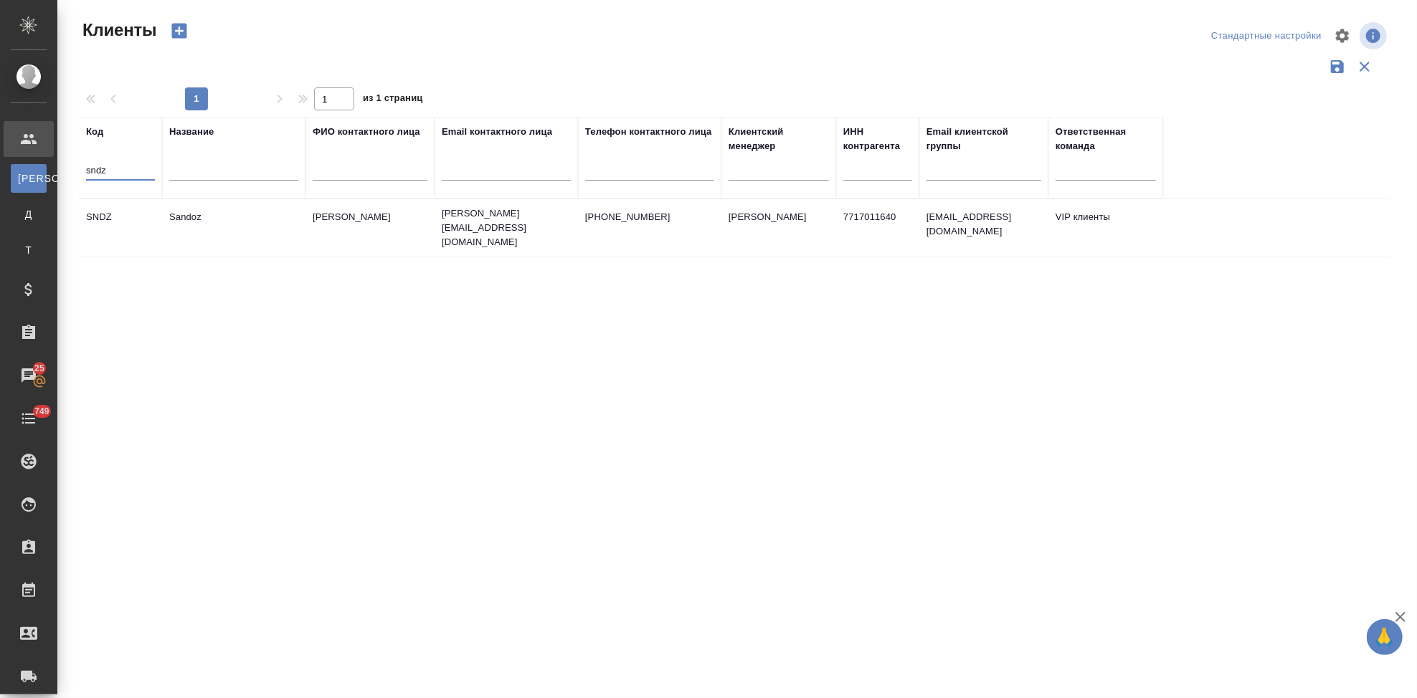
click at [215, 217] on td "Sandoz" at bounding box center [233, 228] width 143 height 50
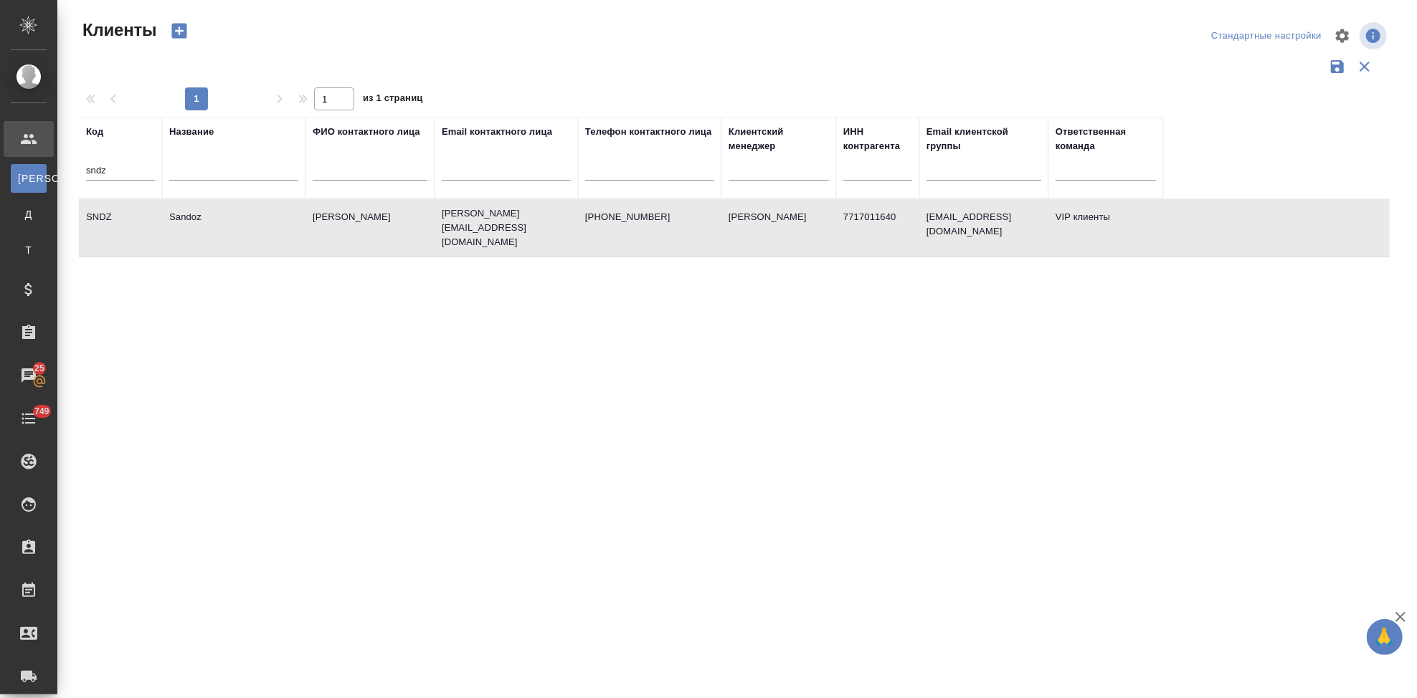
click at [215, 217] on td "Sandoz" at bounding box center [233, 228] width 143 height 50
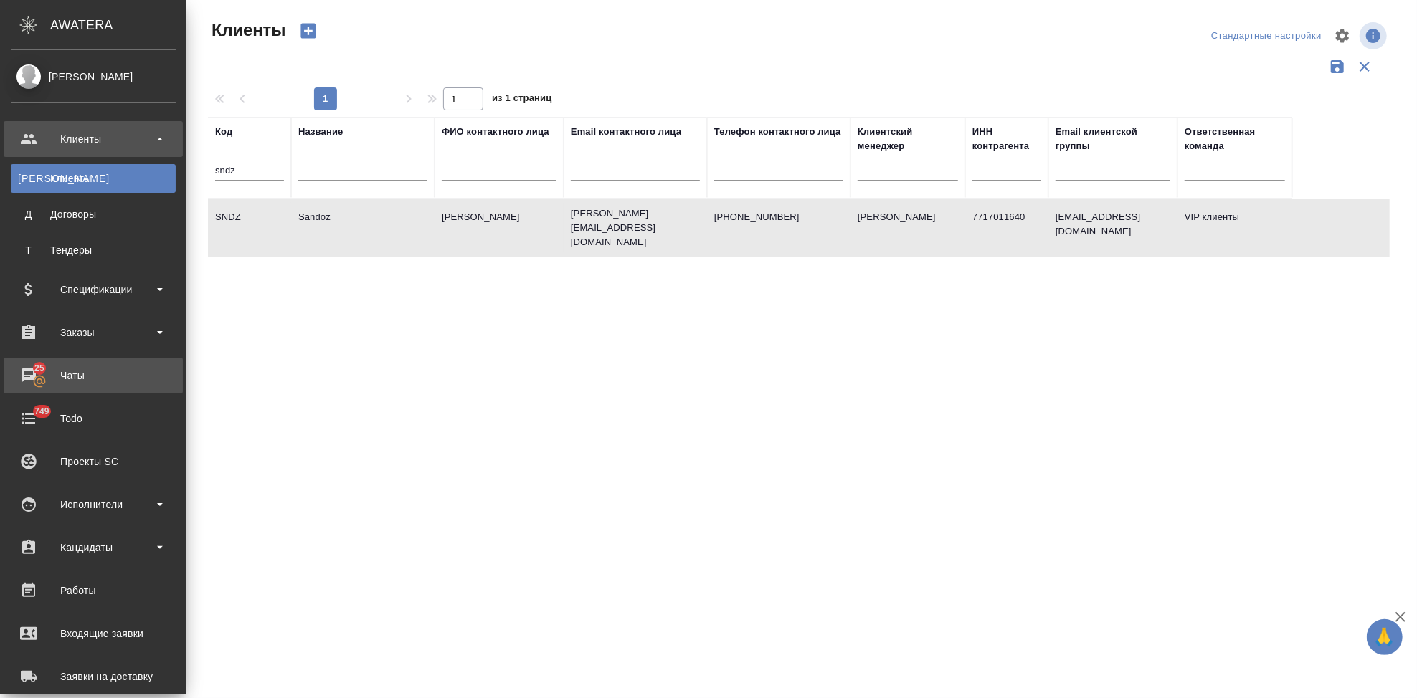
click at [35, 376] on icon at bounding box center [39, 381] width 12 height 12
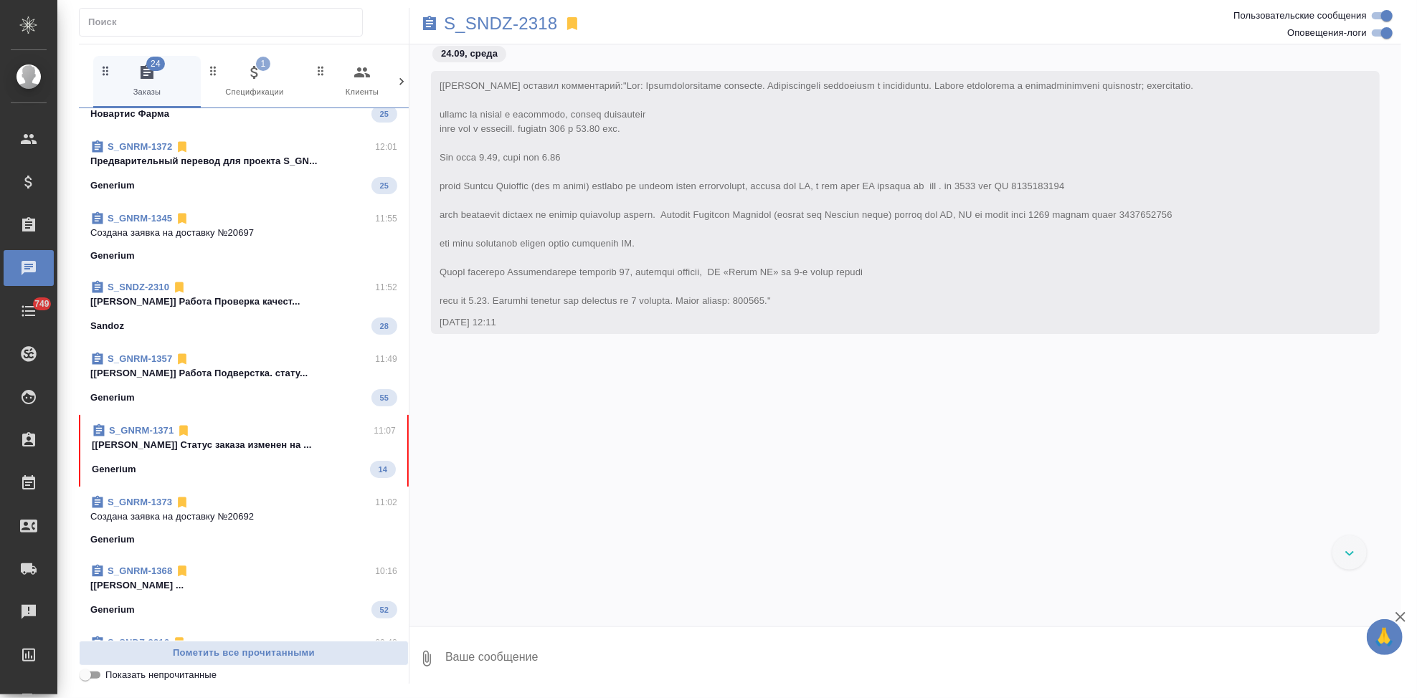
scroll to position [467, 0]
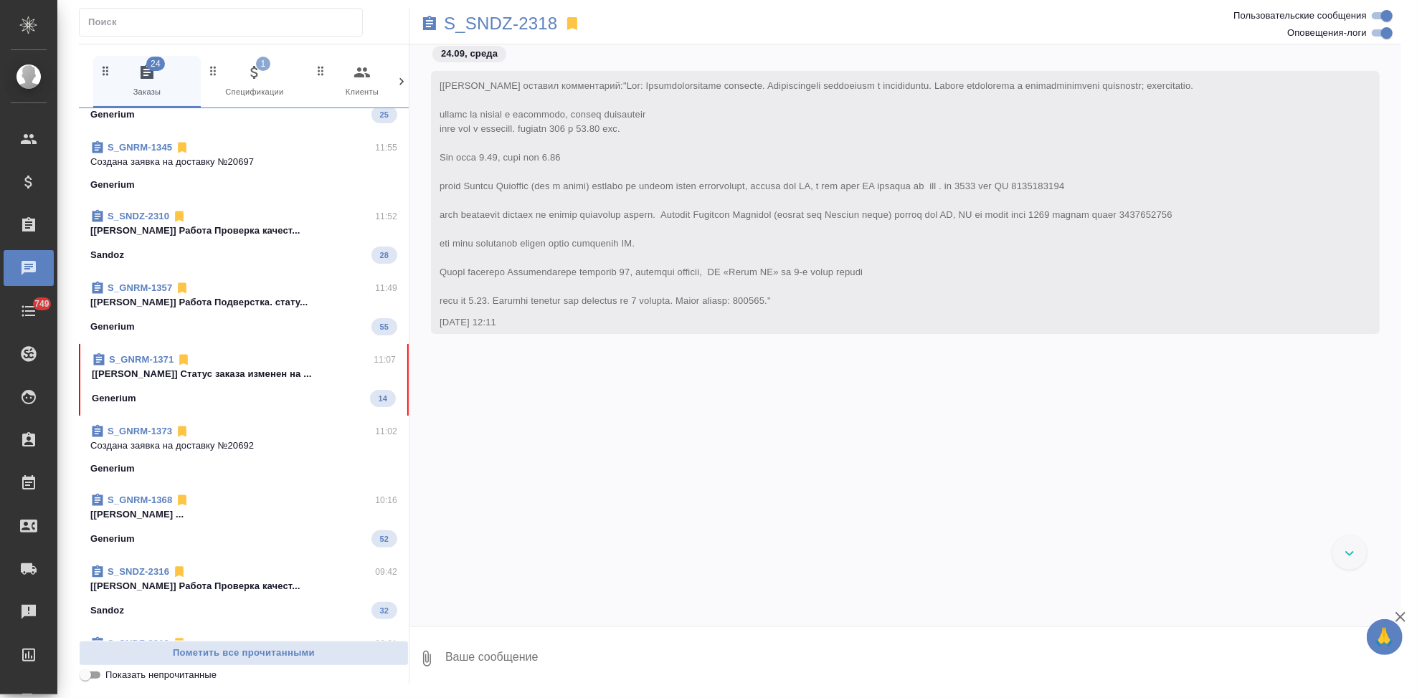
click at [189, 395] on div "Generium 14" at bounding box center [244, 398] width 304 height 17
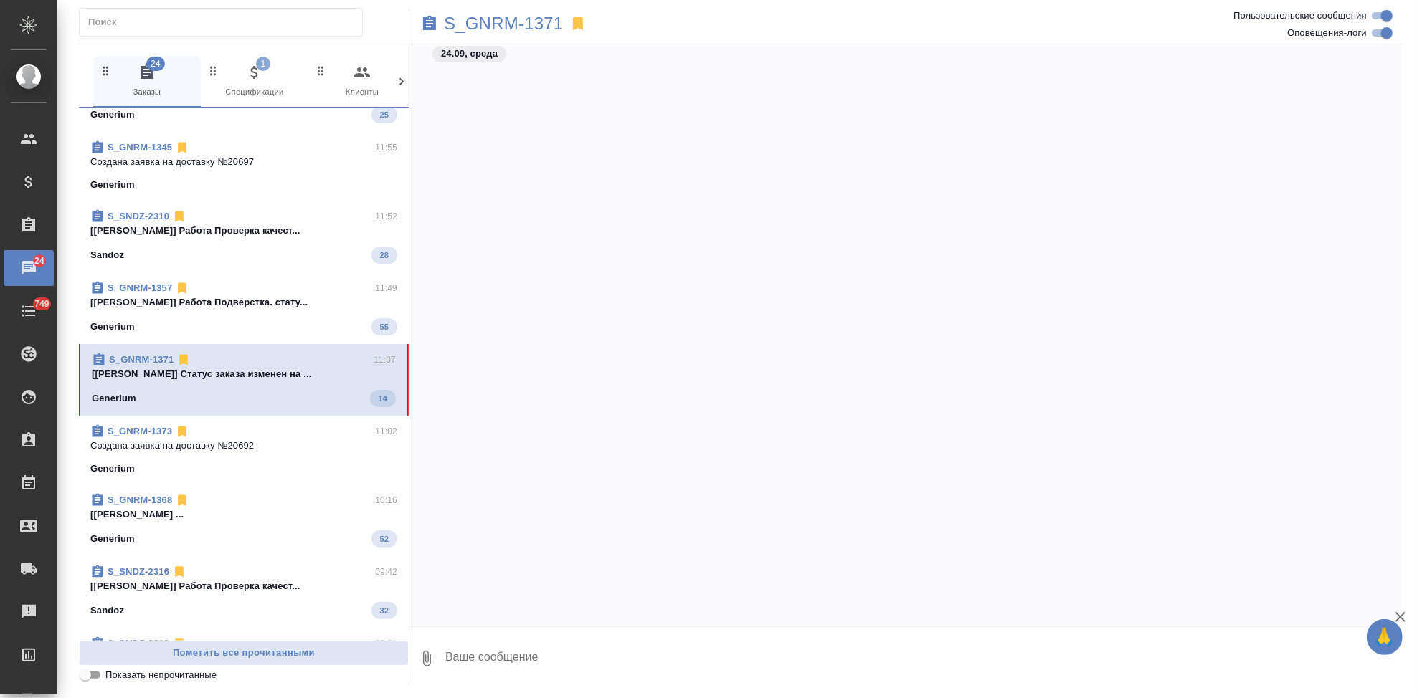
scroll to position [55126, 0]
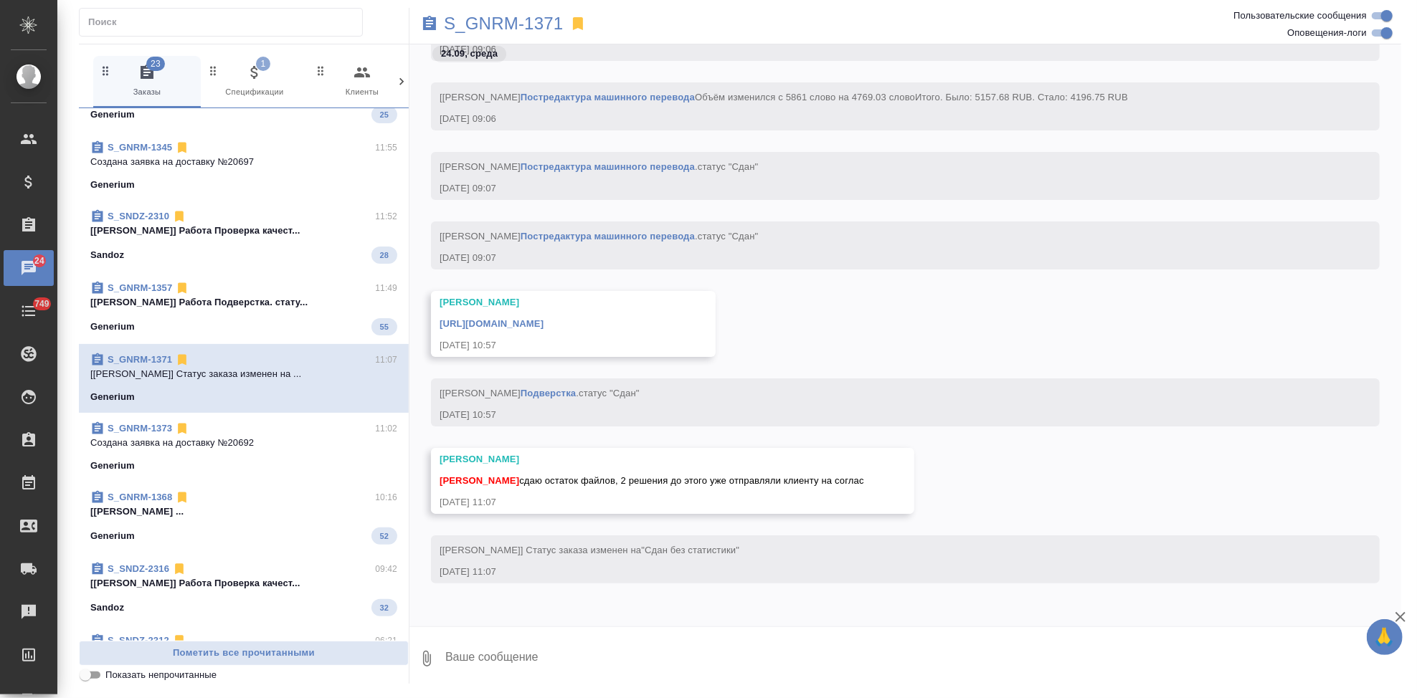
click at [566, 649] on textarea at bounding box center [922, 658] width 957 height 49
type textarea "c"
type textarea "спасибо. да, там вчера присылали правки, ща загружу"
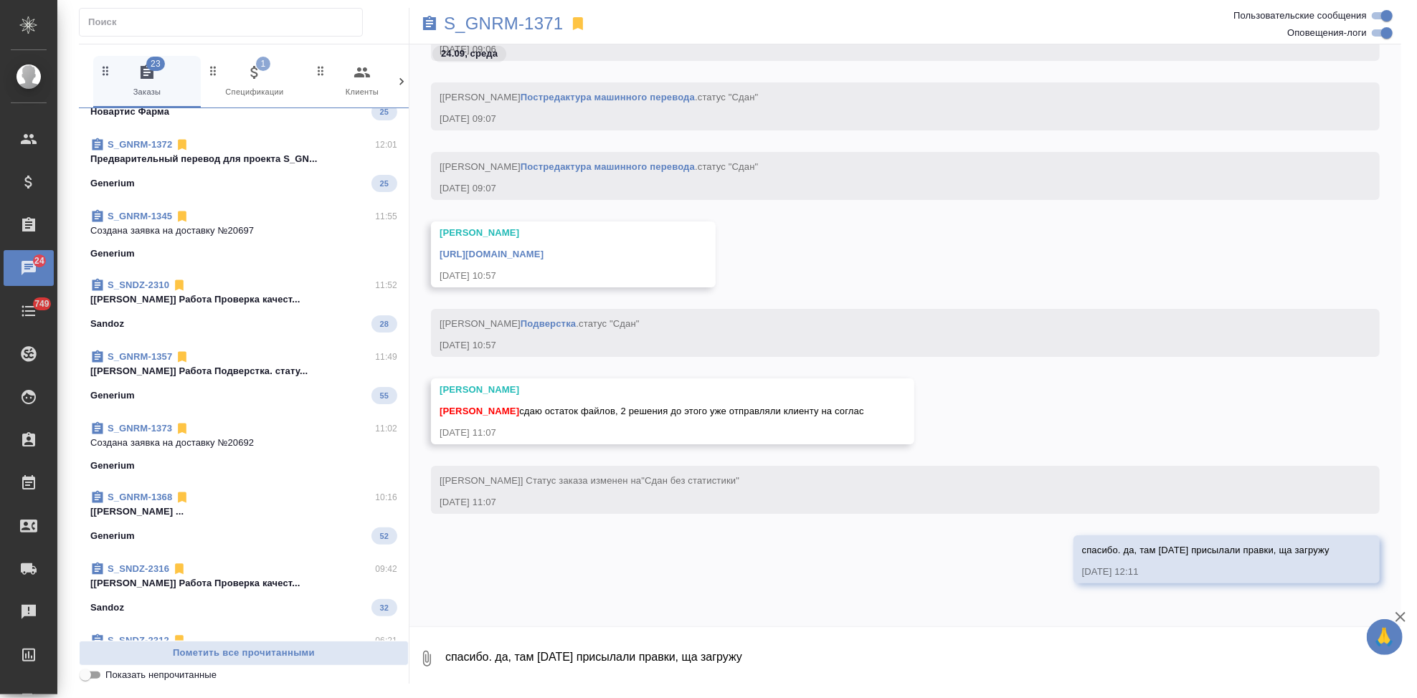
scroll to position [0, 0]
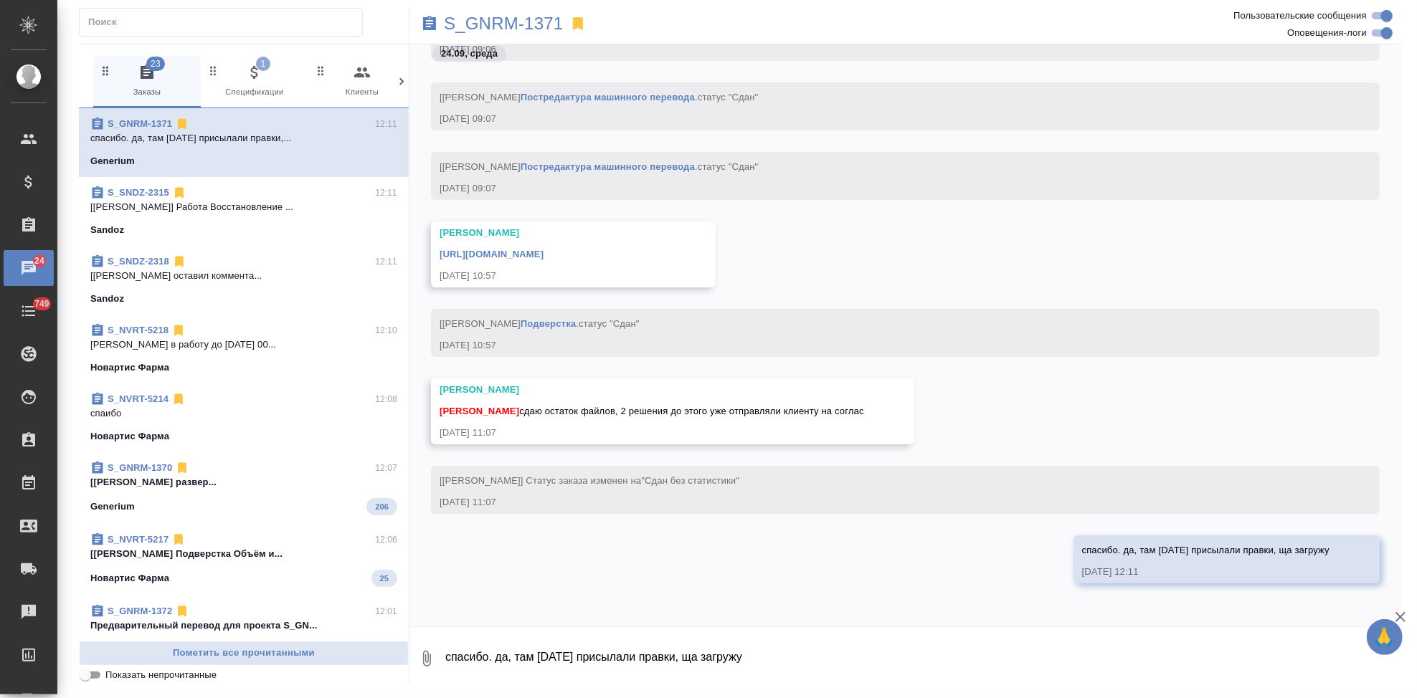
click at [543, 252] on link "https://drive.awatera.com/apps/files/files/10419257?dir=/Shares/Generium/Orders…" at bounding box center [491, 254] width 104 height 11
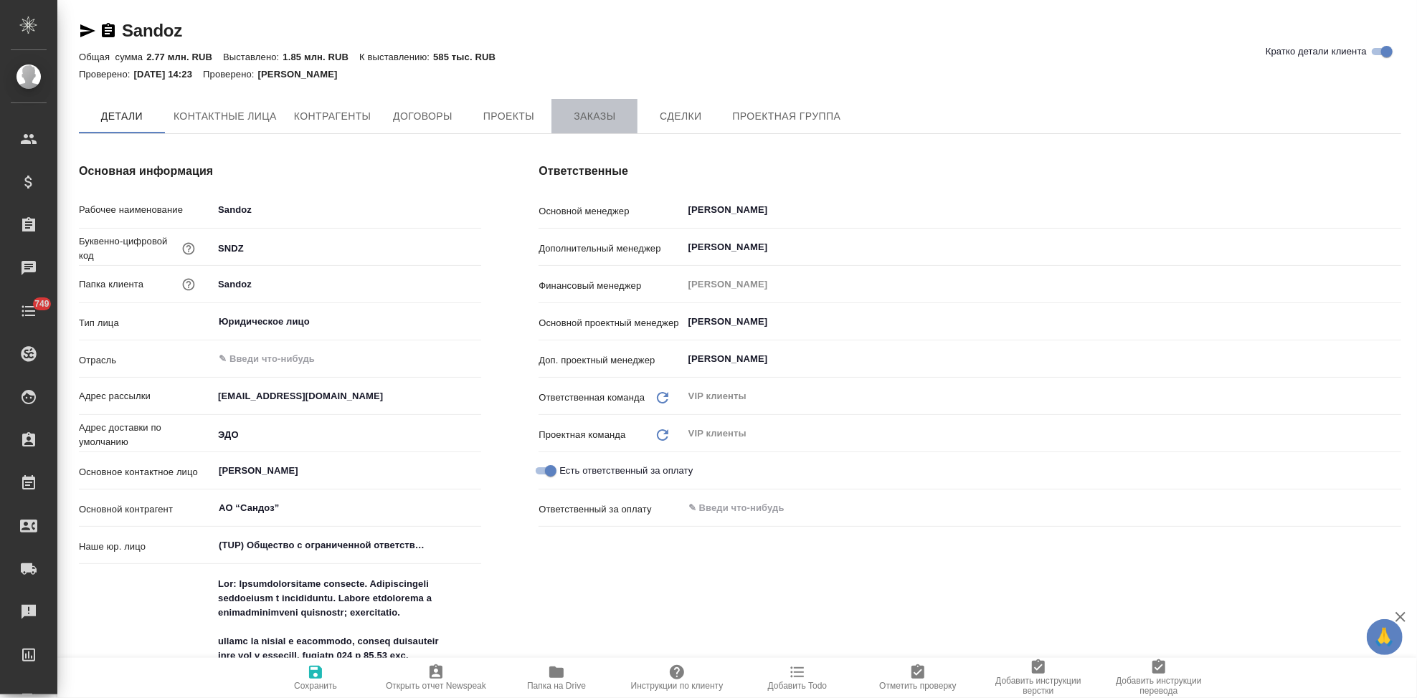
click at [586, 108] on span "Заказы" at bounding box center [594, 117] width 69 height 18
type textarea "x"
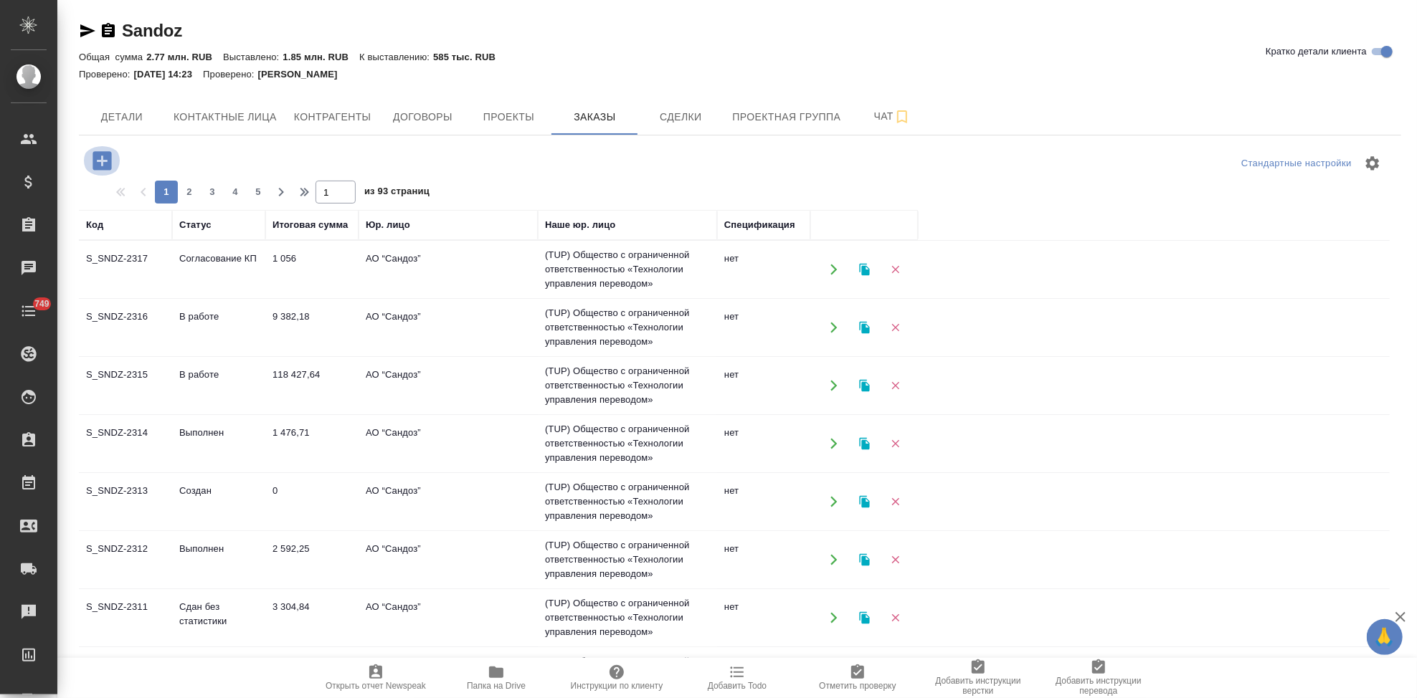
click at [106, 166] on icon "button" at bounding box center [101, 160] width 19 height 19
click at [95, 166] on icon "button" at bounding box center [101, 160] width 19 height 19
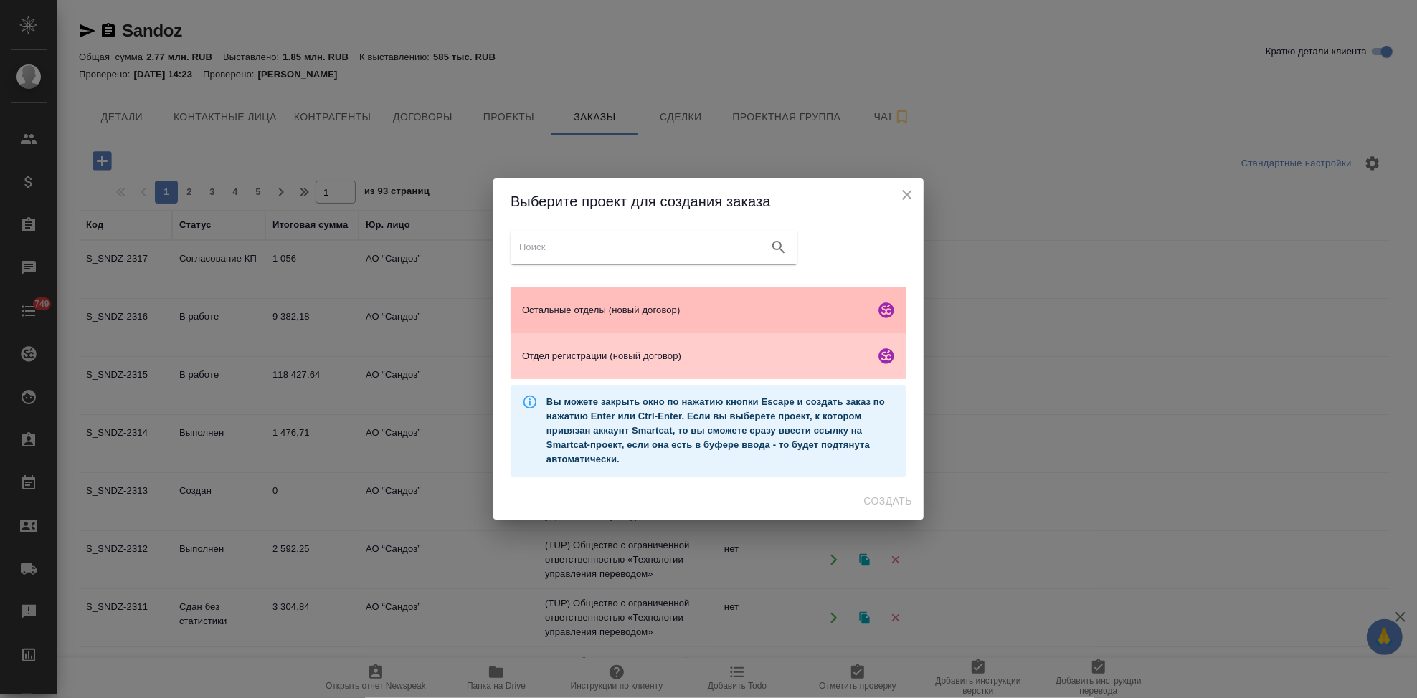
drag, startPoint x: 95, startPoint y: 166, endPoint x: 544, endPoint y: 303, distance: 469.2
click at [109, 172] on div "Выберите проект для создания заказа Остальные отделы (новый договор) Отдел реги…" at bounding box center [708, 349] width 1417 height 698
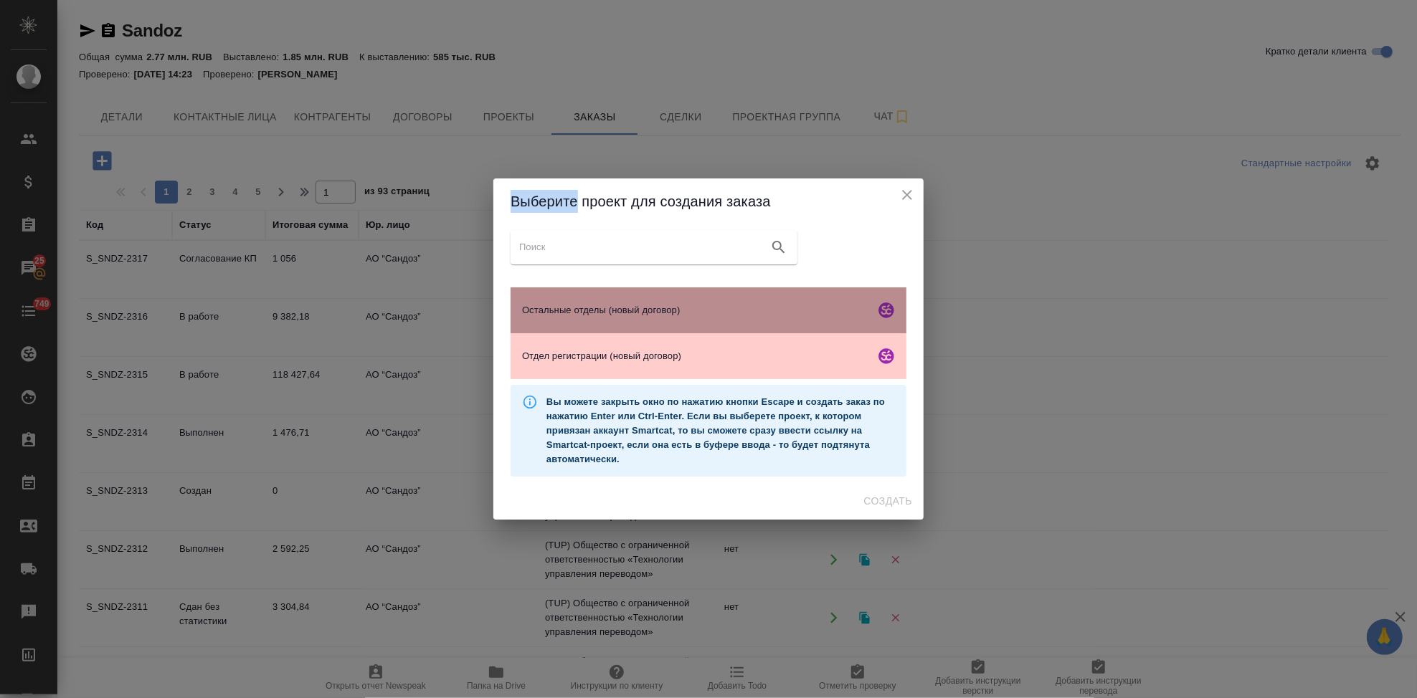
click at [593, 321] on div "Остальные отделы (новый договор)" at bounding box center [708, 310] width 396 height 46
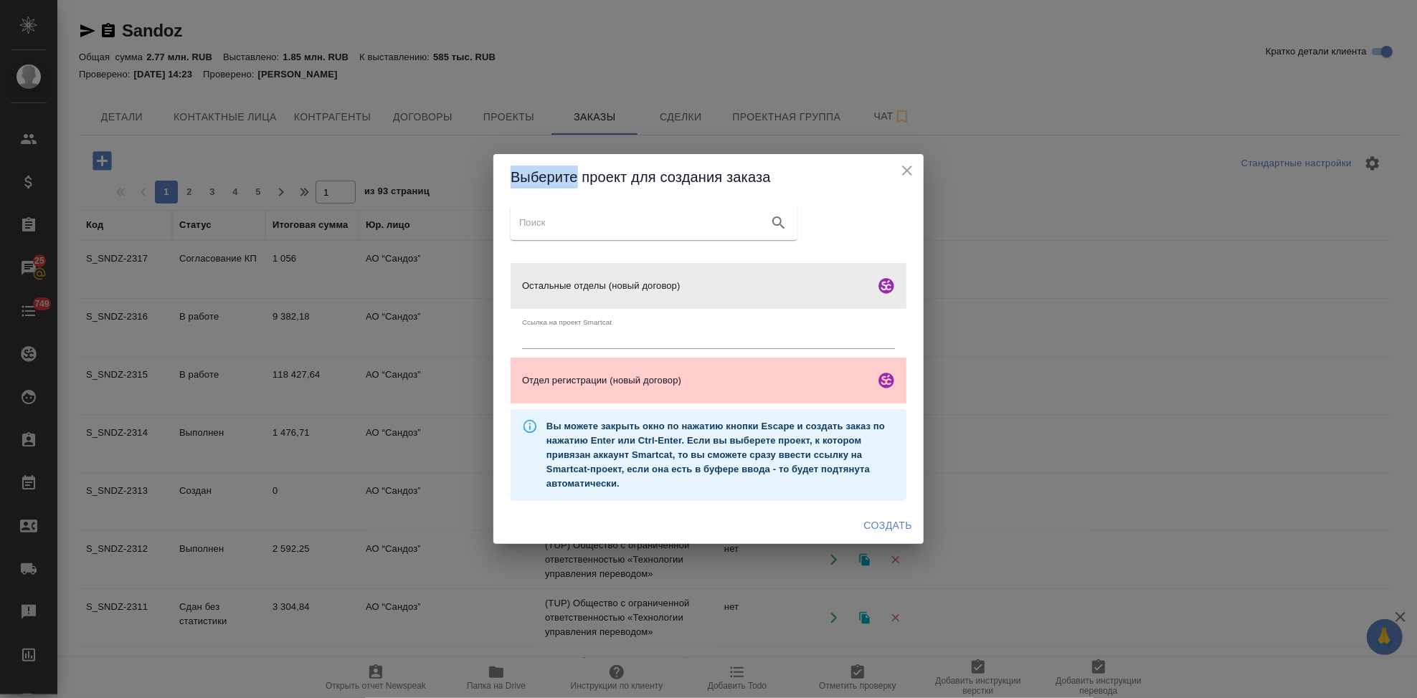
click at [880, 527] on span "Создать" at bounding box center [888, 526] width 48 height 18
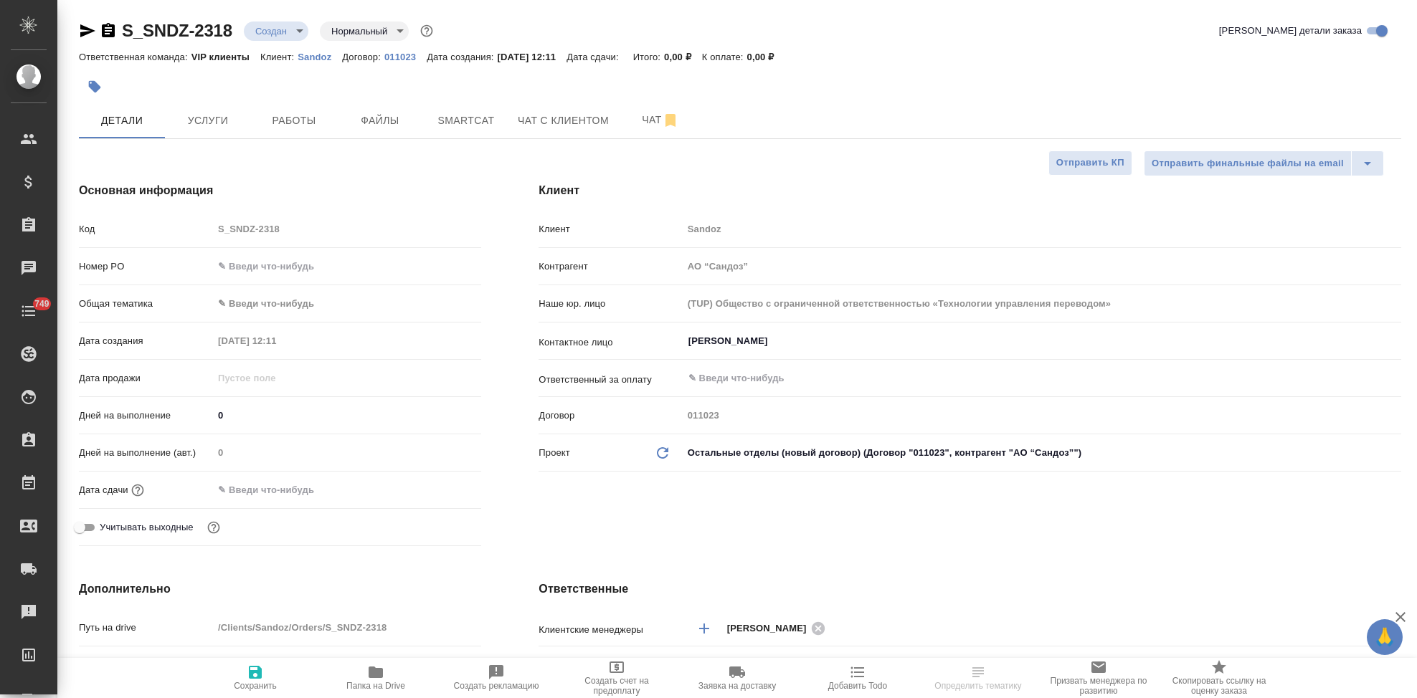
select select "RU"
type textarea "x"
